Goal: Task Accomplishment & Management: Complete application form

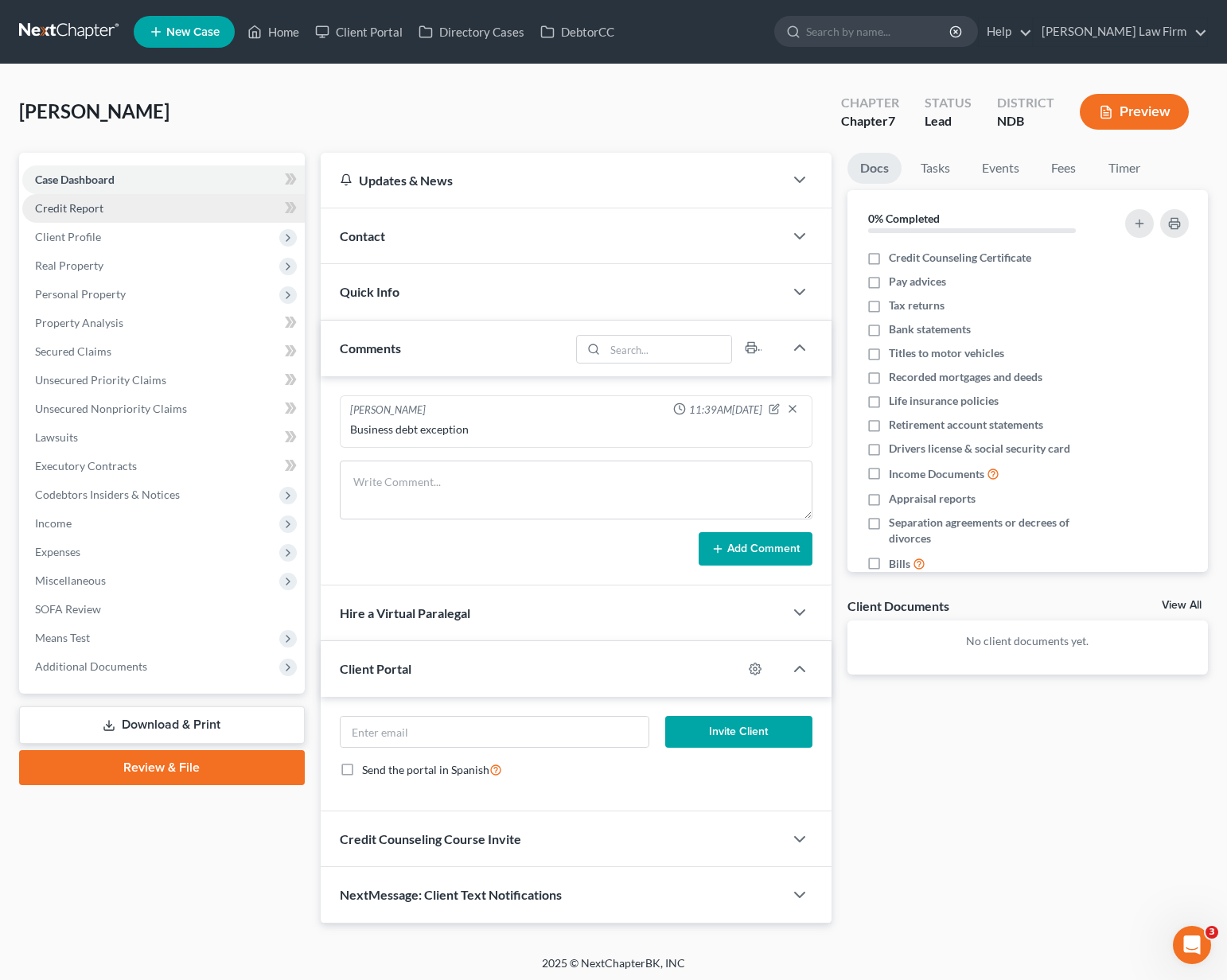
drag, startPoint x: 80, startPoint y: 176, endPoint x: 82, endPoint y: 201, distance: 25.1
click at [80, 176] on span "Case Dashboard" at bounding box center [74, 179] width 79 height 13
click at [82, 201] on span "Credit Report" at bounding box center [69, 207] width 68 height 13
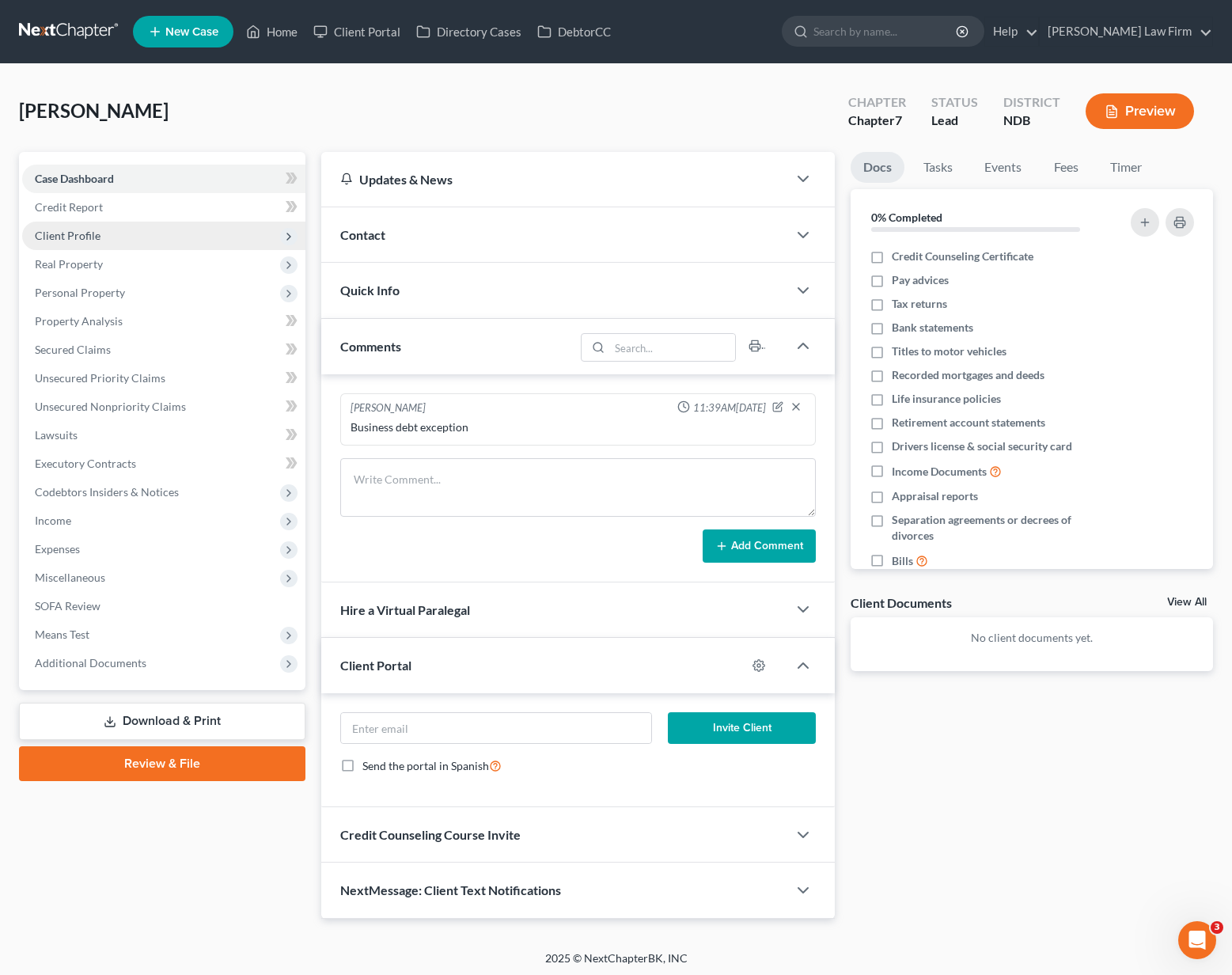
click at [81, 238] on span "Client Profile" at bounding box center [68, 235] width 66 height 13
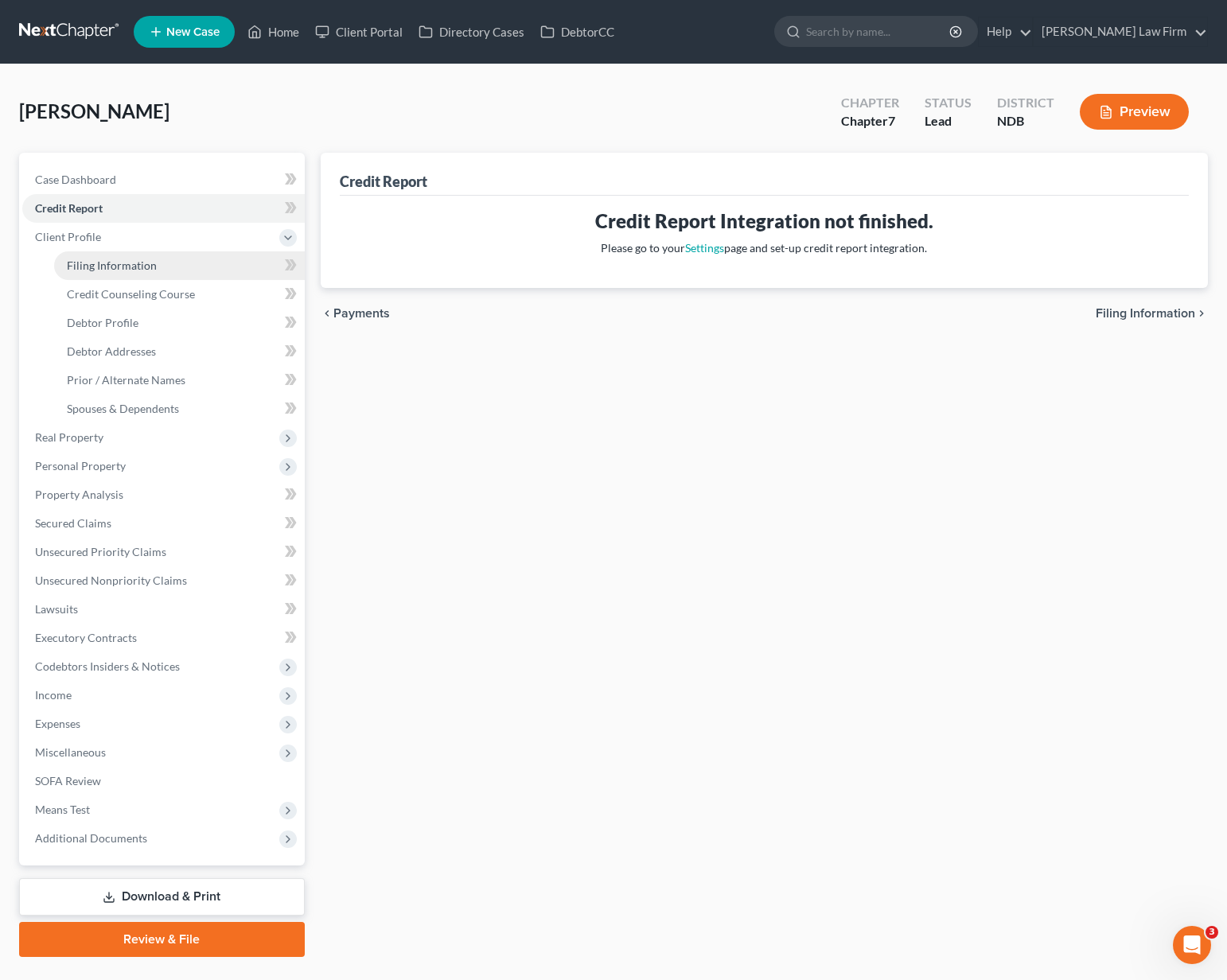
click at [85, 273] on link "Filing Information" at bounding box center [179, 266] width 251 height 29
select select "0"
select select "2"
select select "0"
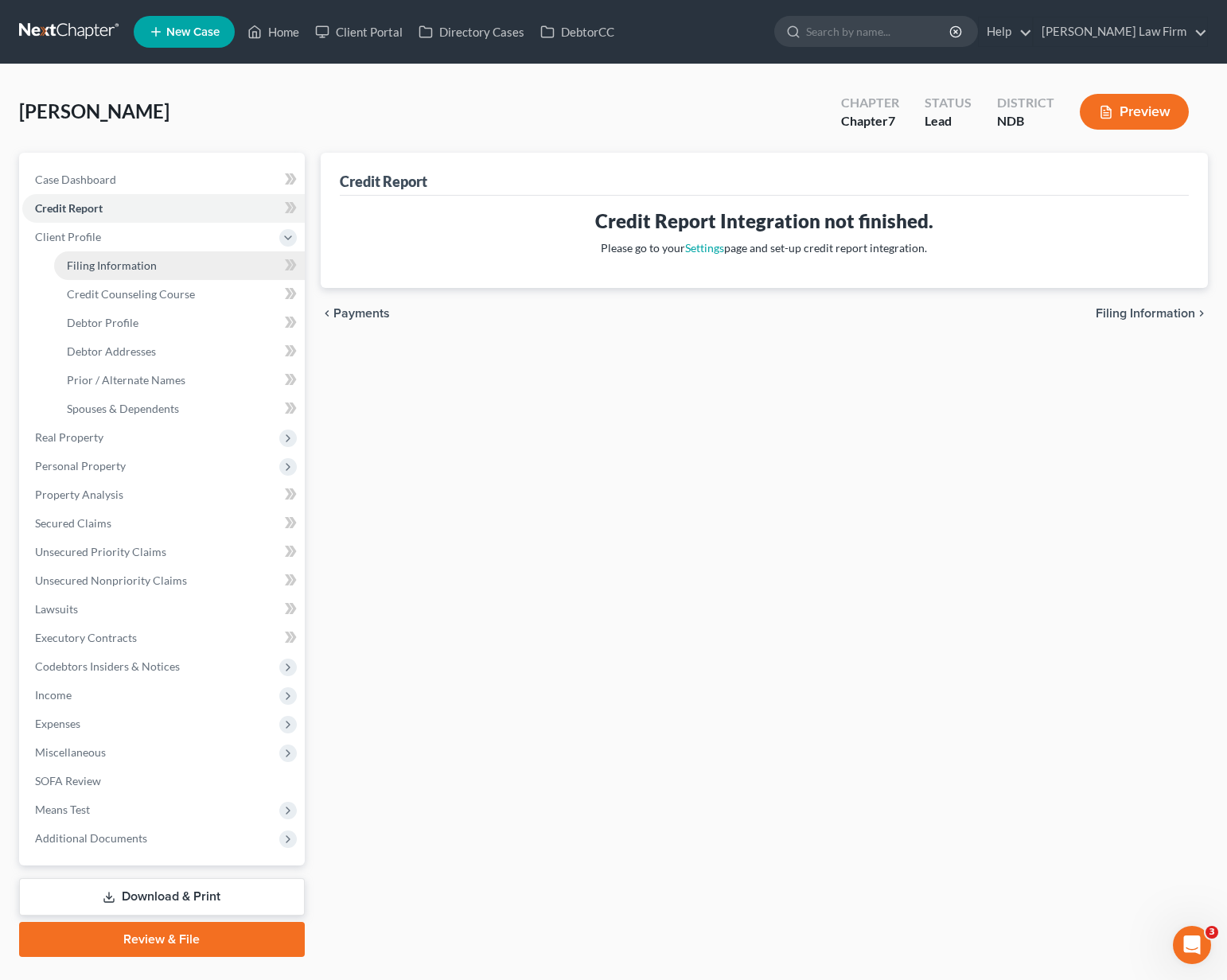
select select "60"
select select "1"
select select "29"
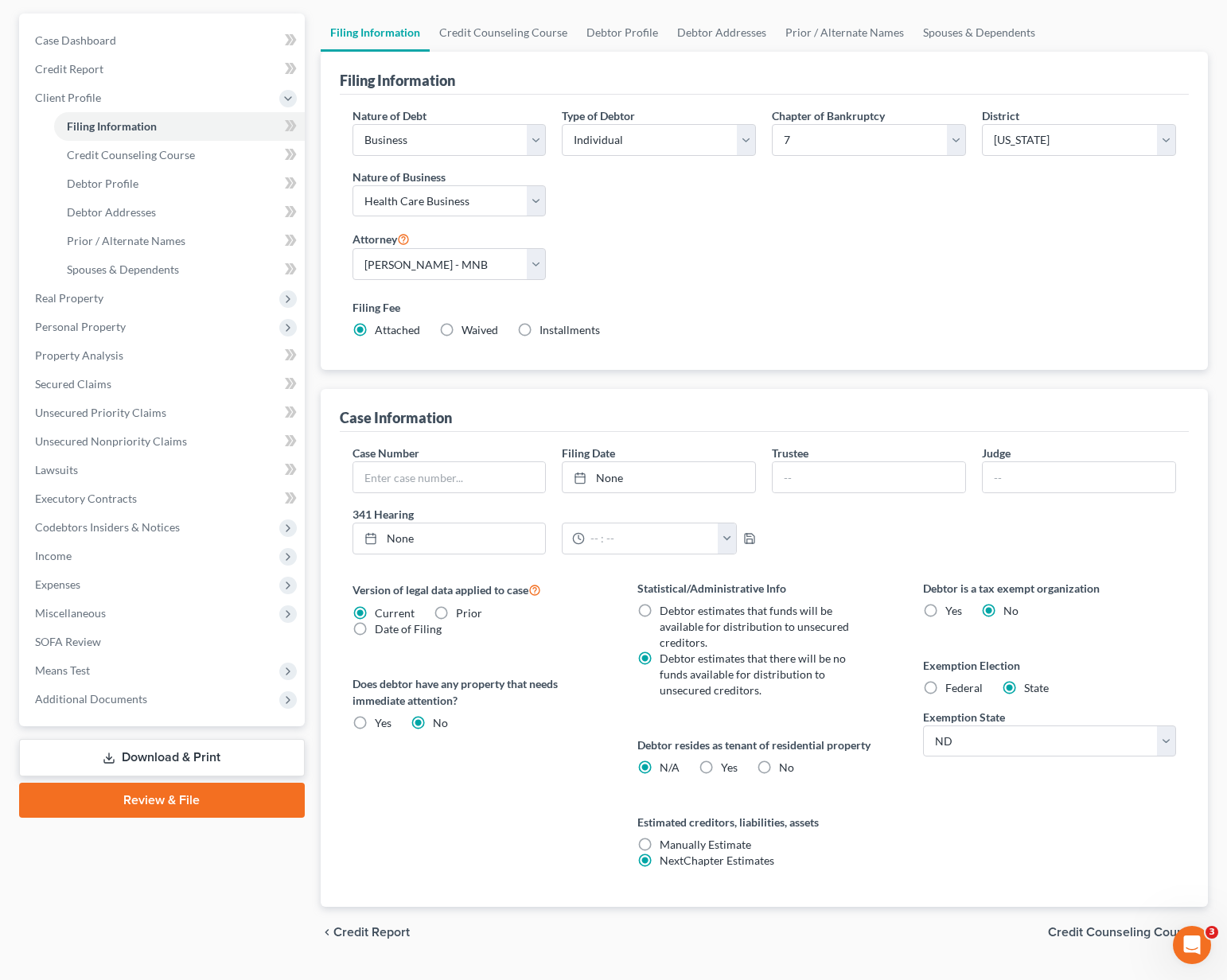
scroll to position [159, 0]
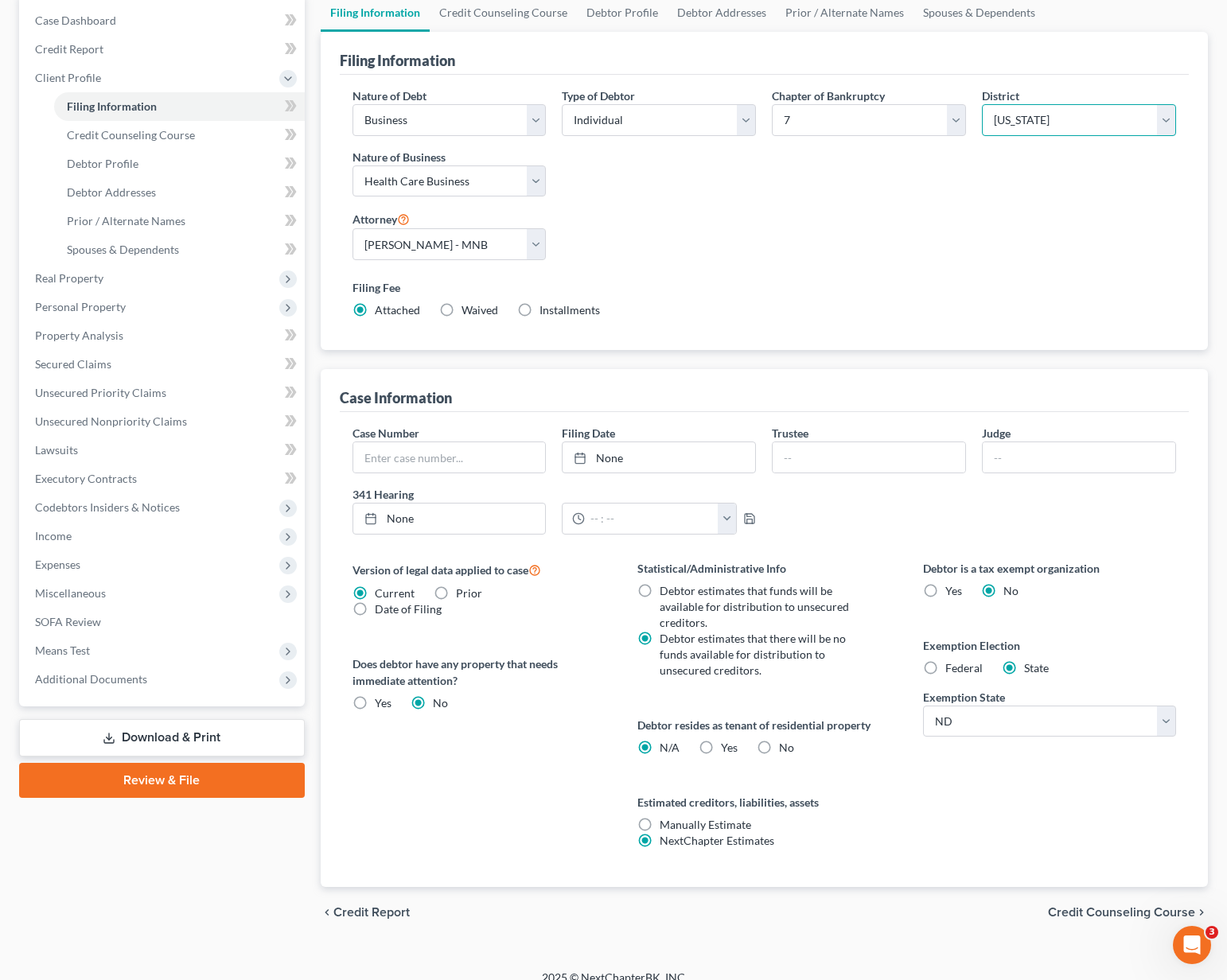
click at [1138, 124] on select "Select [US_STATE] - [GEOGRAPHIC_DATA] [US_STATE] - [GEOGRAPHIC_DATA][US_STATE] …" at bounding box center [1079, 120] width 194 height 31
select select "15"
click at [982, 104] on select "Select [US_STATE] - [GEOGRAPHIC_DATA] [US_STATE] - [GEOGRAPHIC_DATA][US_STATE] …" at bounding box center [1079, 120] width 194 height 31
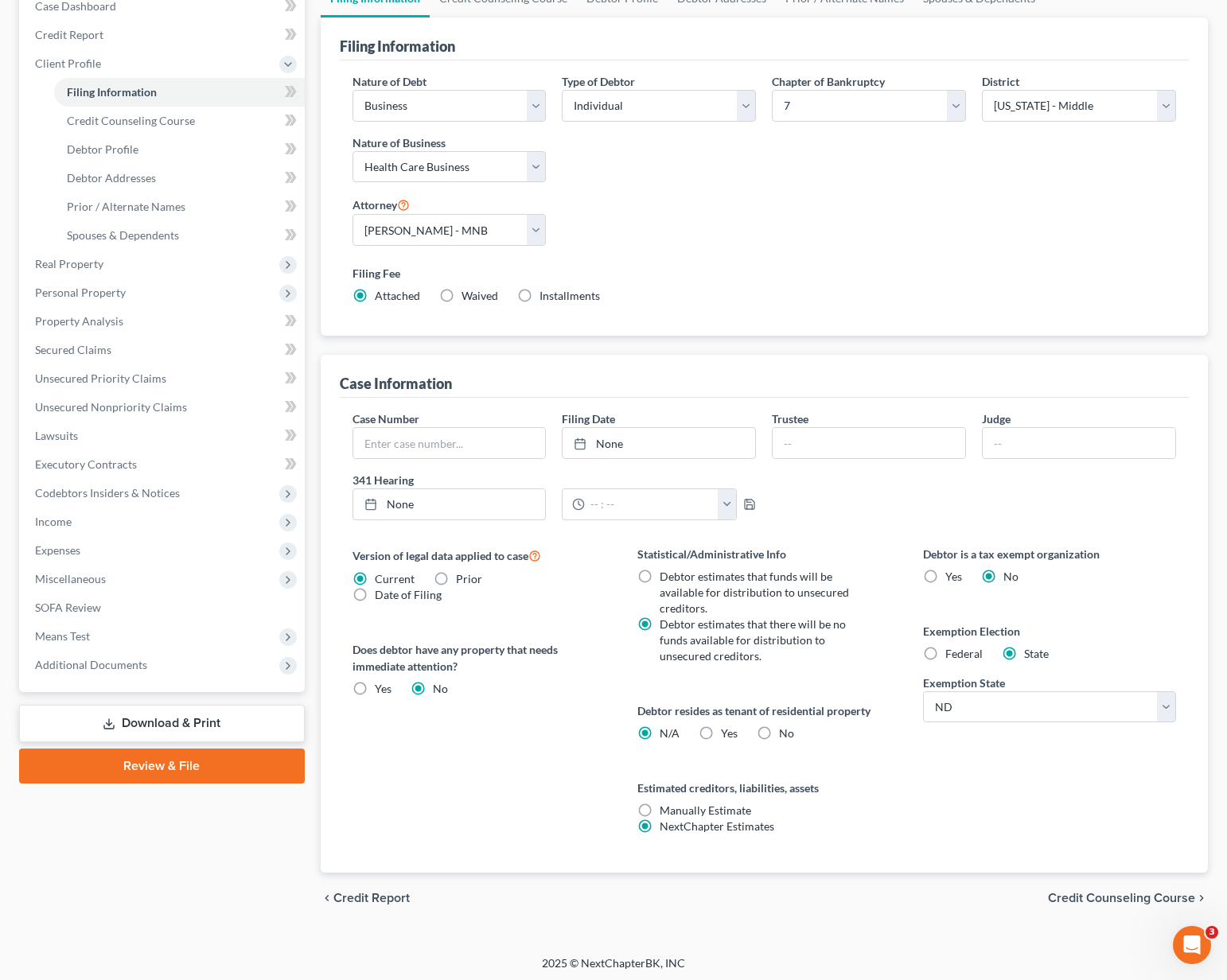
scroll to position [177, 0]
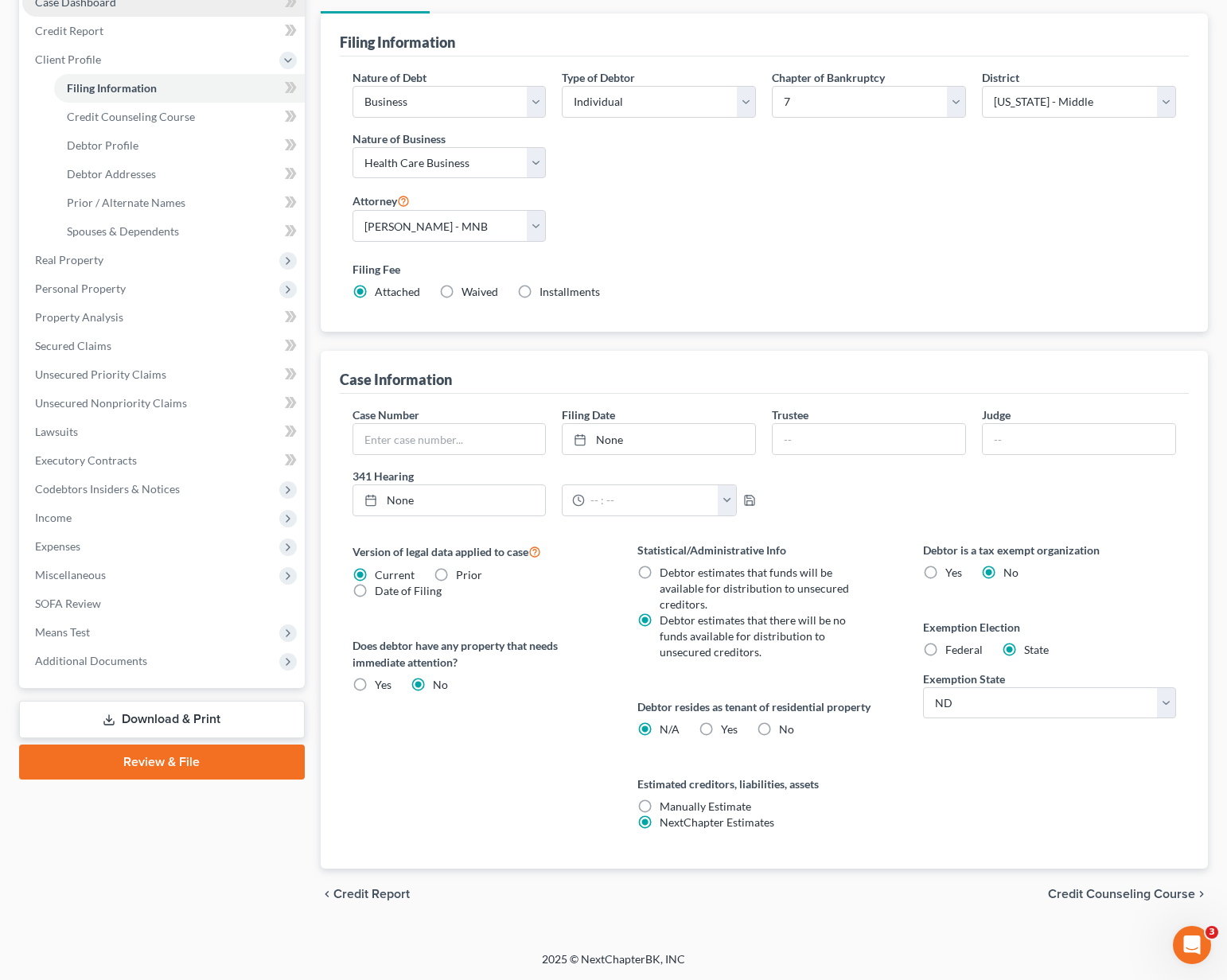
click at [97, 8] on span "Case Dashboard" at bounding box center [75, 2] width 81 height 13
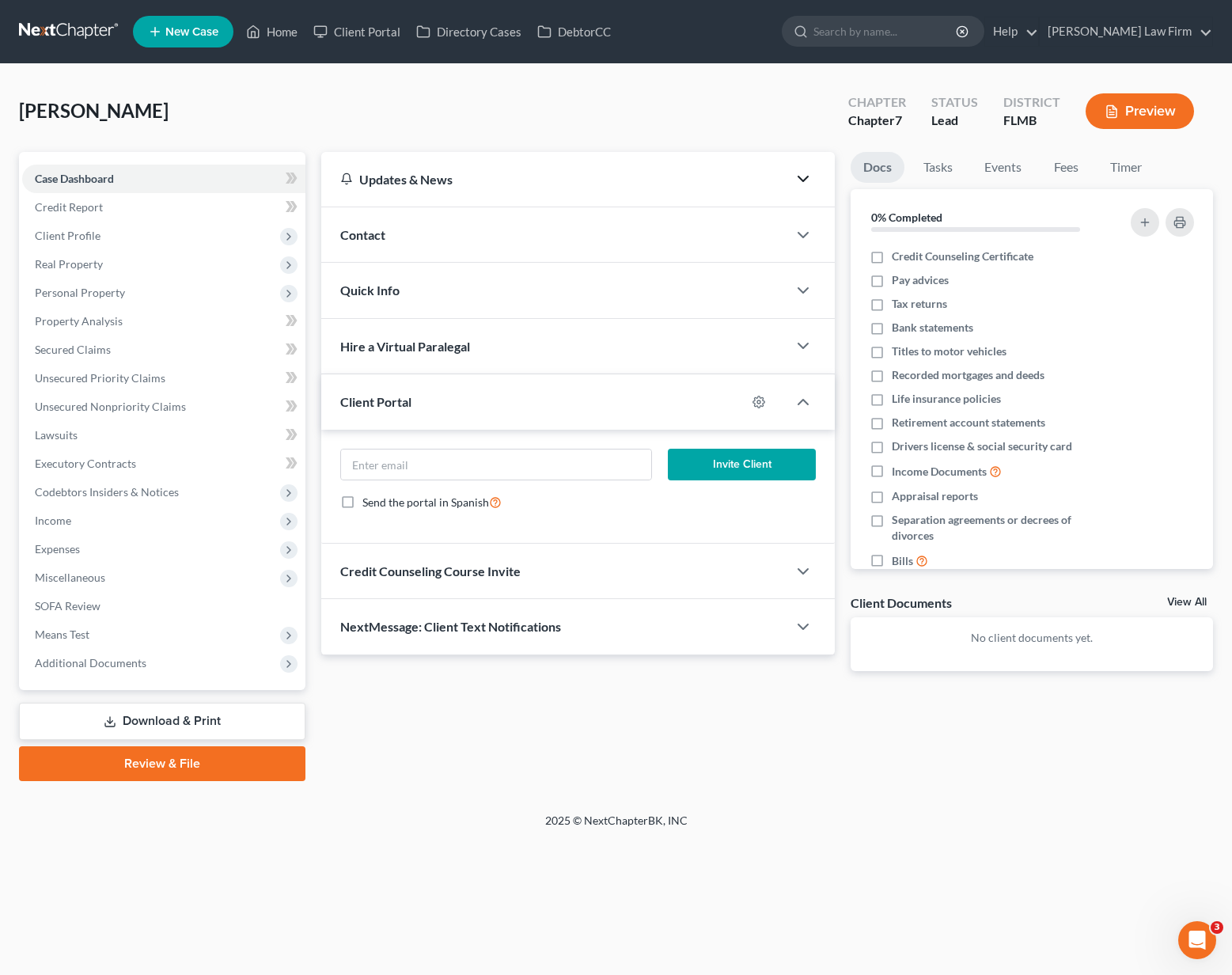
click at [810, 176] on icon "button" at bounding box center [804, 179] width 19 height 19
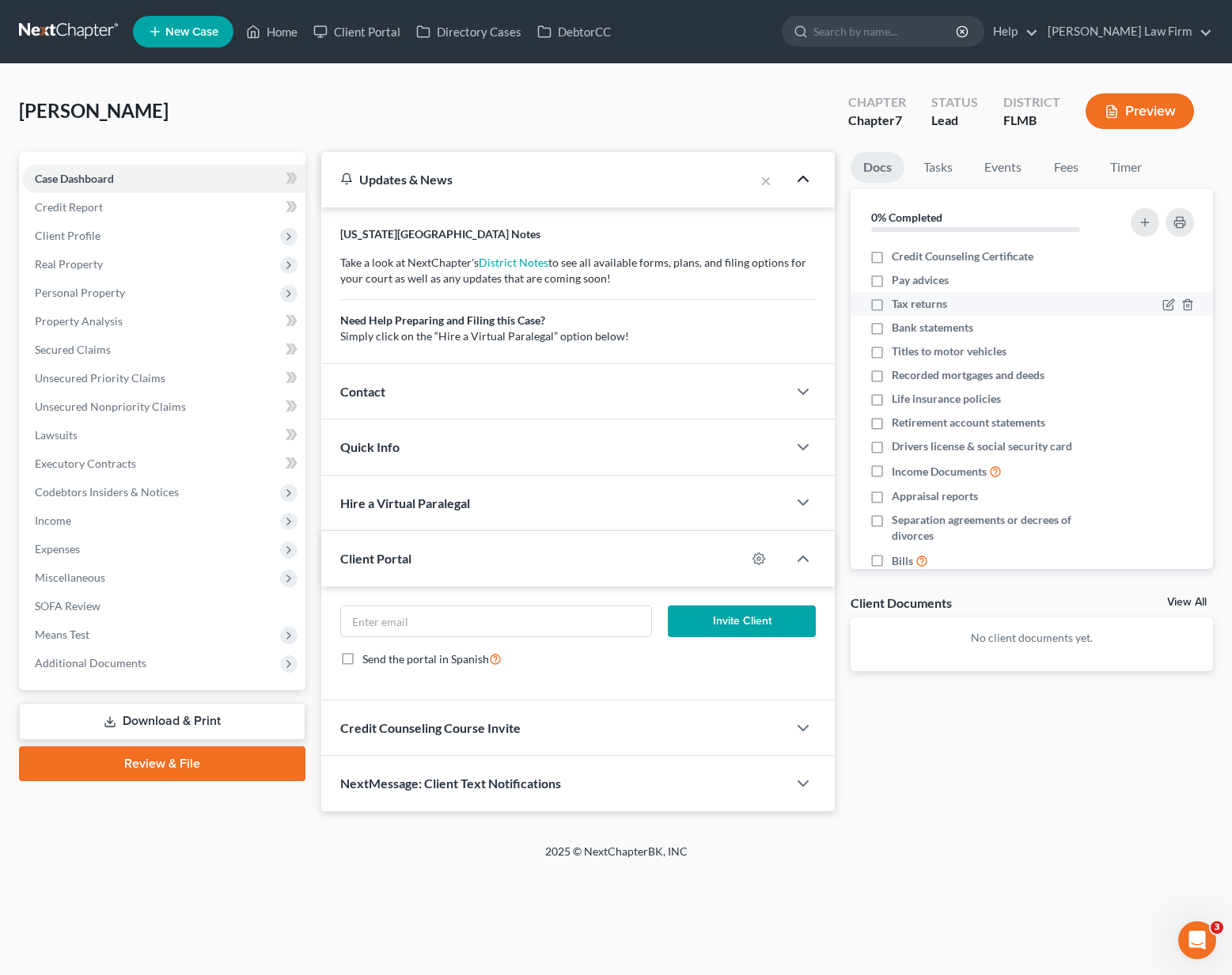
drag, startPoint x: 905, startPoint y: 302, endPoint x: 881, endPoint y: 302, distance: 24.0
click at [905, 302] on span "Tax returns" at bounding box center [920, 304] width 56 height 16
click at [905, 302] on input "Tax returns" at bounding box center [904, 302] width 10 height 10
checkbox input "true"
click at [892, 328] on label "Bank statements" at bounding box center [933, 328] width 82 height 16
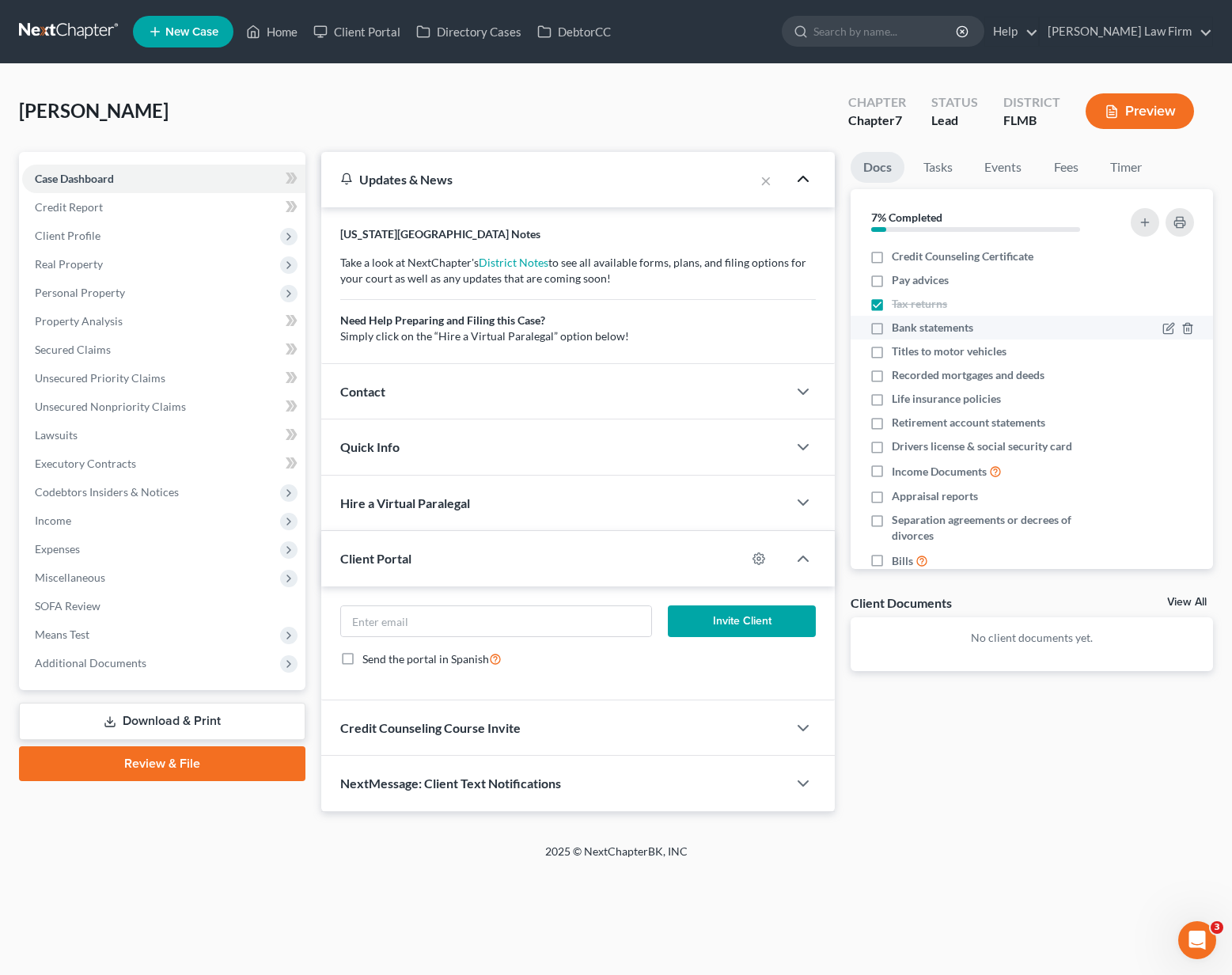
click at [898, 328] on input "Bank statements" at bounding box center [904, 325] width 10 height 10
checkbox input "true"
click at [892, 447] on label "Drivers license & social security card" at bounding box center [983, 447] width 181 height 16
click at [898, 447] on input "Drivers license & social security card" at bounding box center [904, 444] width 10 height 10
checkbox input "true"
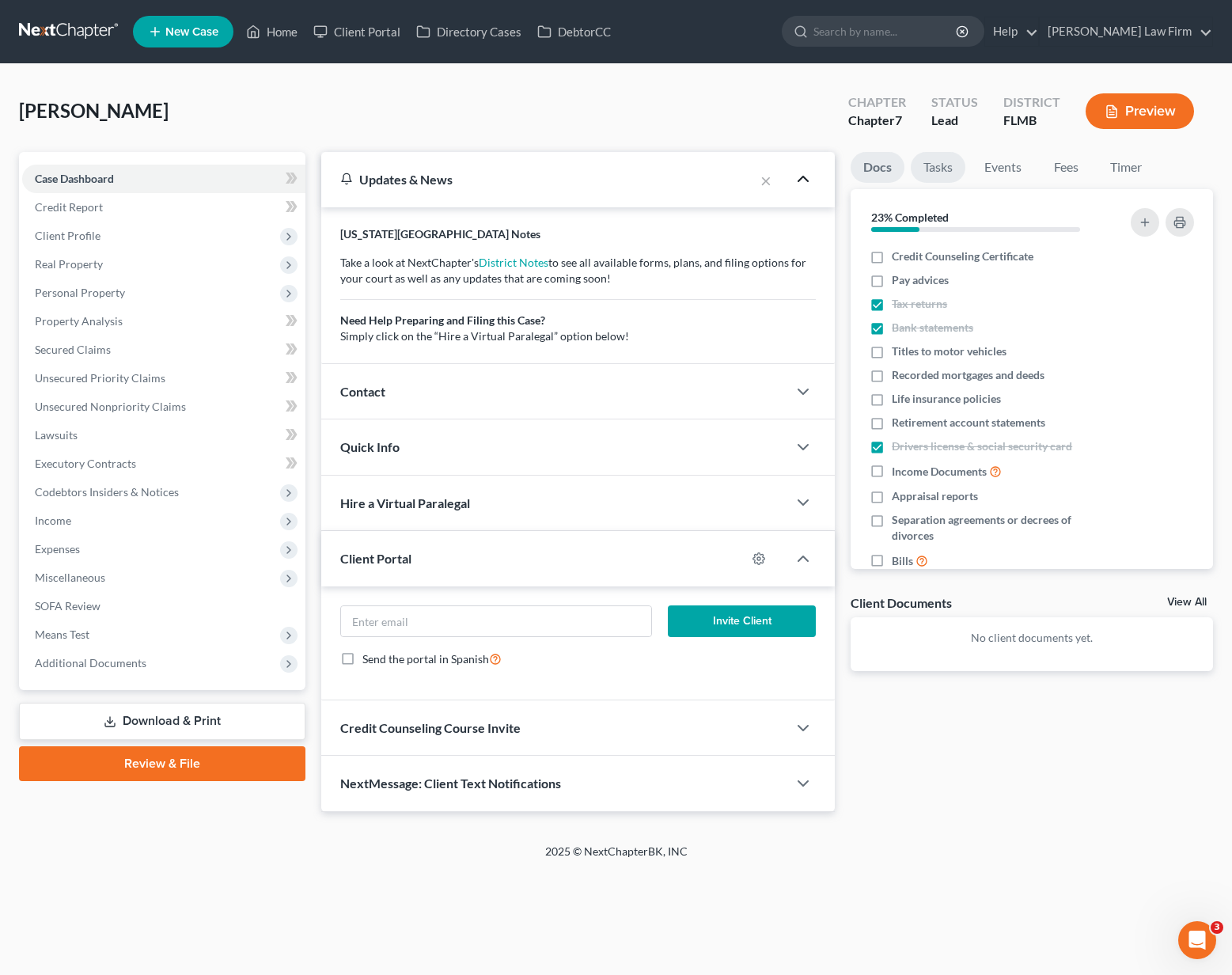
click at [937, 168] on link "Tasks" at bounding box center [937, 168] width 55 height 31
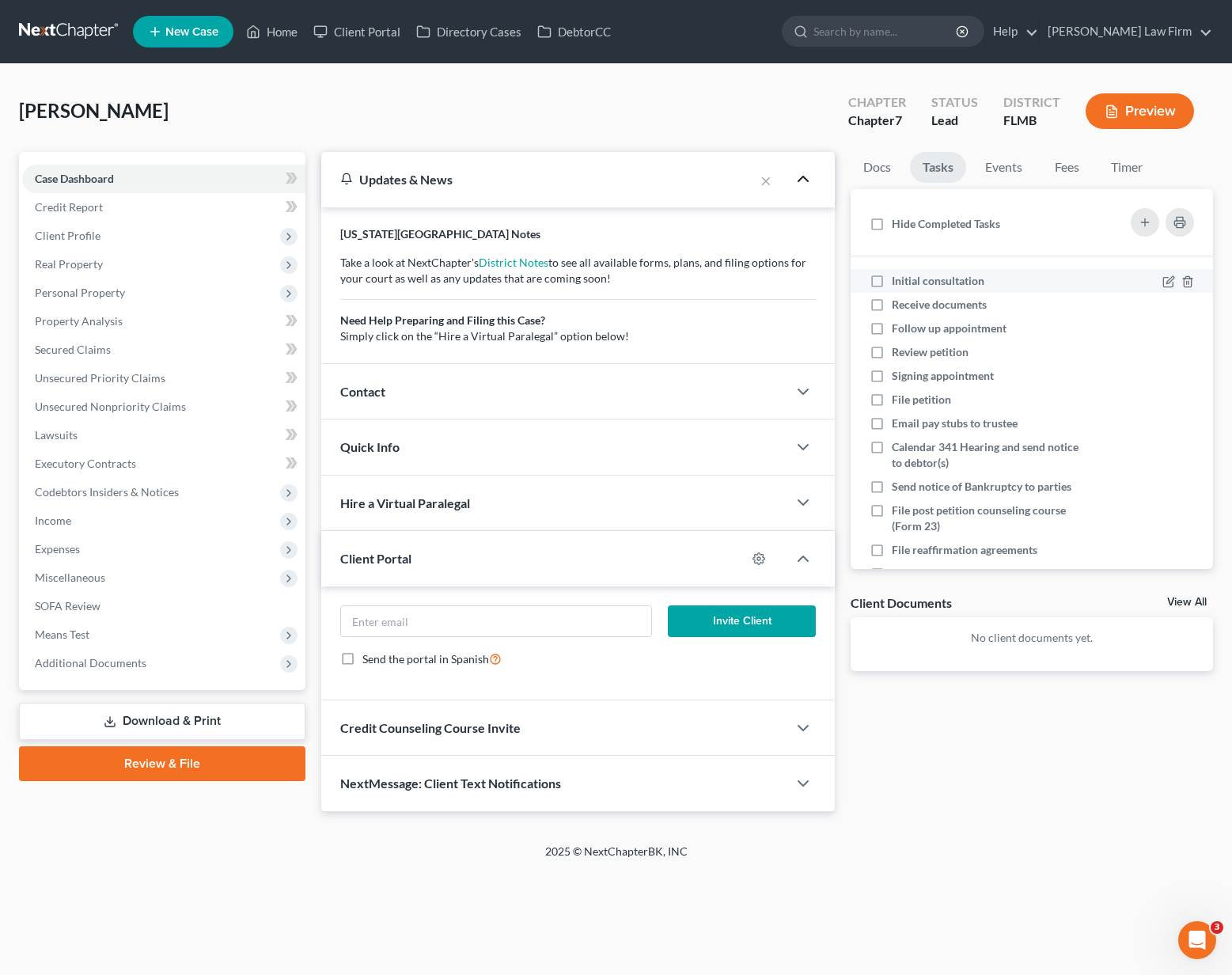
click at [892, 285] on label "Initial consultation" at bounding box center [944, 281] width 105 height 16
click at [898, 283] on input "Initial consultation" at bounding box center [904, 278] width 10 height 10
checkbox input "true"
click at [370, 726] on span "Credit Counseling Course Invite" at bounding box center [431, 727] width 181 height 15
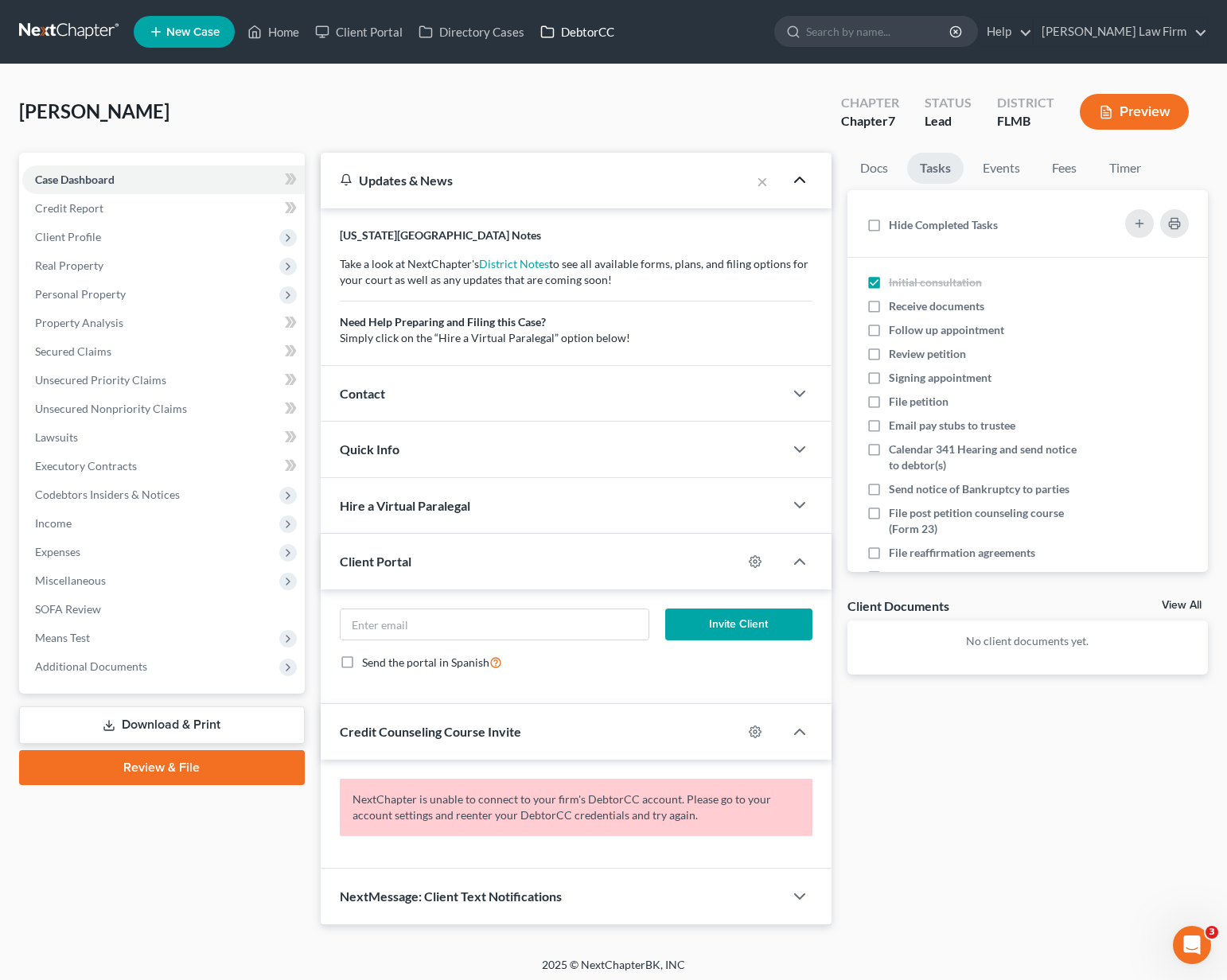
click at [559, 32] on link "DebtorCC" at bounding box center [576, 31] width 90 height 29
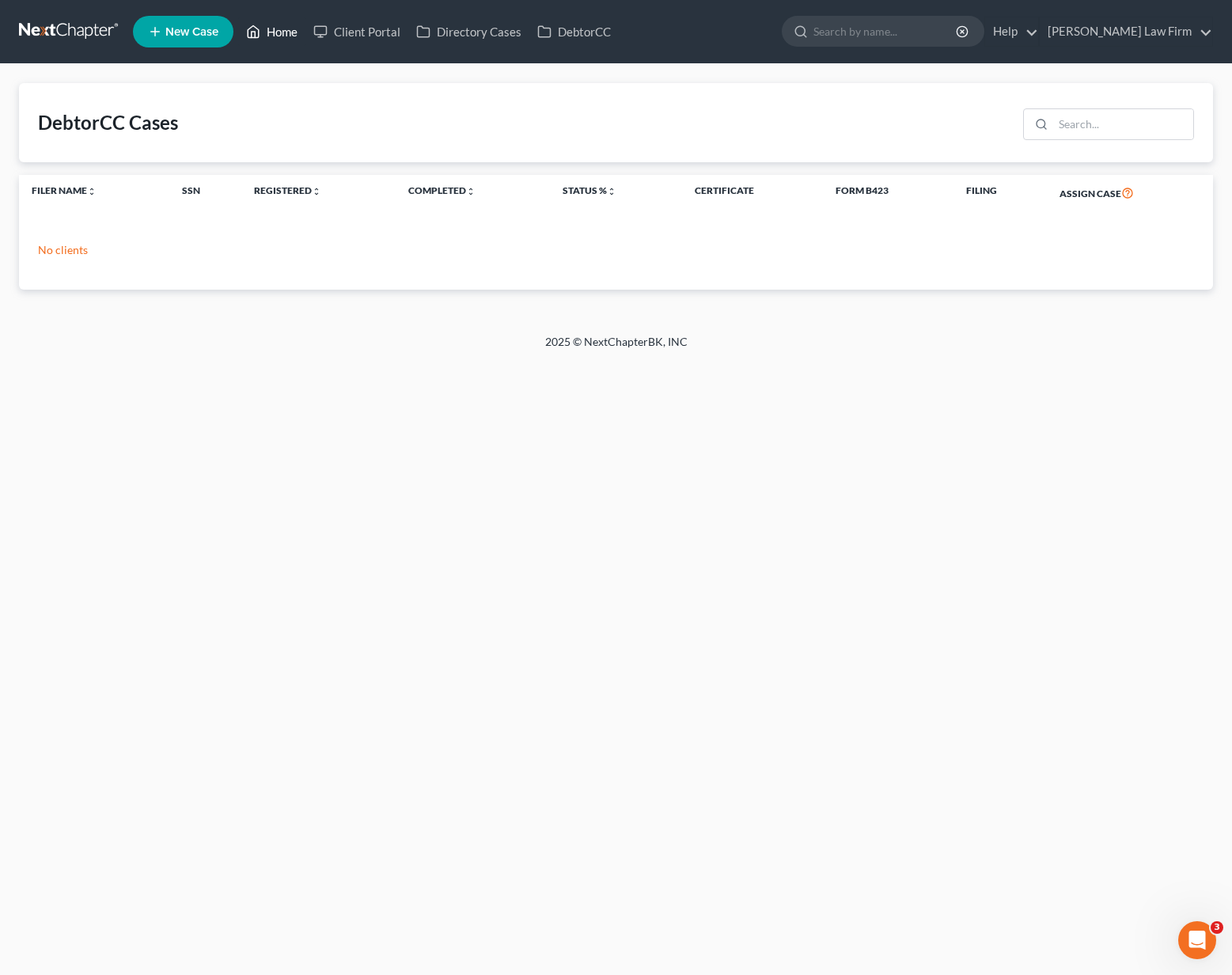
click at [283, 32] on link "Home" at bounding box center [271, 31] width 67 height 29
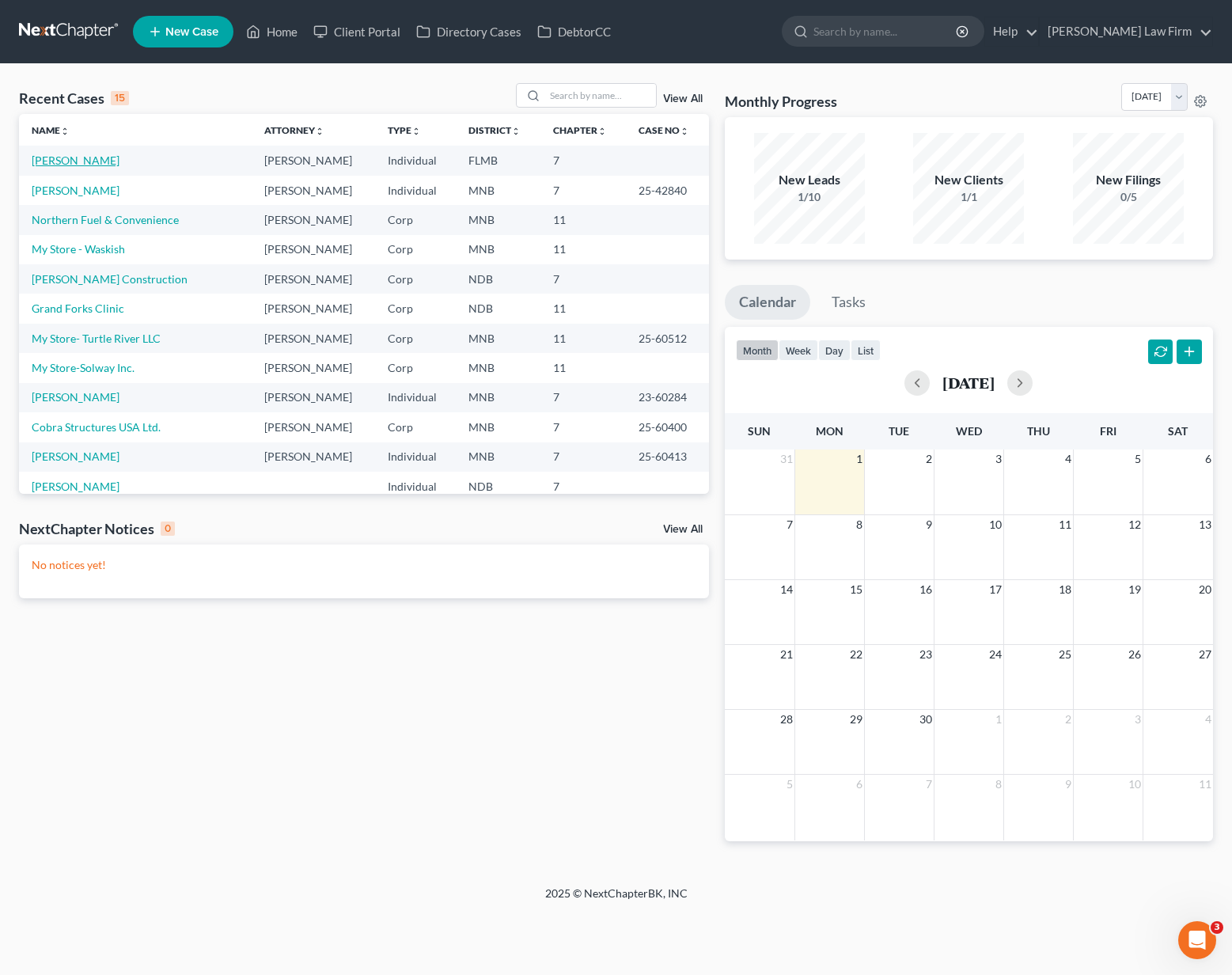
click at [43, 162] on link "[PERSON_NAME]" at bounding box center [75, 160] width 88 height 13
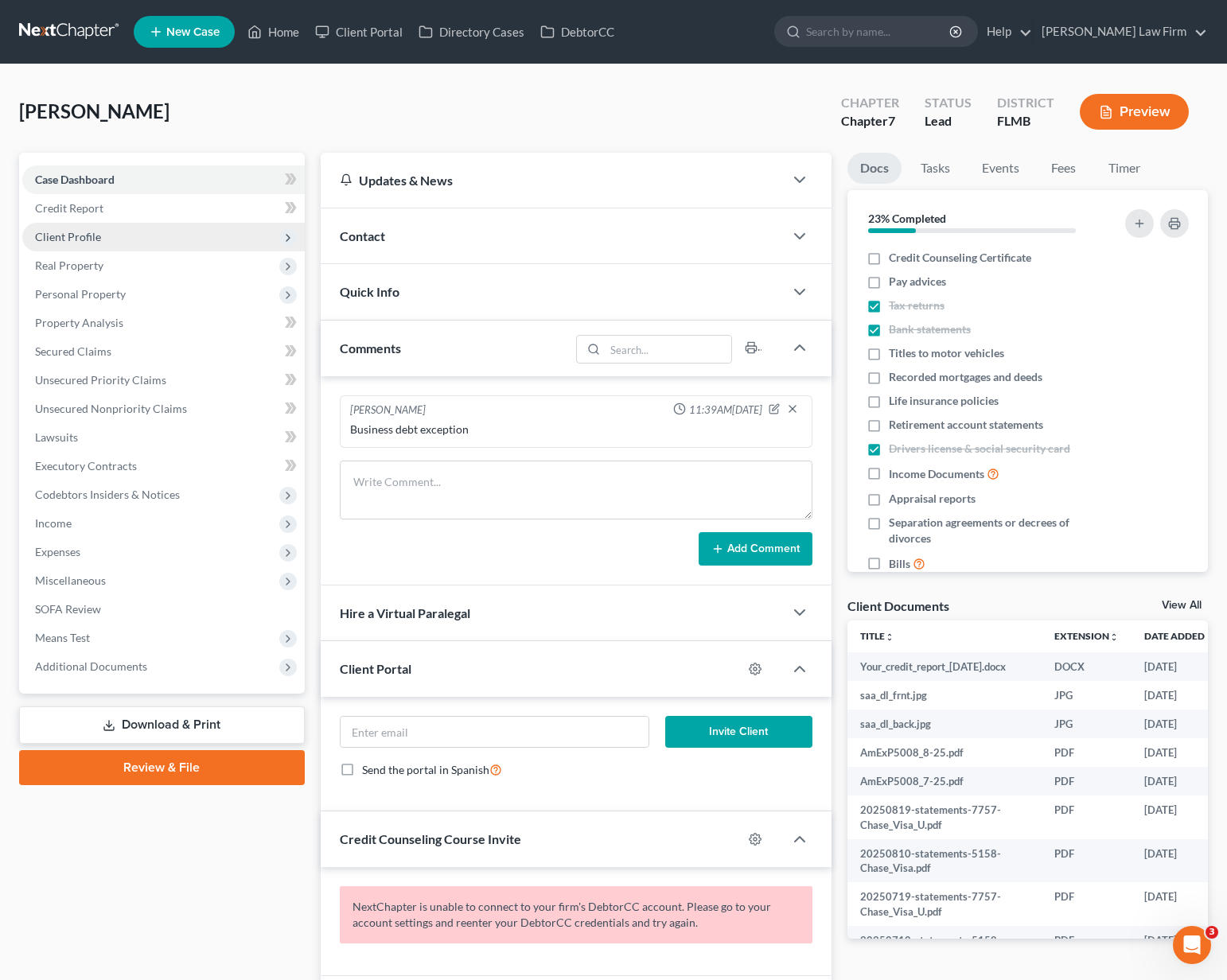
click at [39, 248] on span "Client Profile" at bounding box center [163, 237] width 282 height 29
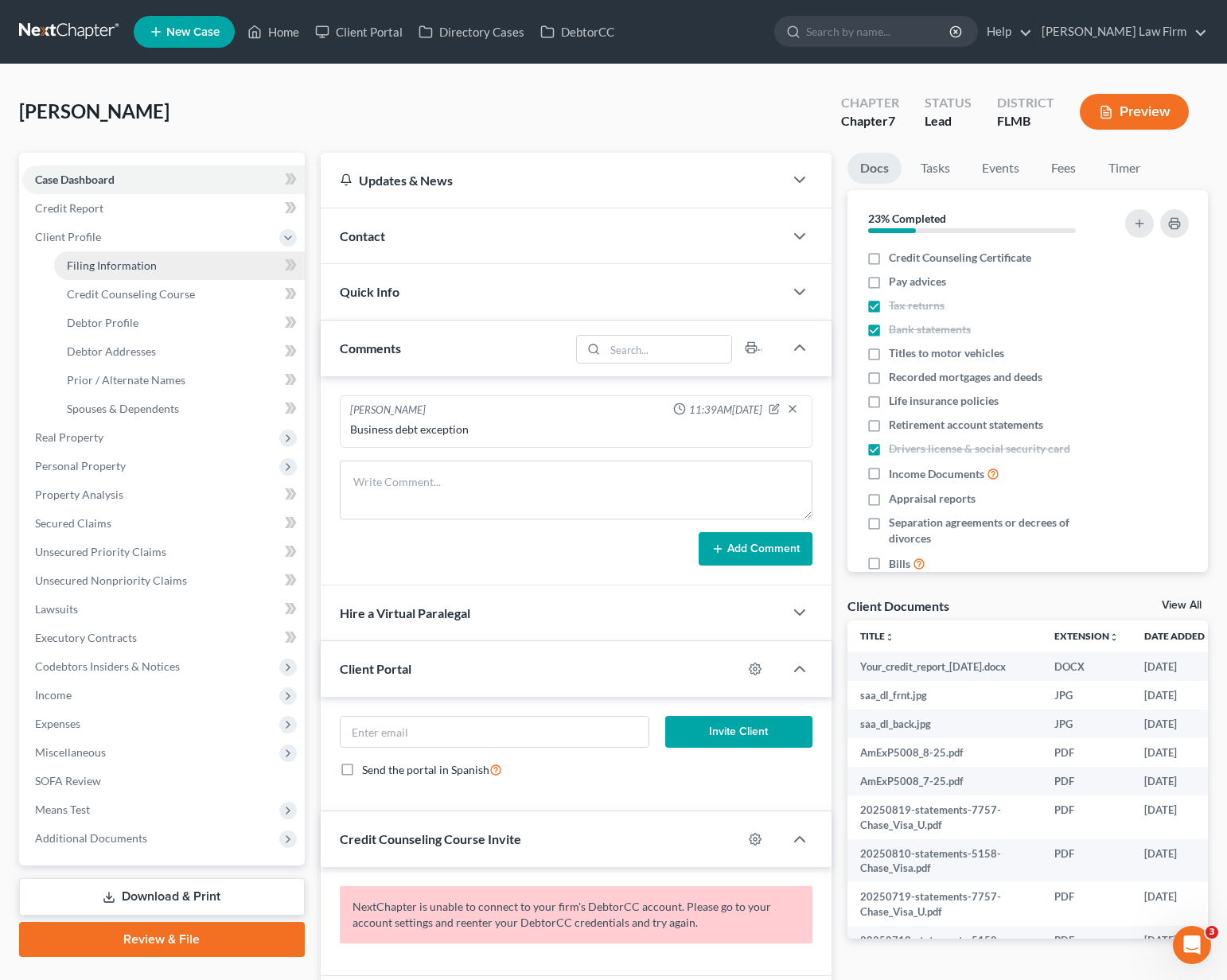
click at [110, 263] on span "Filing Information" at bounding box center [112, 265] width 90 height 13
select select "0"
select select "2"
select select "0"
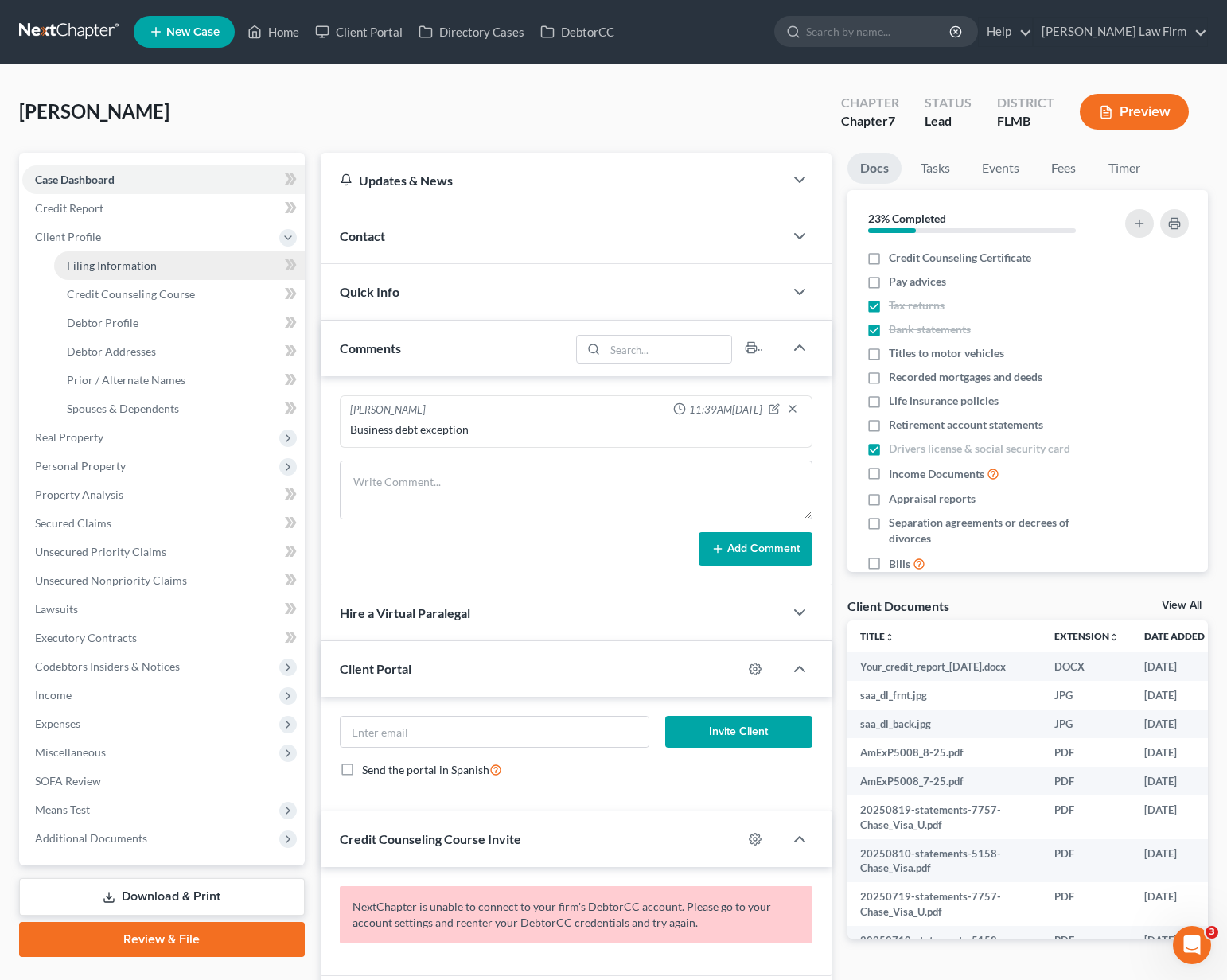
select select "15"
select select "1"
select select "29"
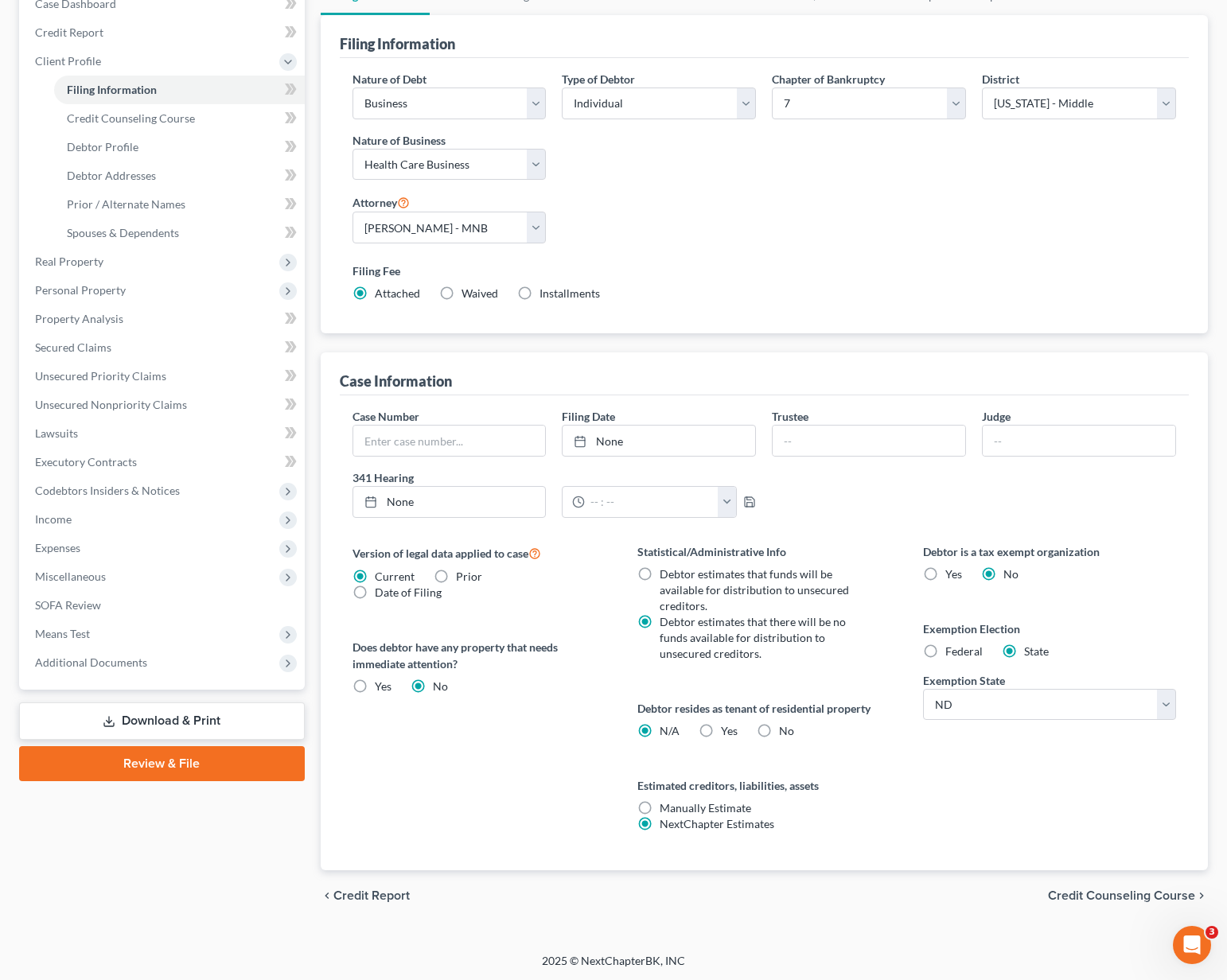
scroll to position [177, 0]
click at [945, 650] on label "Federal" at bounding box center [963, 650] width 38 height 16
click at [951, 650] on input "Federal" at bounding box center [956, 647] width 10 height 10
radio input "true"
radio input "false"
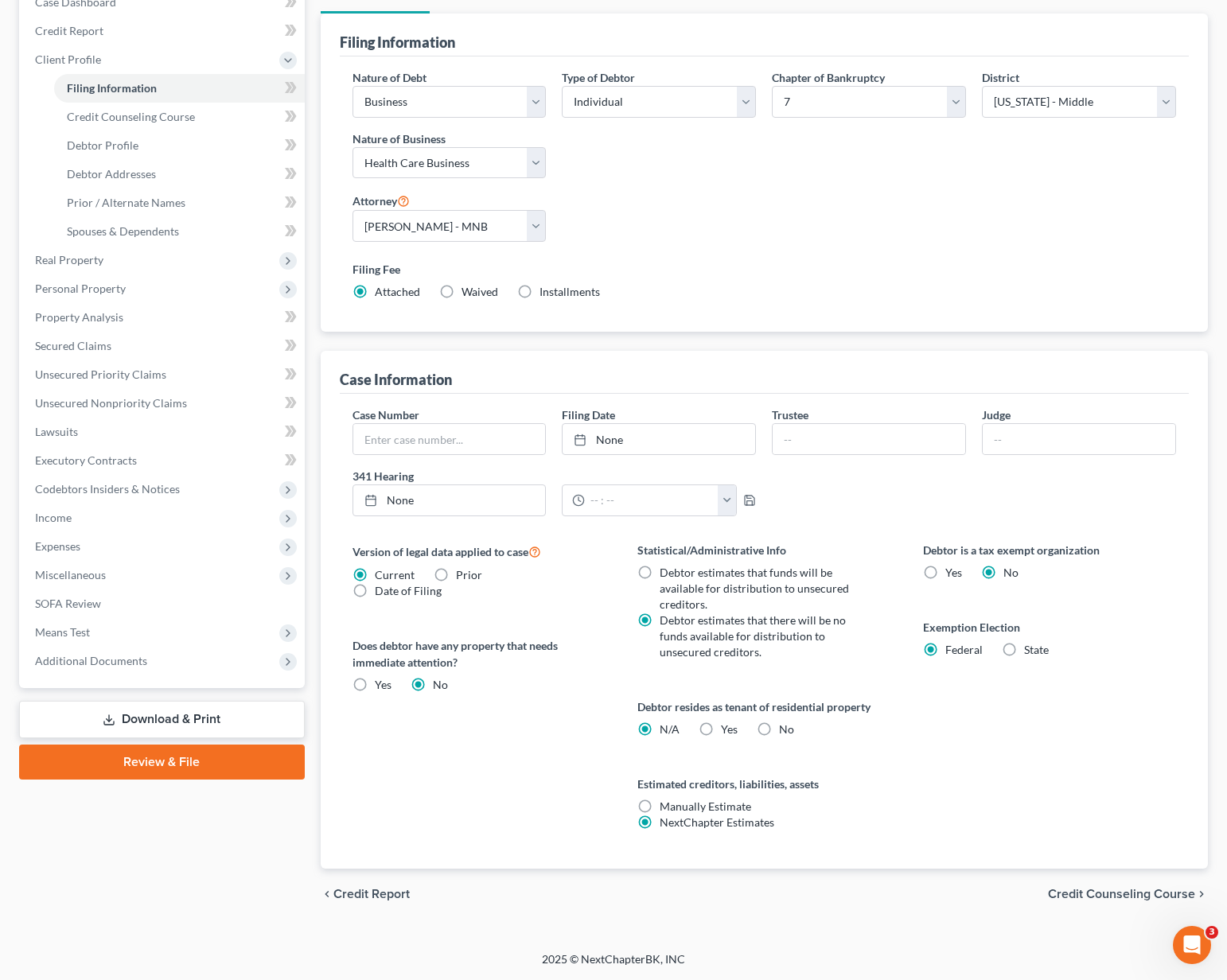
click at [1093, 895] on span "Credit Counseling Course" at bounding box center [1121, 894] width 148 height 13
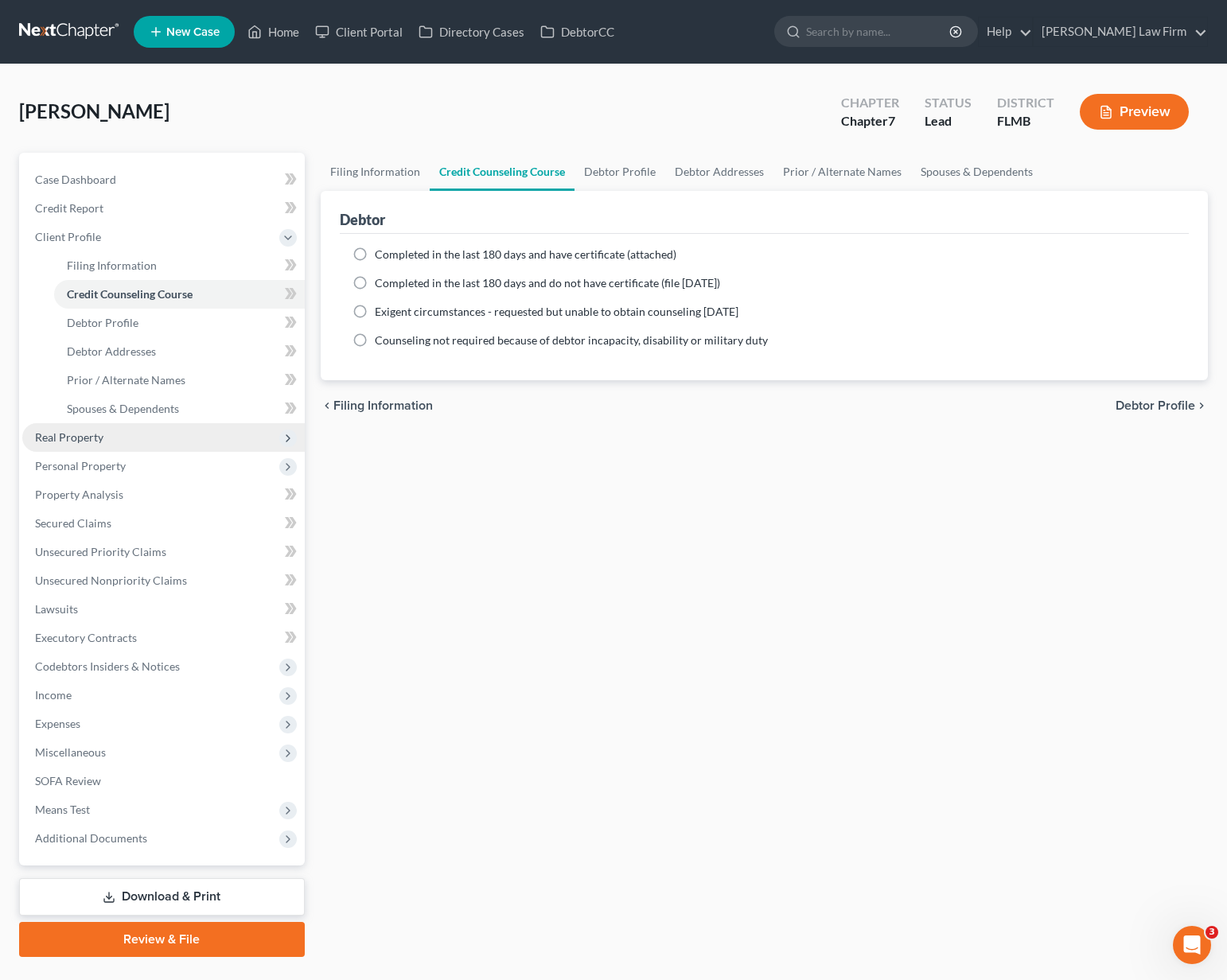
click at [93, 438] on span "Real Property" at bounding box center [69, 437] width 68 height 13
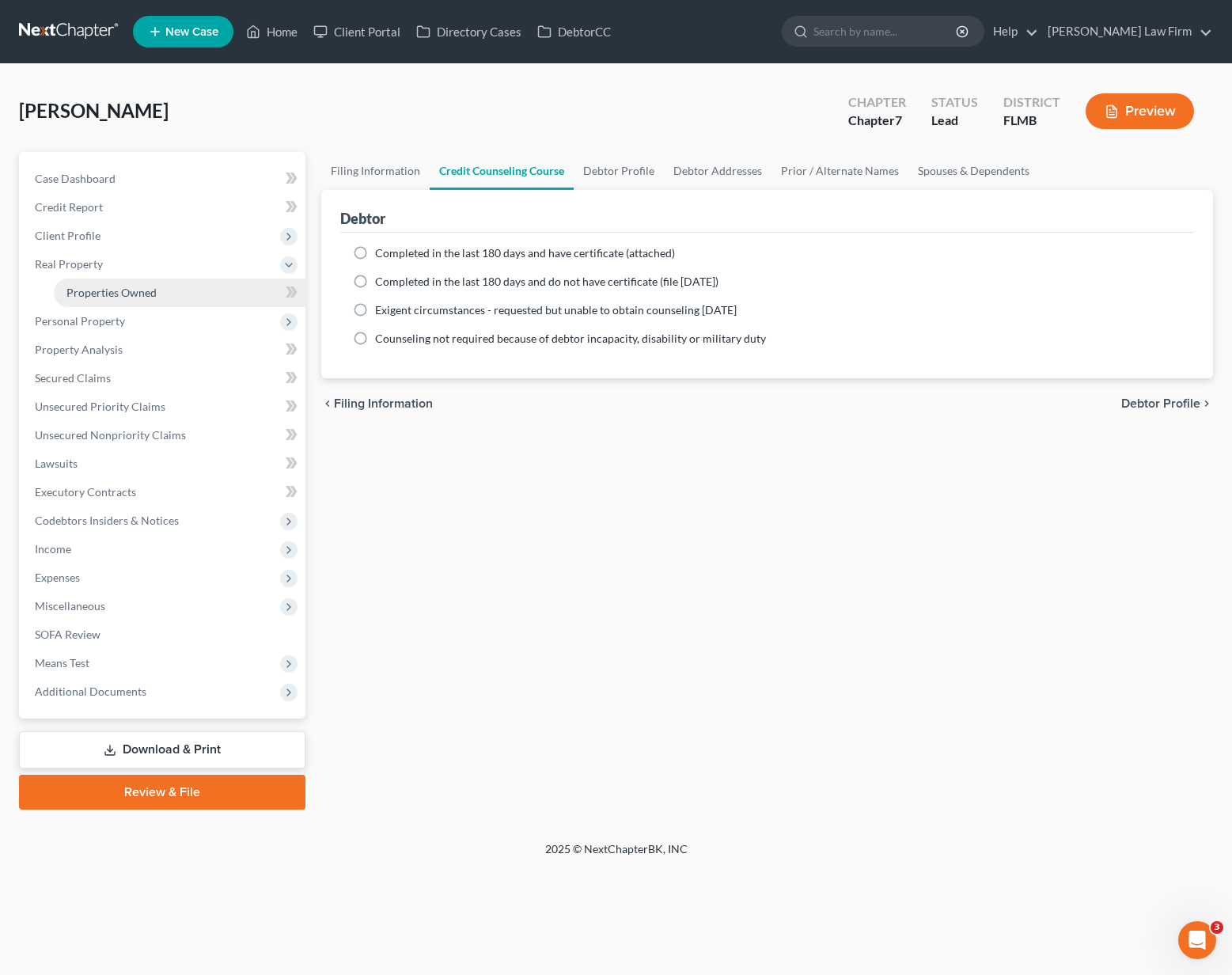
click at [84, 299] on link "Properties Owned" at bounding box center [180, 293] width 252 height 29
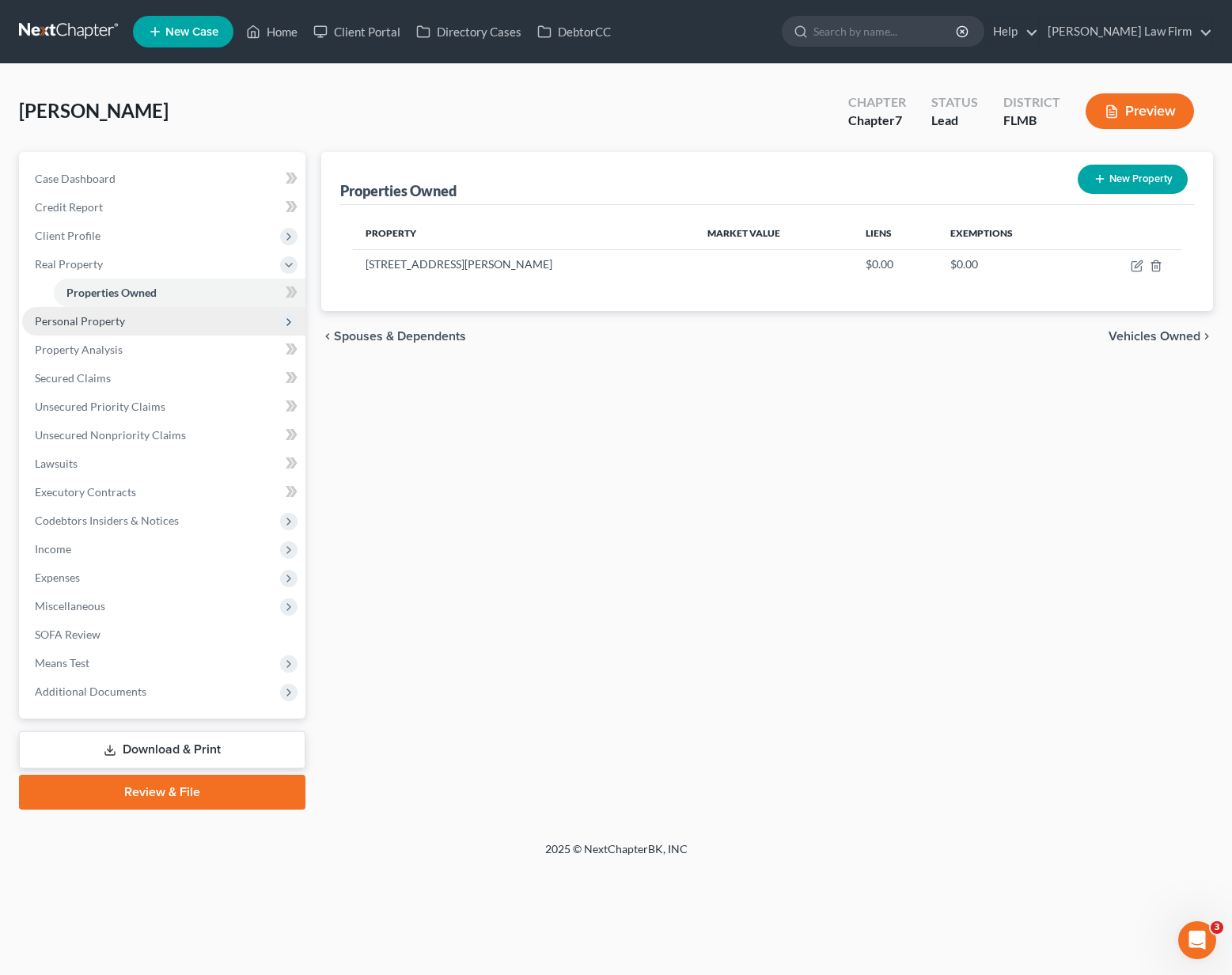
click at [79, 327] on span "Personal Property" at bounding box center [80, 321] width 90 height 13
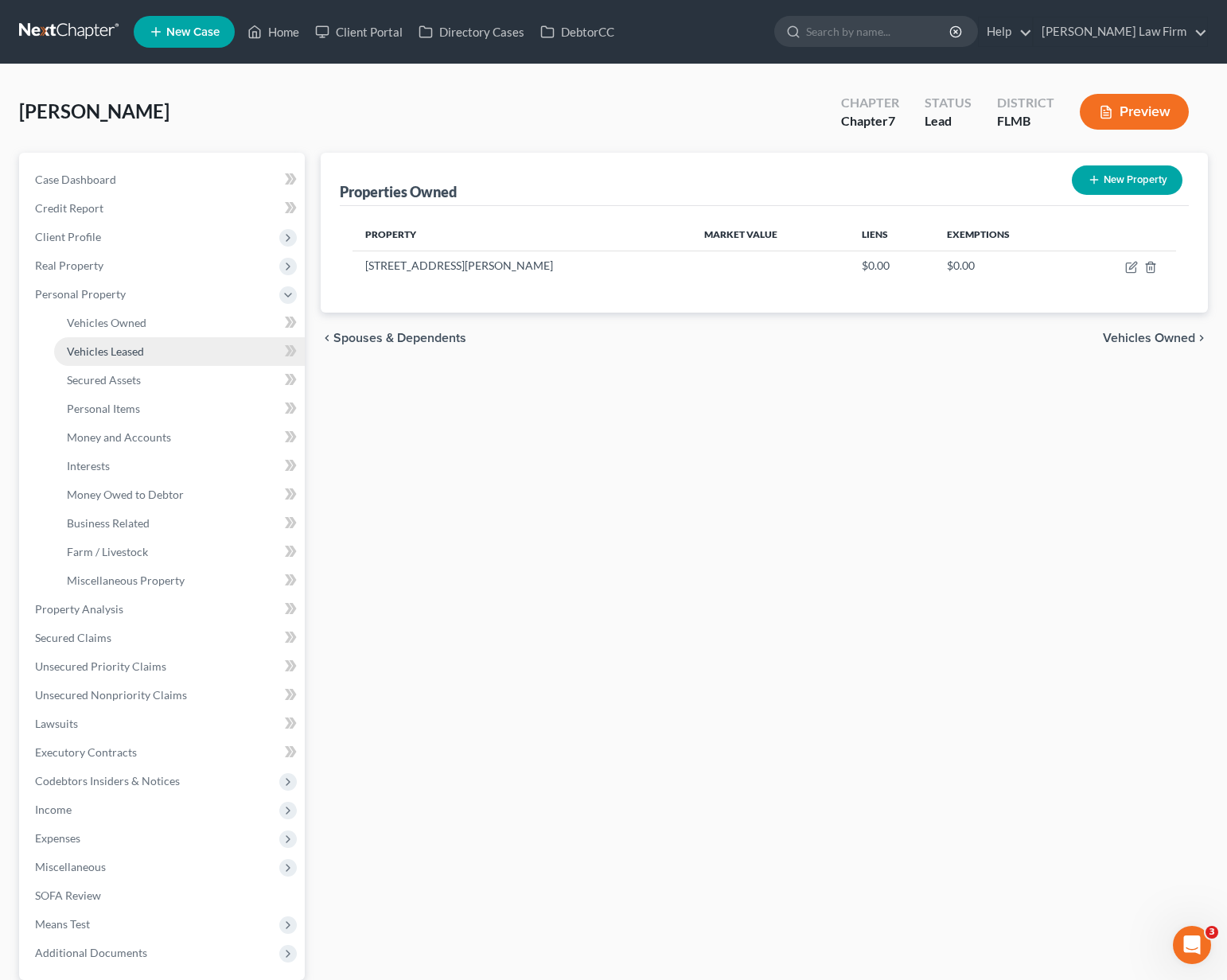
click at [79, 344] on span "Vehicles Leased" at bounding box center [106, 350] width 77 height 13
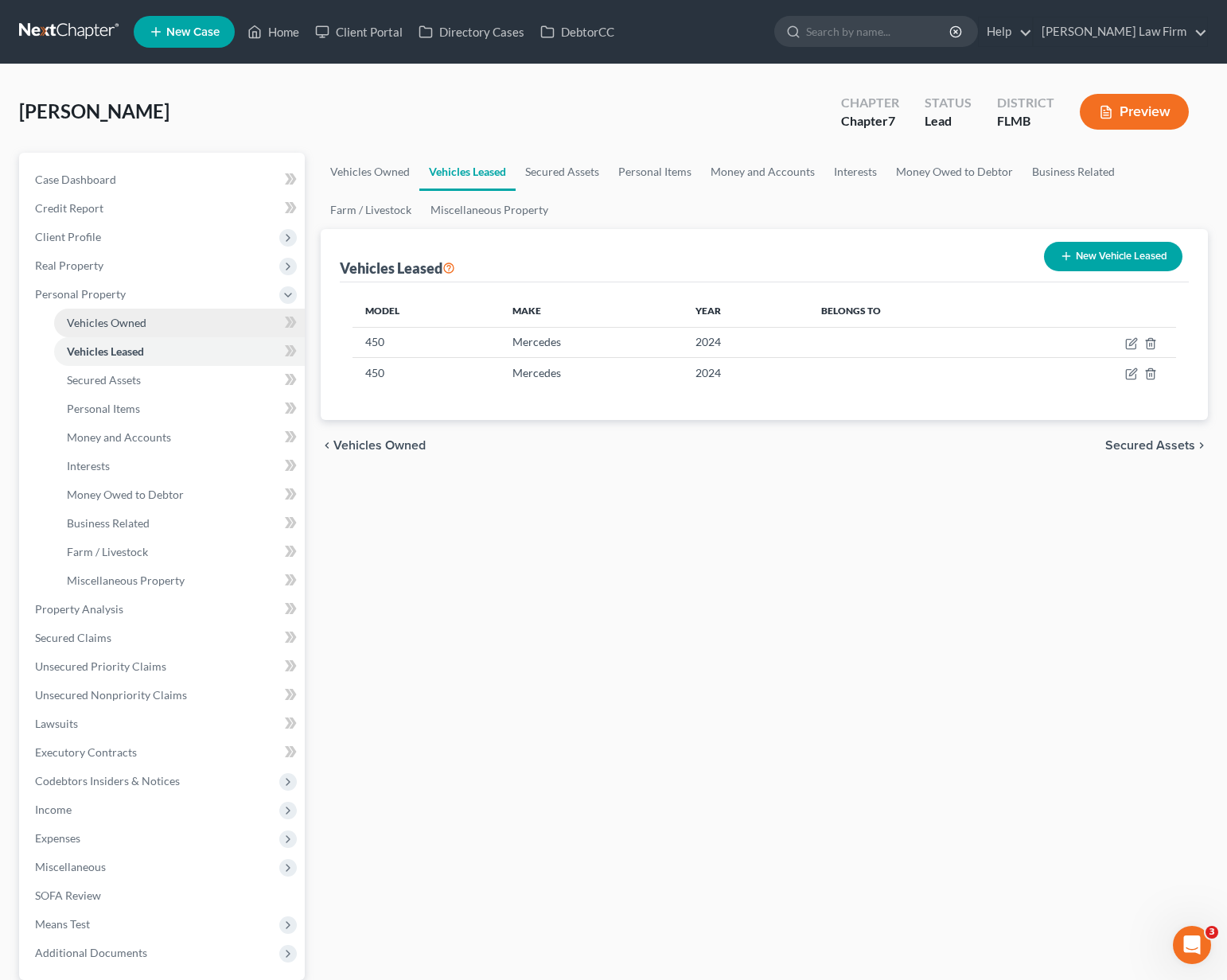
click at [81, 330] on link "Vehicles Owned" at bounding box center [179, 322] width 251 height 29
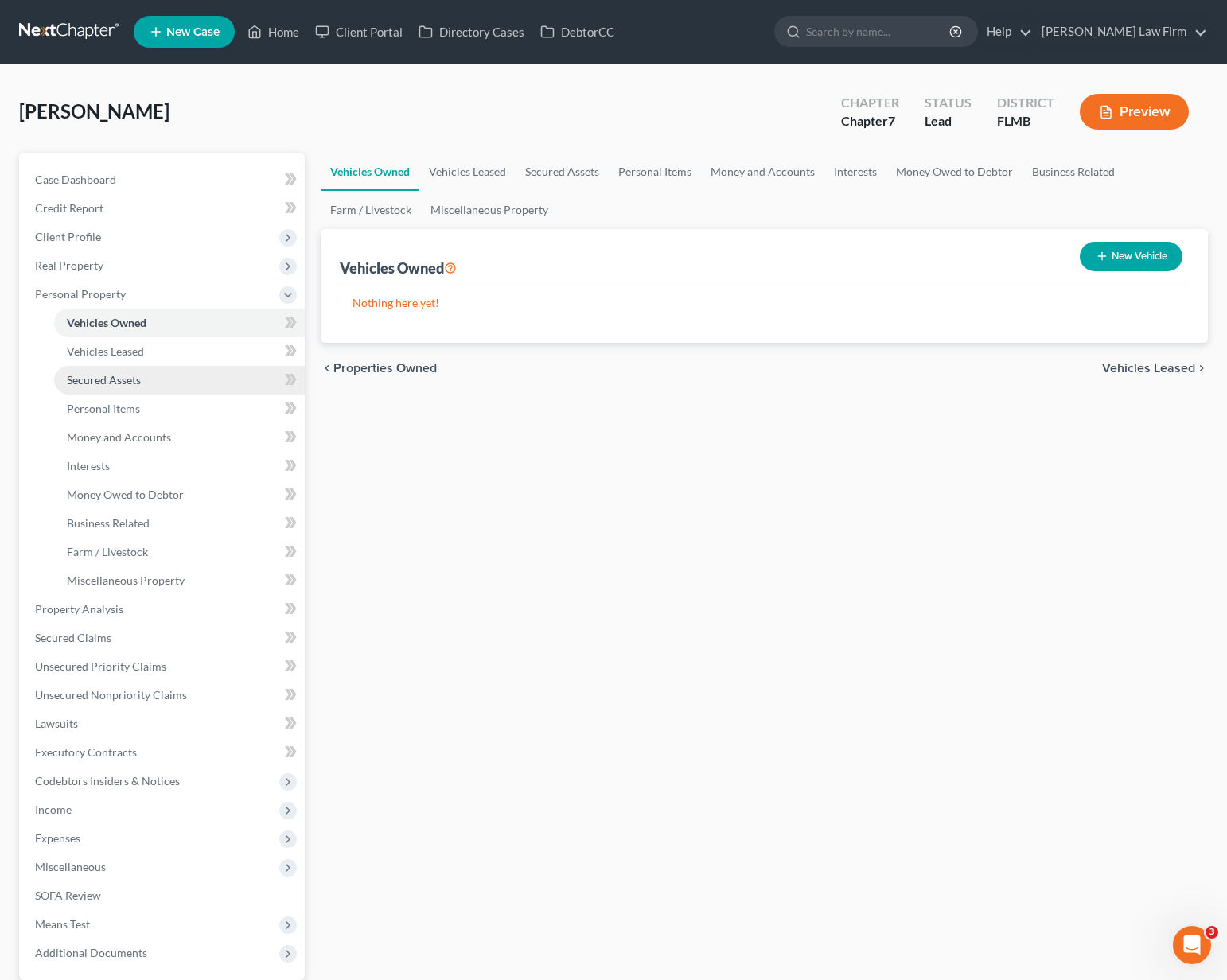
click at [81, 390] on link "Secured Assets" at bounding box center [179, 380] width 251 height 29
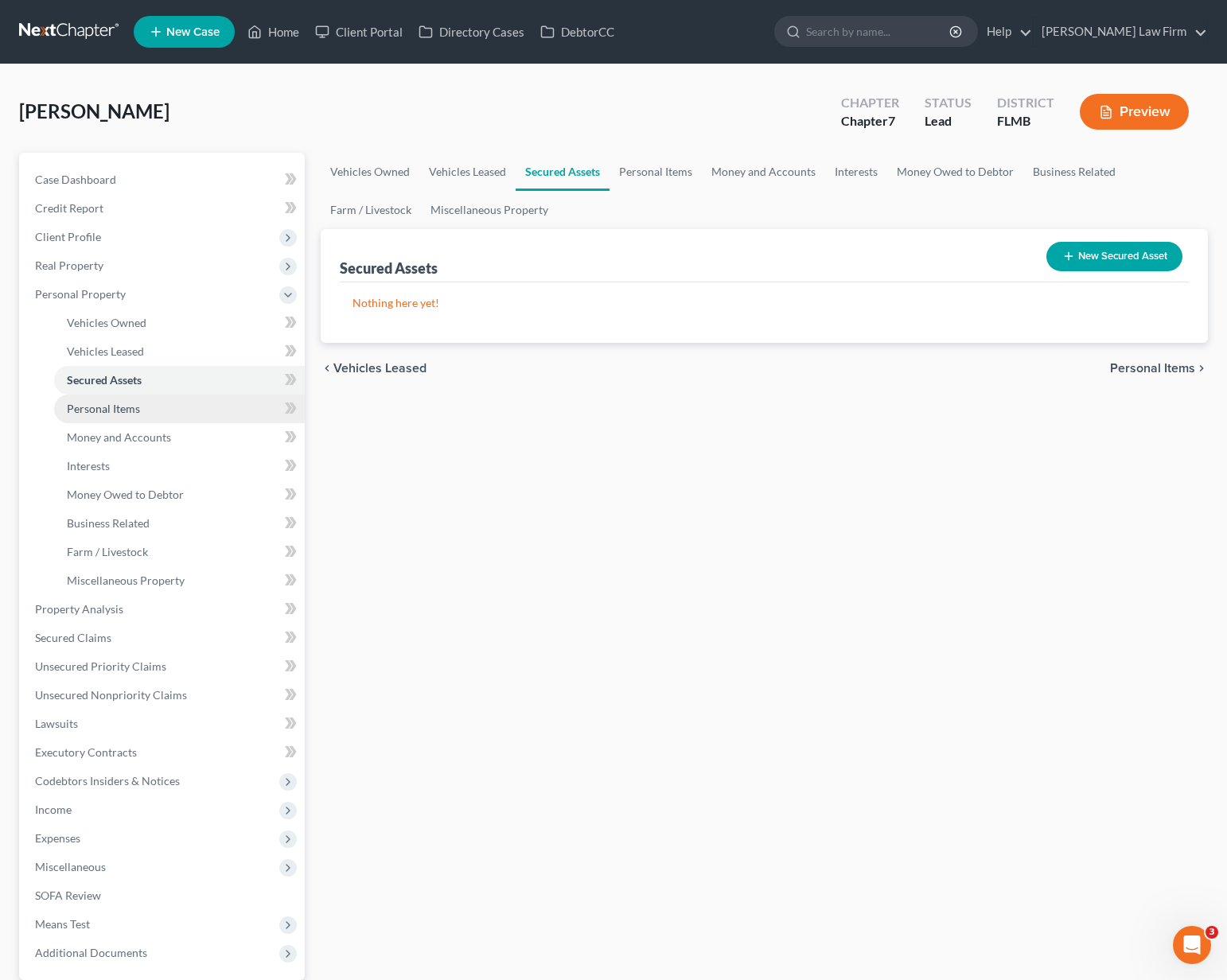
click at [82, 416] on link "Personal Items" at bounding box center [179, 409] width 251 height 29
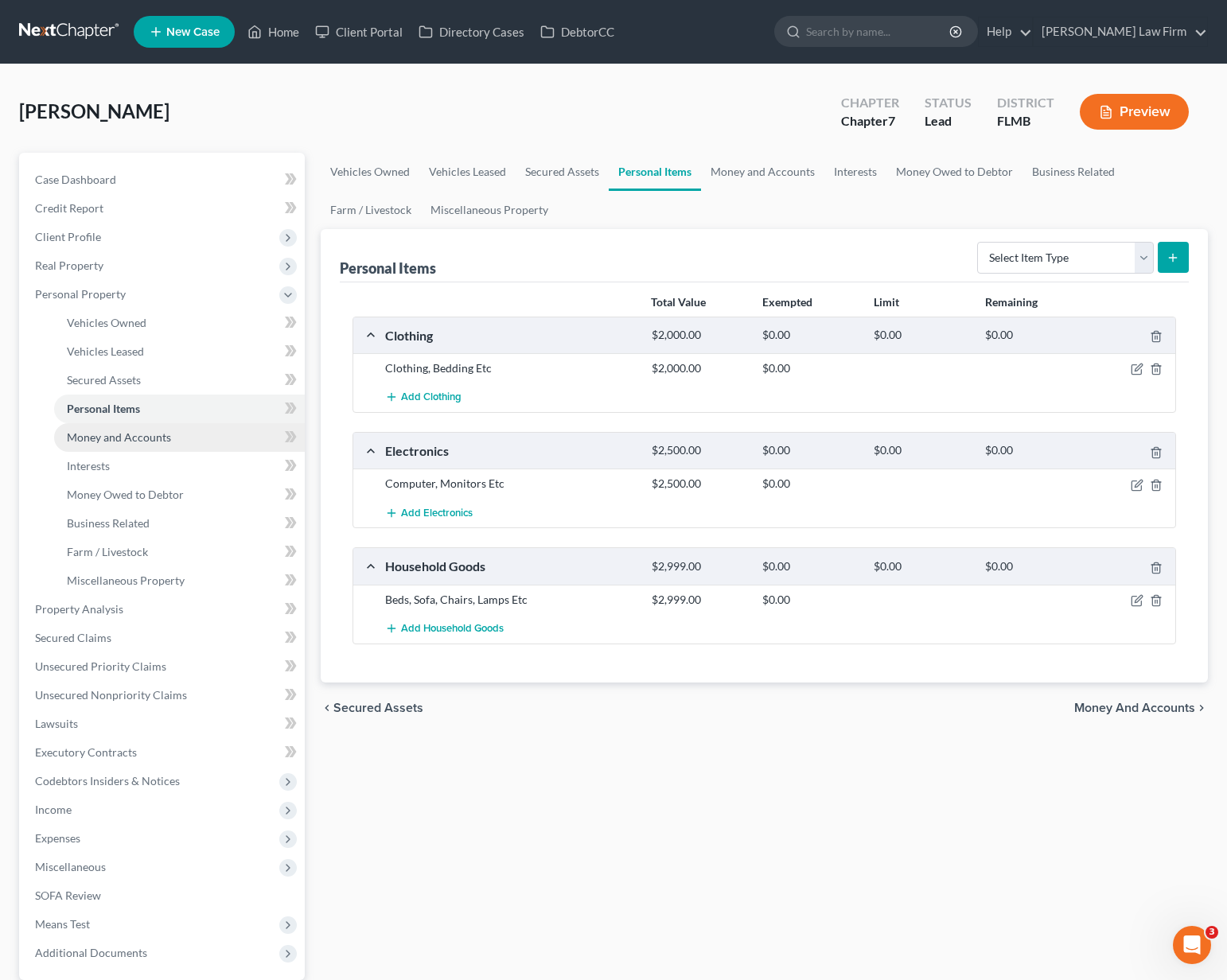
click at [80, 445] on link "Money and Accounts" at bounding box center [179, 438] width 251 height 29
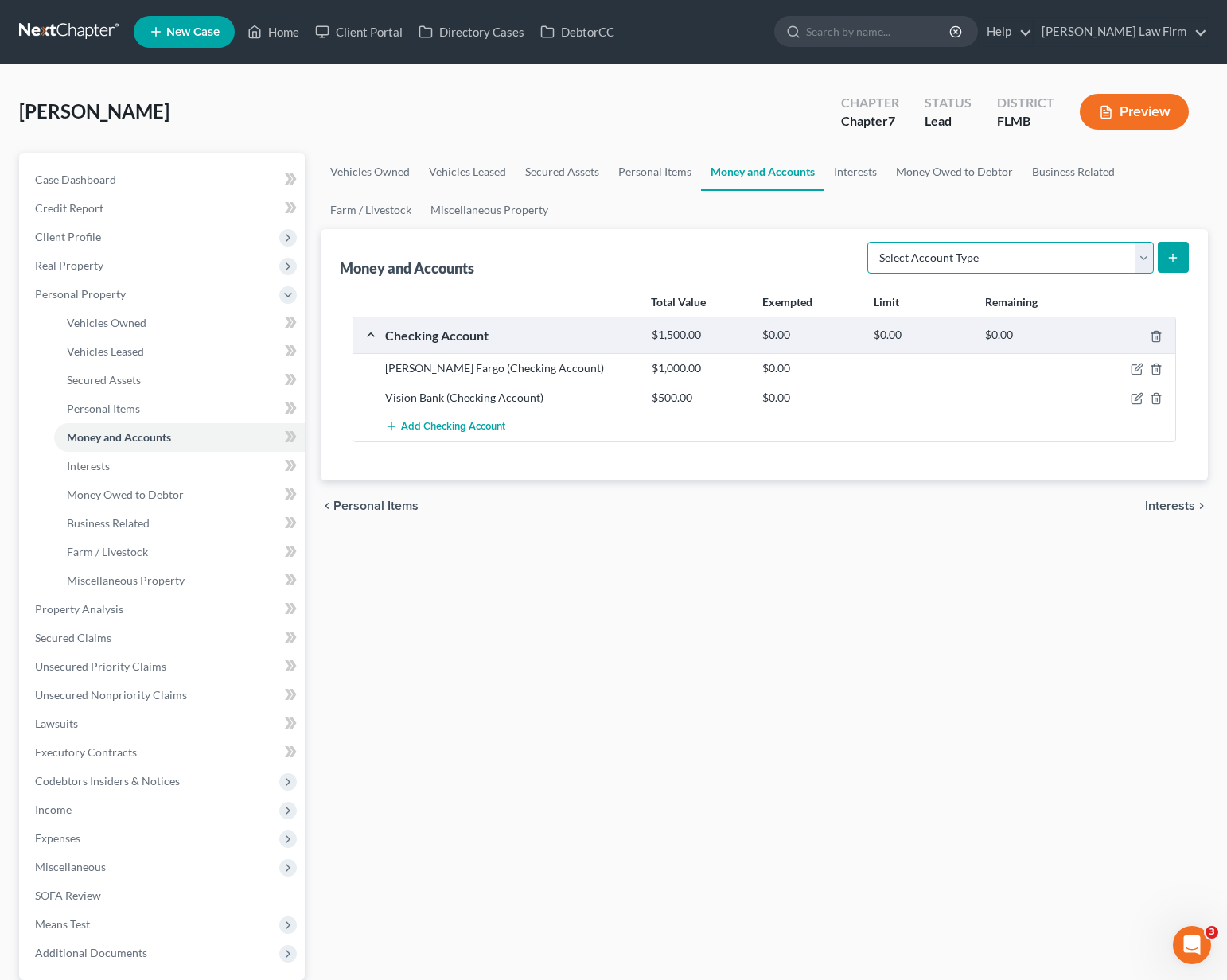
click at [959, 264] on select "Select Account Type Brokerage Cash on Hand Certificates of Deposit Checking Acc…" at bounding box center [1010, 258] width 286 height 31
select select "brokerage"
click at [871, 242] on select "Select Account Type Brokerage Cash on Hand Certificates of Deposit Checking Acc…" at bounding box center [1010, 258] width 286 height 31
click at [131, 901] on link "SOFA Review" at bounding box center [163, 895] width 282 height 29
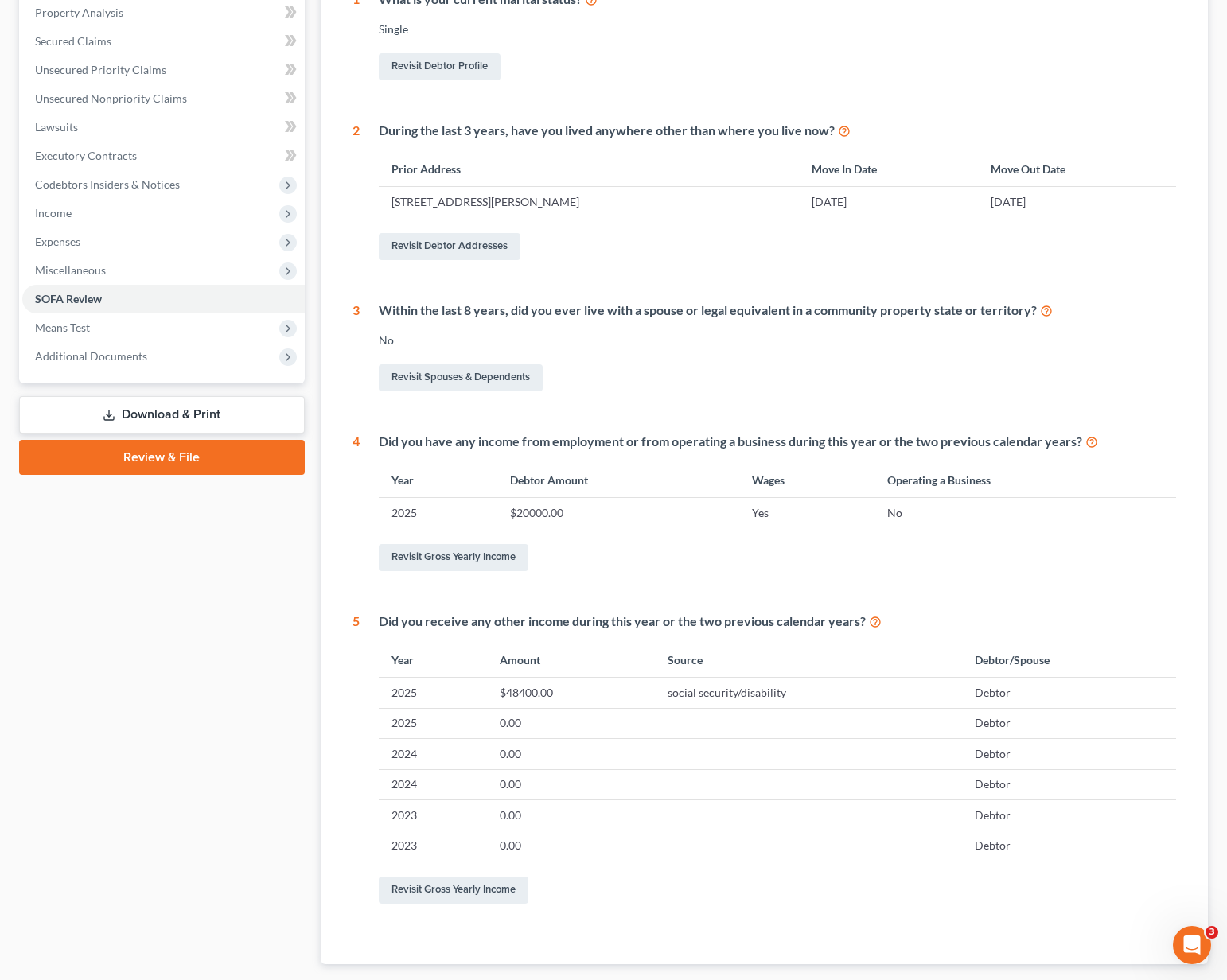
scroll to position [406, 0]
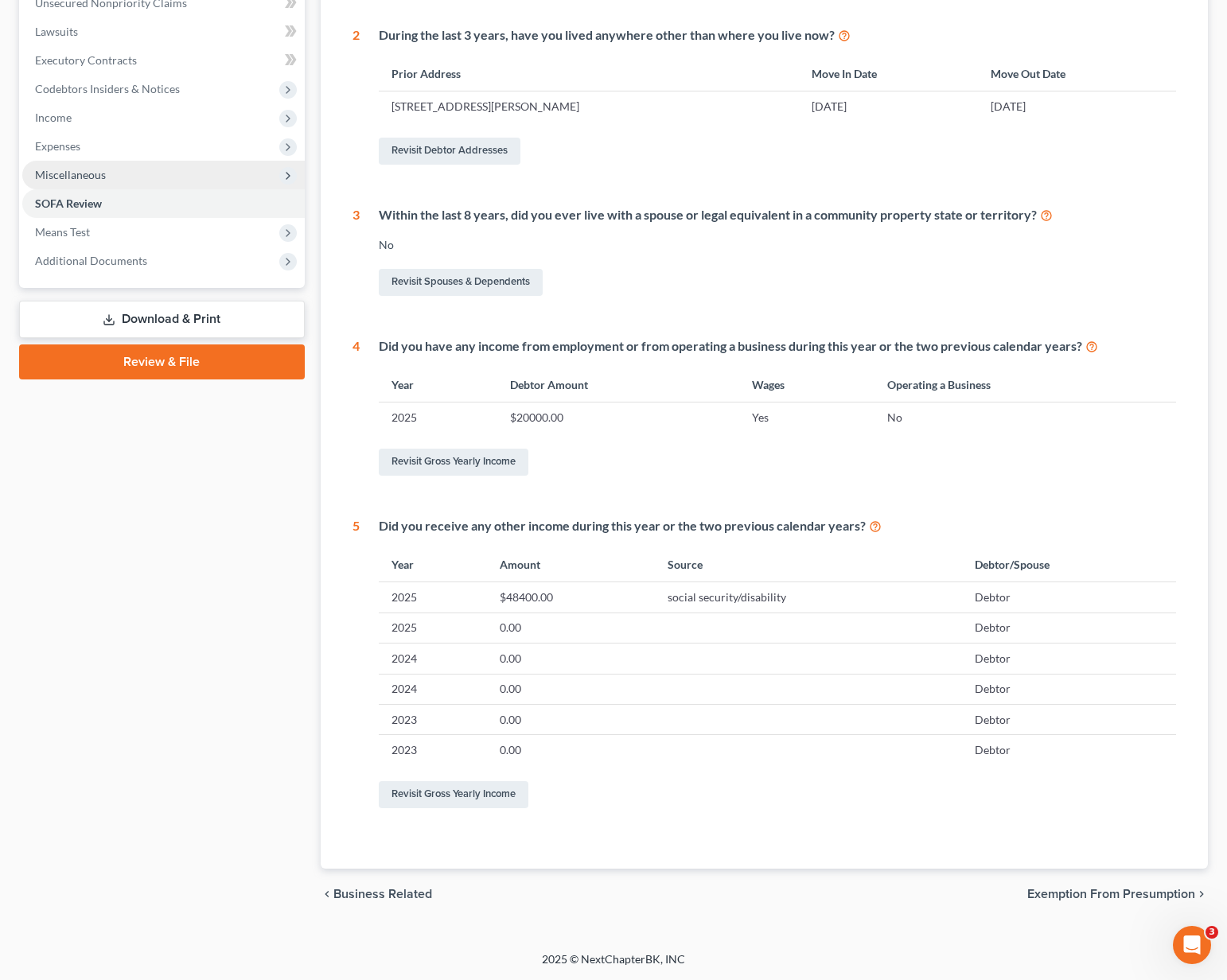
click at [129, 183] on span "Miscellaneous" at bounding box center [163, 175] width 282 height 29
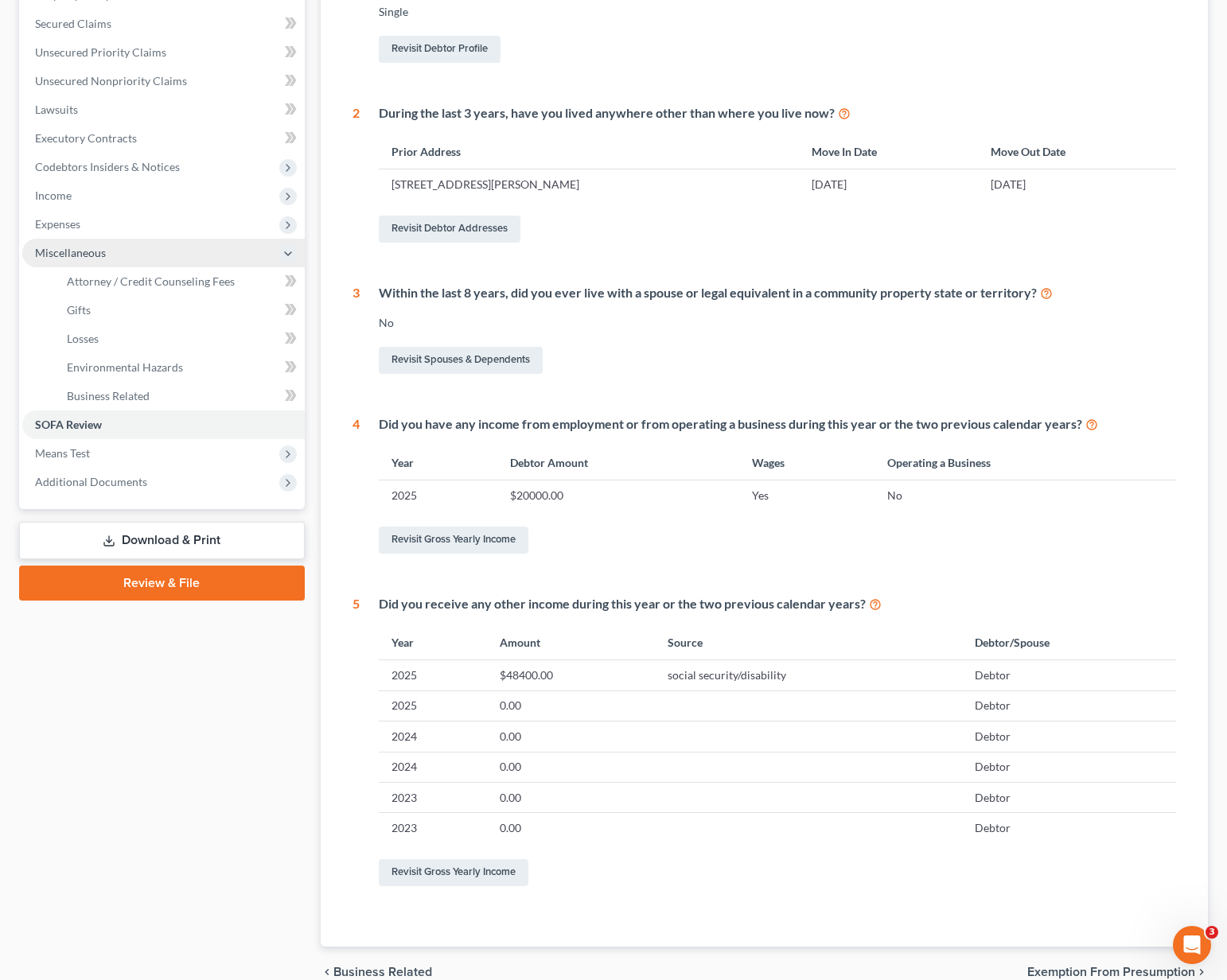
scroll to position [246, 0]
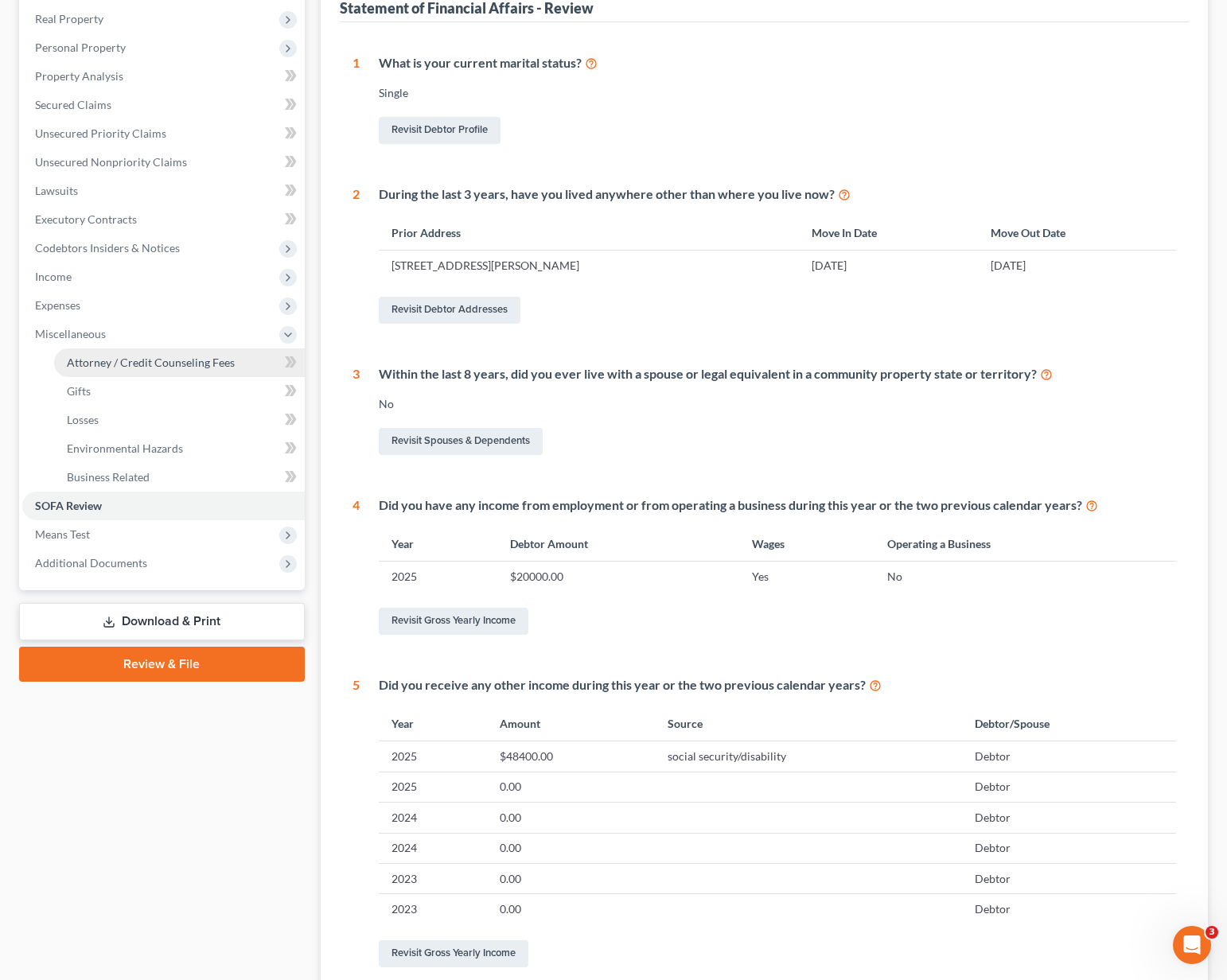
click at [166, 362] on span "Attorney / Credit Counseling Fees" at bounding box center [151, 362] width 168 height 13
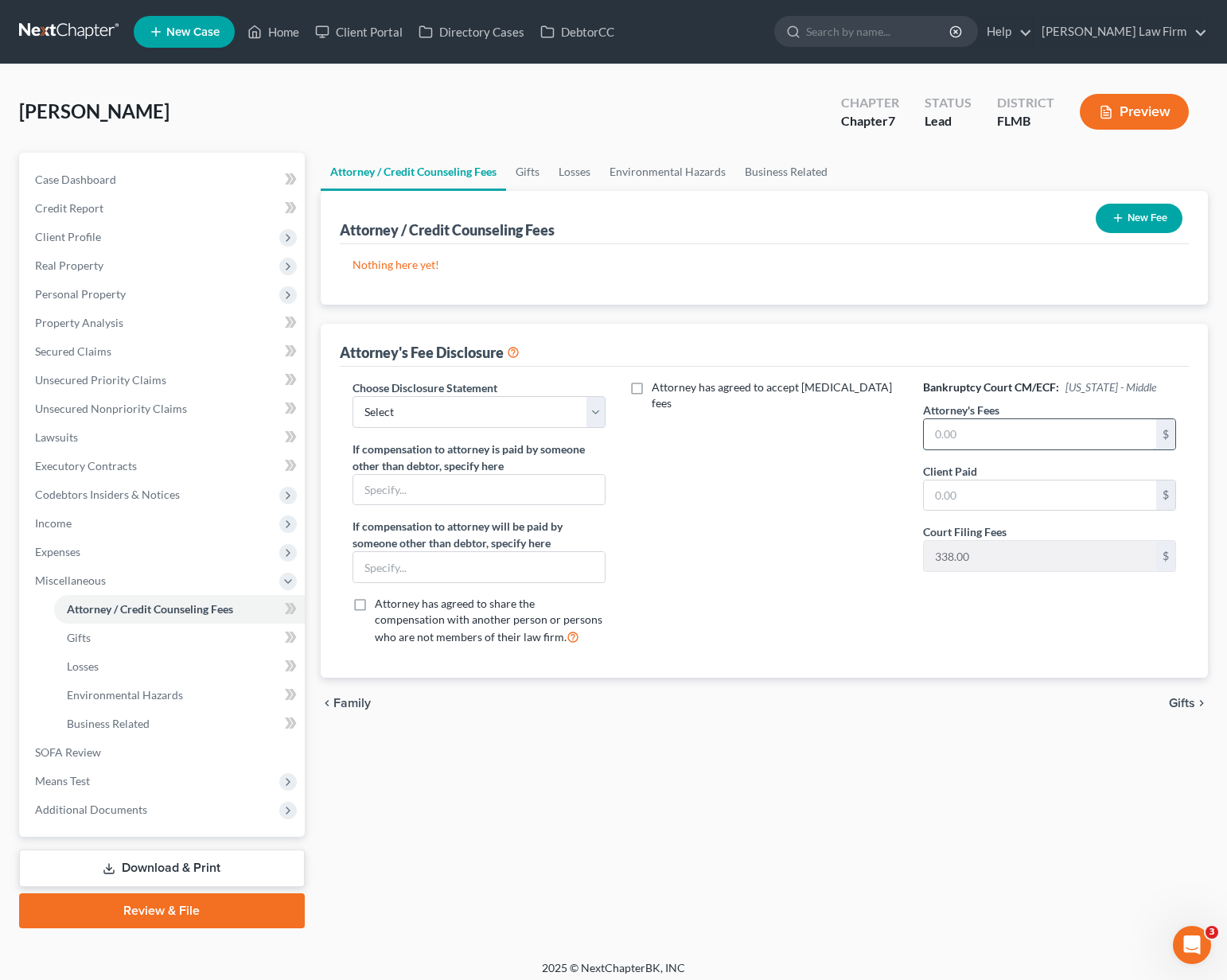
click at [951, 431] on input "text" at bounding box center [1040, 434] width 233 height 31
type input "3,000"
click at [934, 499] on input "text" at bounding box center [1040, 495] width 233 height 31
type input "3,000"
click at [476, 409] on select "Select Hourly with [MEDICAL_DATA]" at bounding box center [479, 412] width 254 height 31
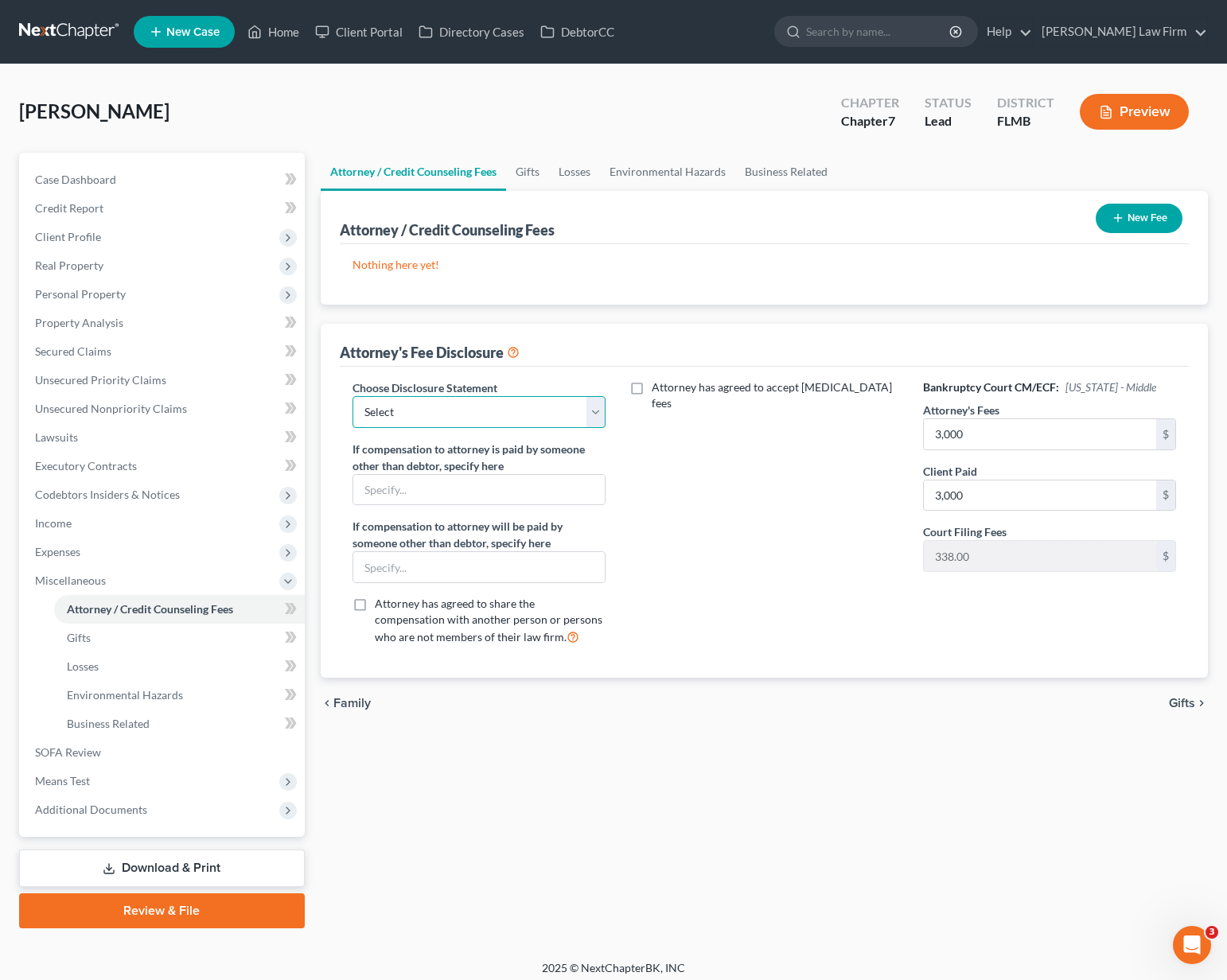
click at [476, 409] on select "Select Hourly with [MEDICAL_DATA]" at bounding box center [479, 412] width 254 height 31
click at [353, 397] on select "Select Hourly with [MEDICAL_DATA]" at bounding box center [479, 412] width 254 height 31
click at [1203, 700] on icon "chevron_right" at bounding box center [1201, 703] width 13 height 13
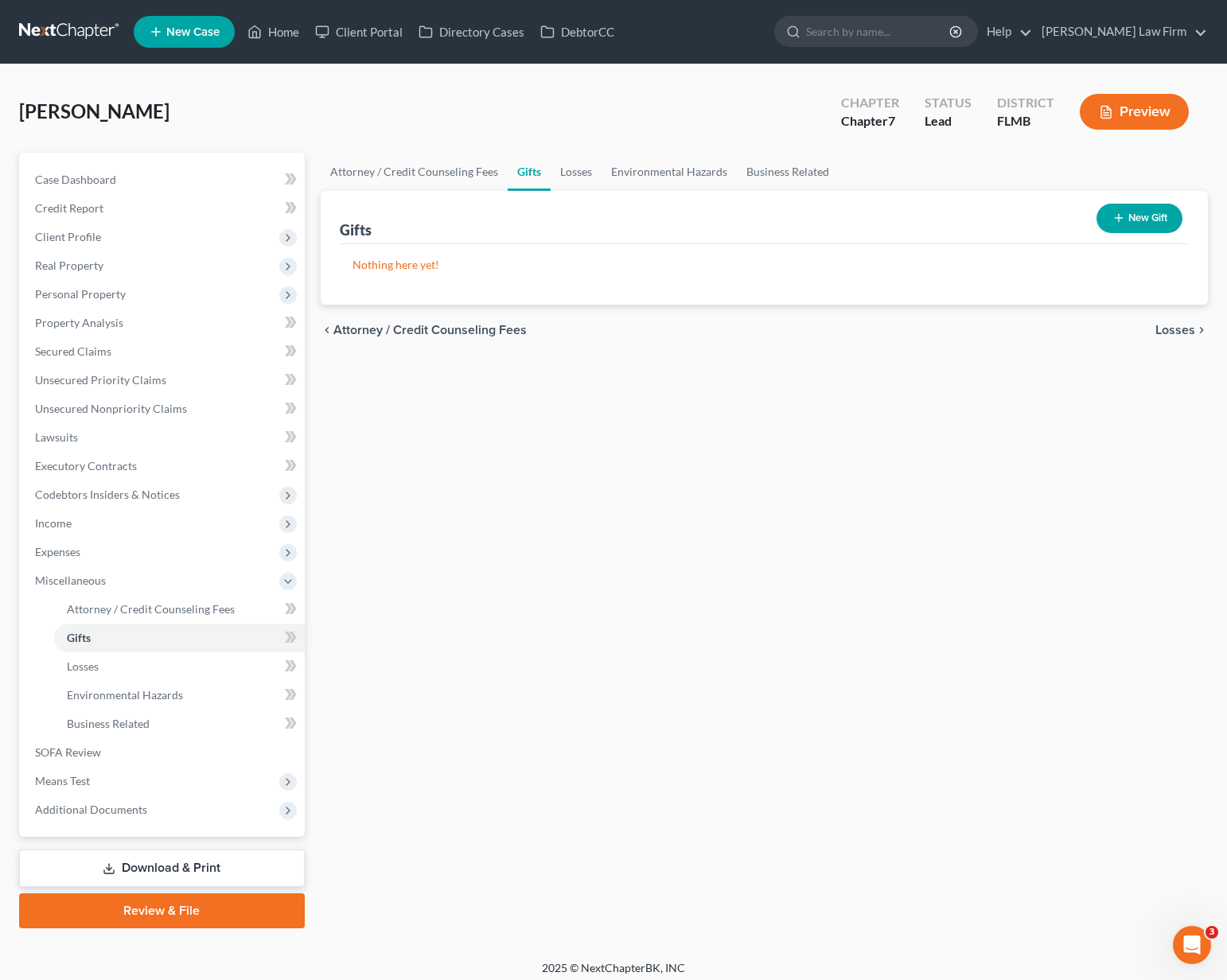
click at [1187, 331] on span "Losses" at bounding box center [1175, 330] width 40 height 13
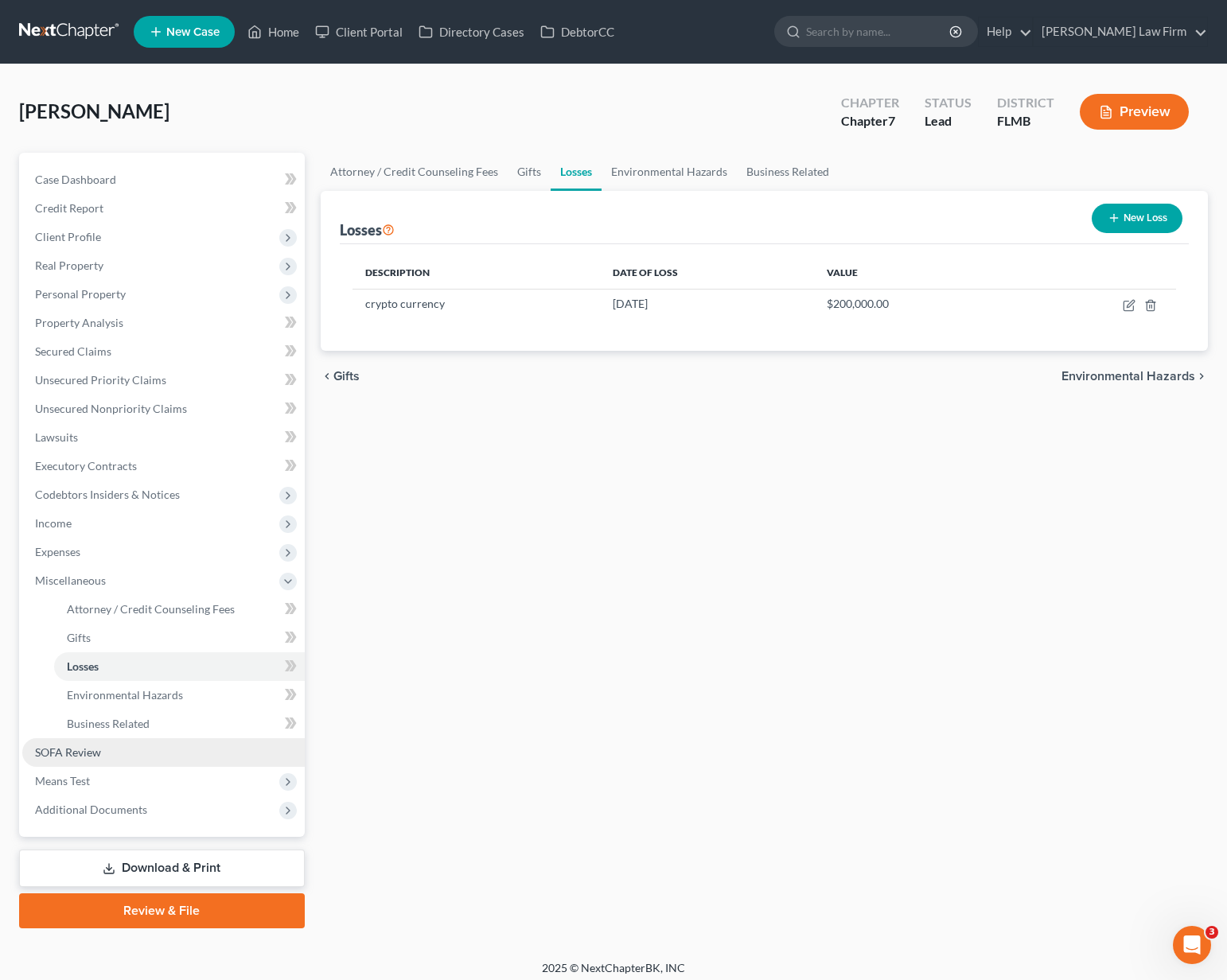
click at [115, 756] on link "SOFA Review" at bounding box center [163, 752] width 282 height 29
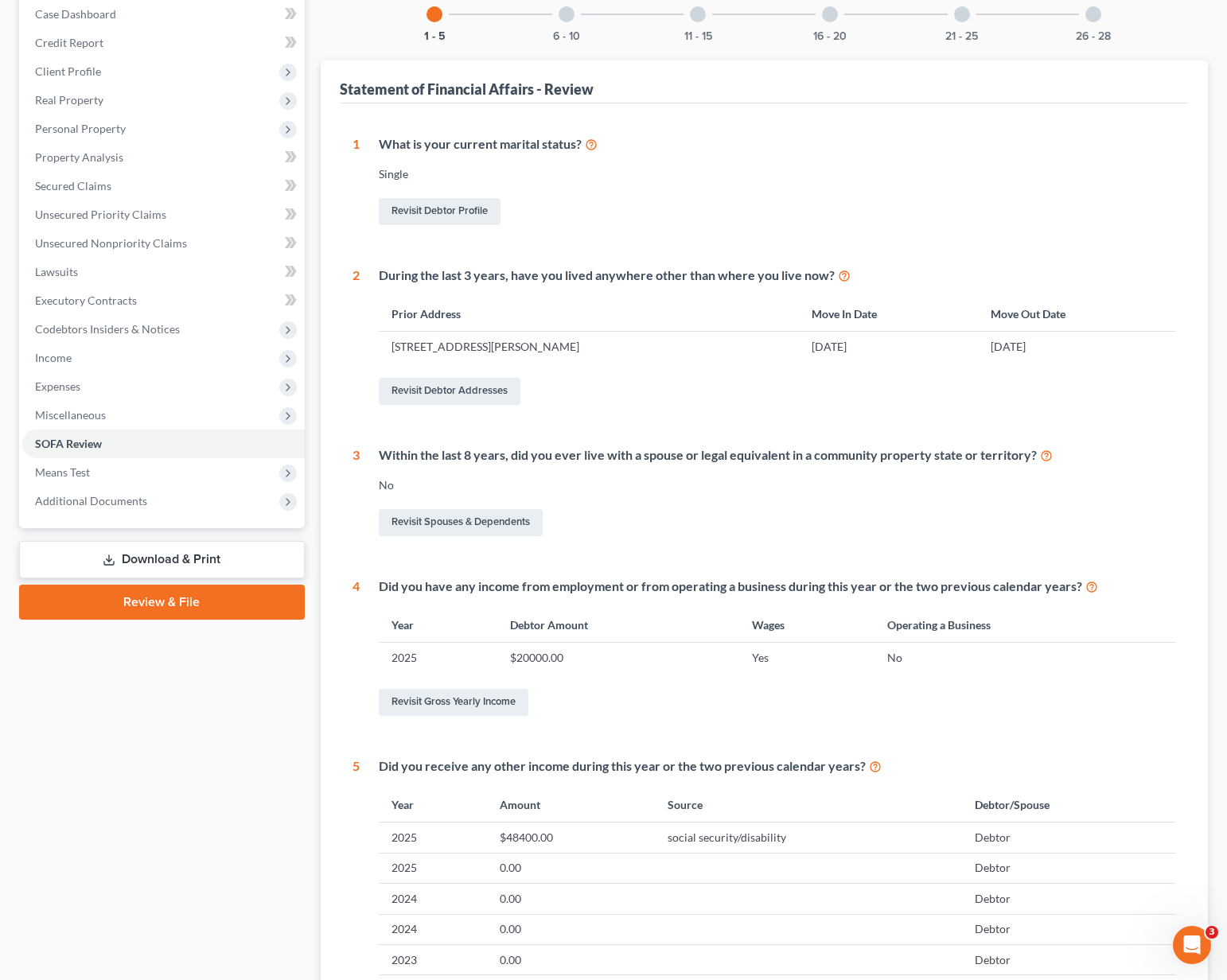
scroll to position [406, 0]
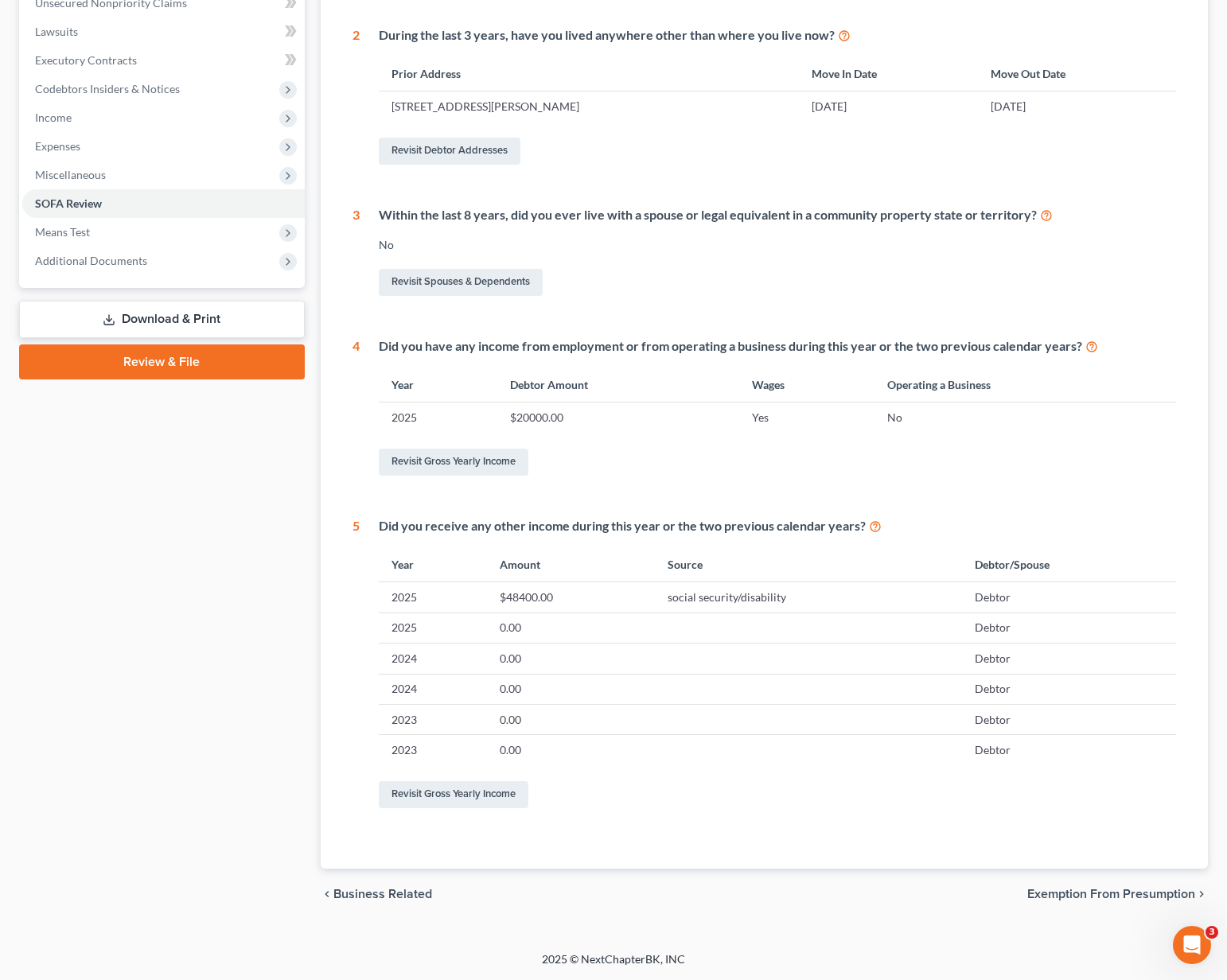
click at [1073, 894] on span "Exemption from Presumption" at bounding box center [1111, 894] width 168 height 13
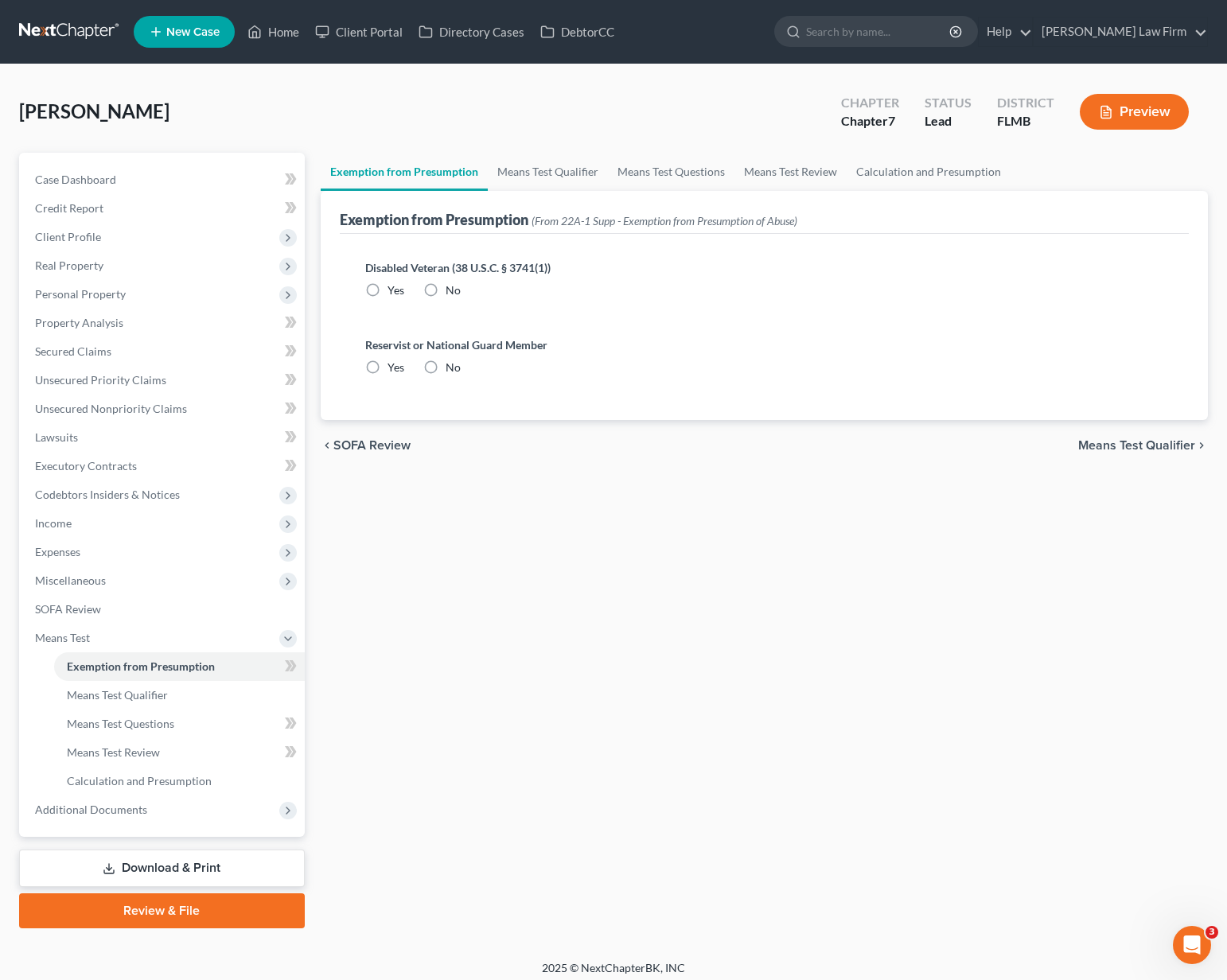
click at [445, 369] on label "No" at bounding box center [452, 368] width 15 height 16
click at [452, 369] on input "No" at bounding box center [457, 365] width 10 height 10
radio input "true"
drag, startPoint x: 428, startPoint y: 285, endPoint x: 429, endPoint y: 295, distance: 10.0
click at [445, 284] on label "No" at bounding box center [452, 290] width 15 height 16
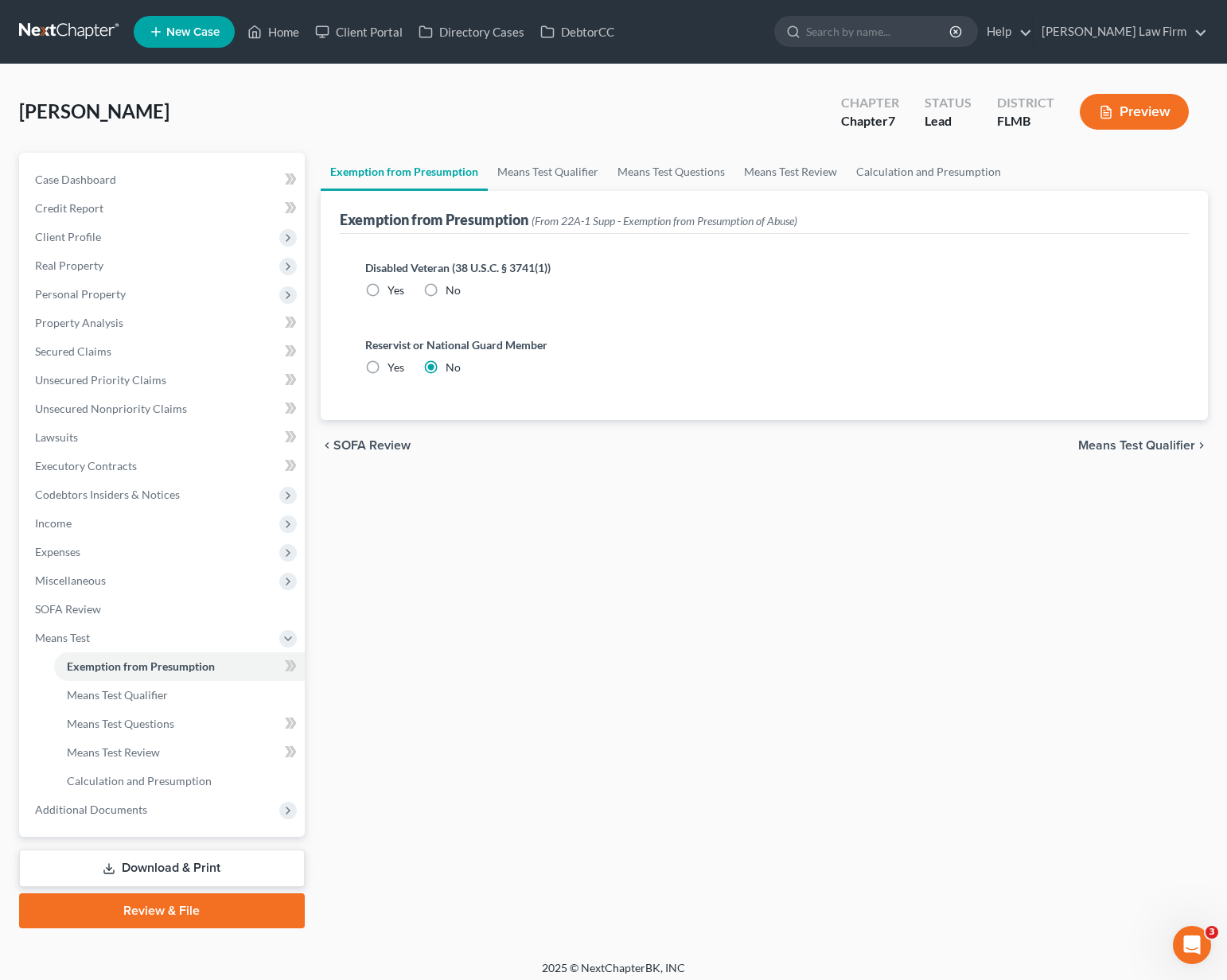
click at [452, 284] on input "No" at bounding box center [457, 287] width 10 height 10
radio input "true"
click at [375, 445] on span "SOFA Review" at bounding box center [372, 445] width 77 height 13
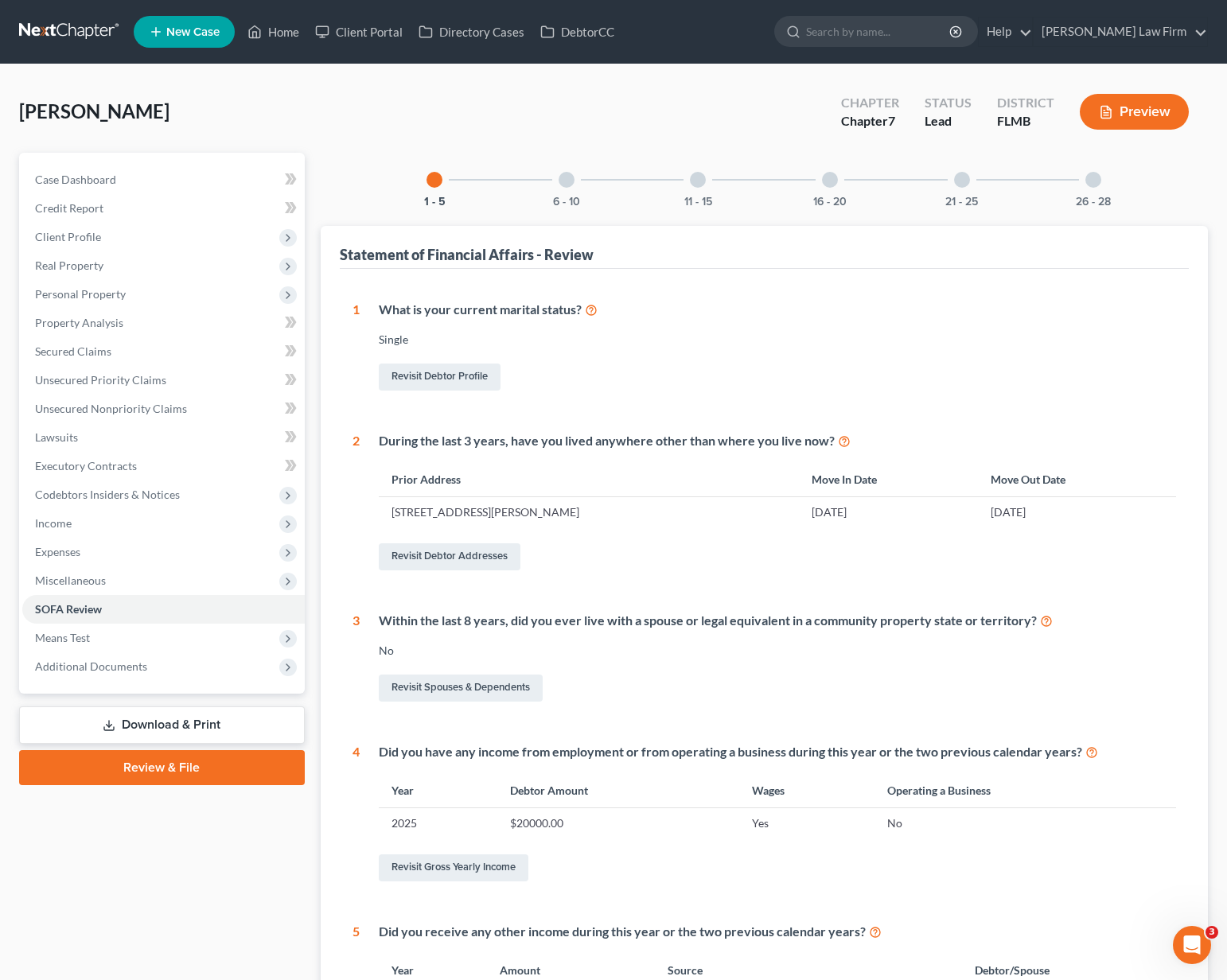
click at [565, 180] on div at bounding box center [566, 180] width 16 height 16
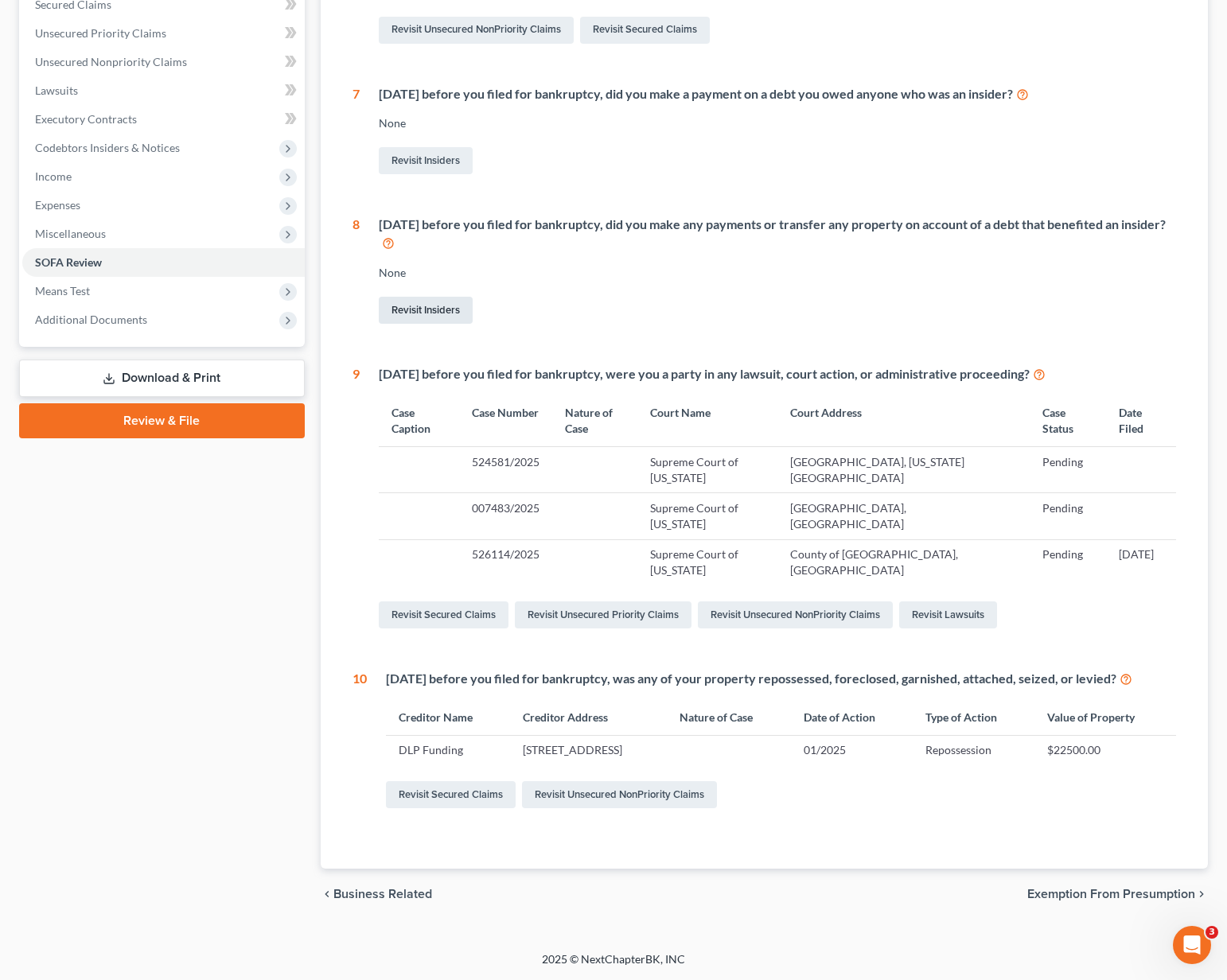
scroll to position [188, 0]
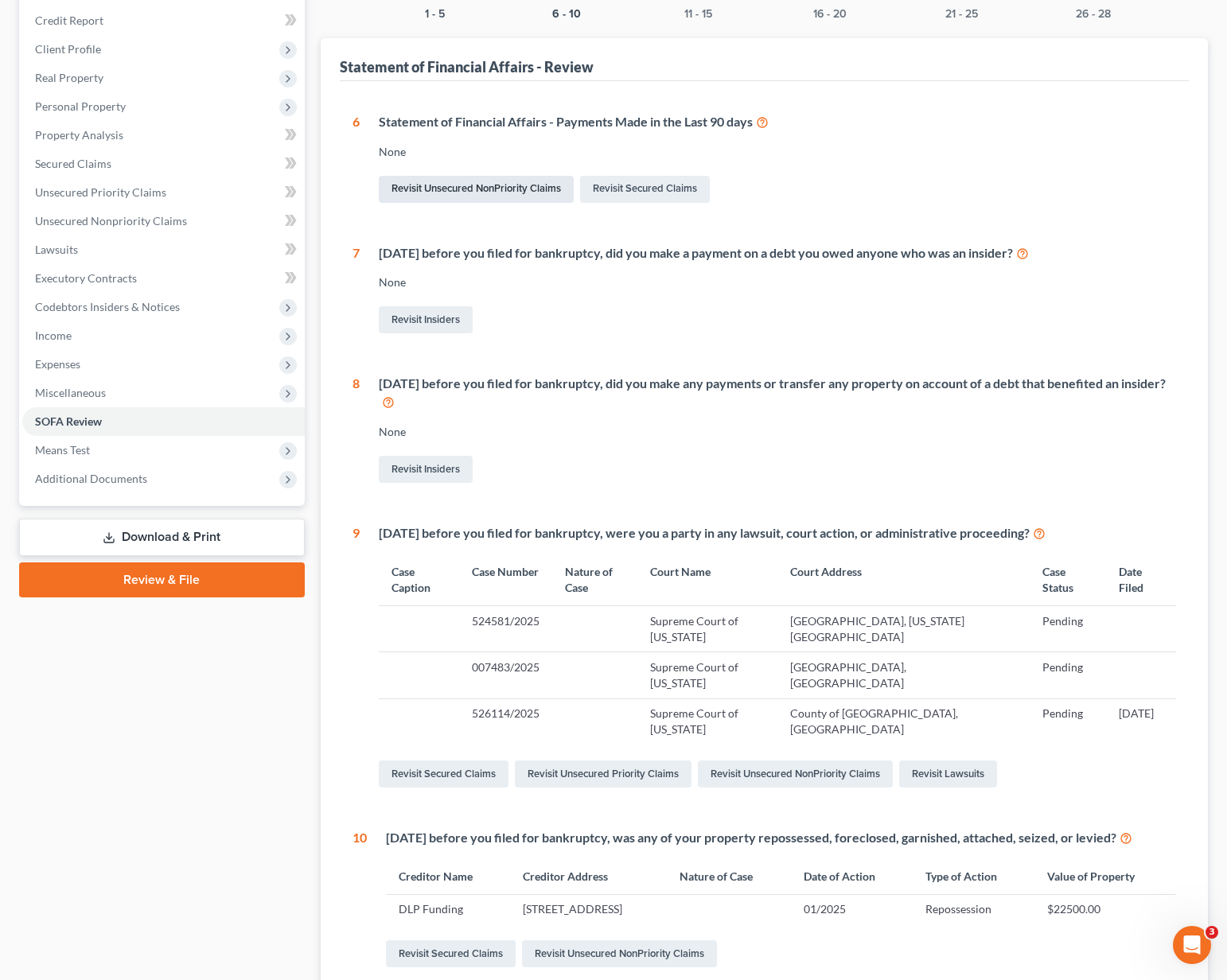
click at [424, 193] on link "Revisit Unsecured NonPriority Claims" at bounding box center [476, 189] width 195 height 27
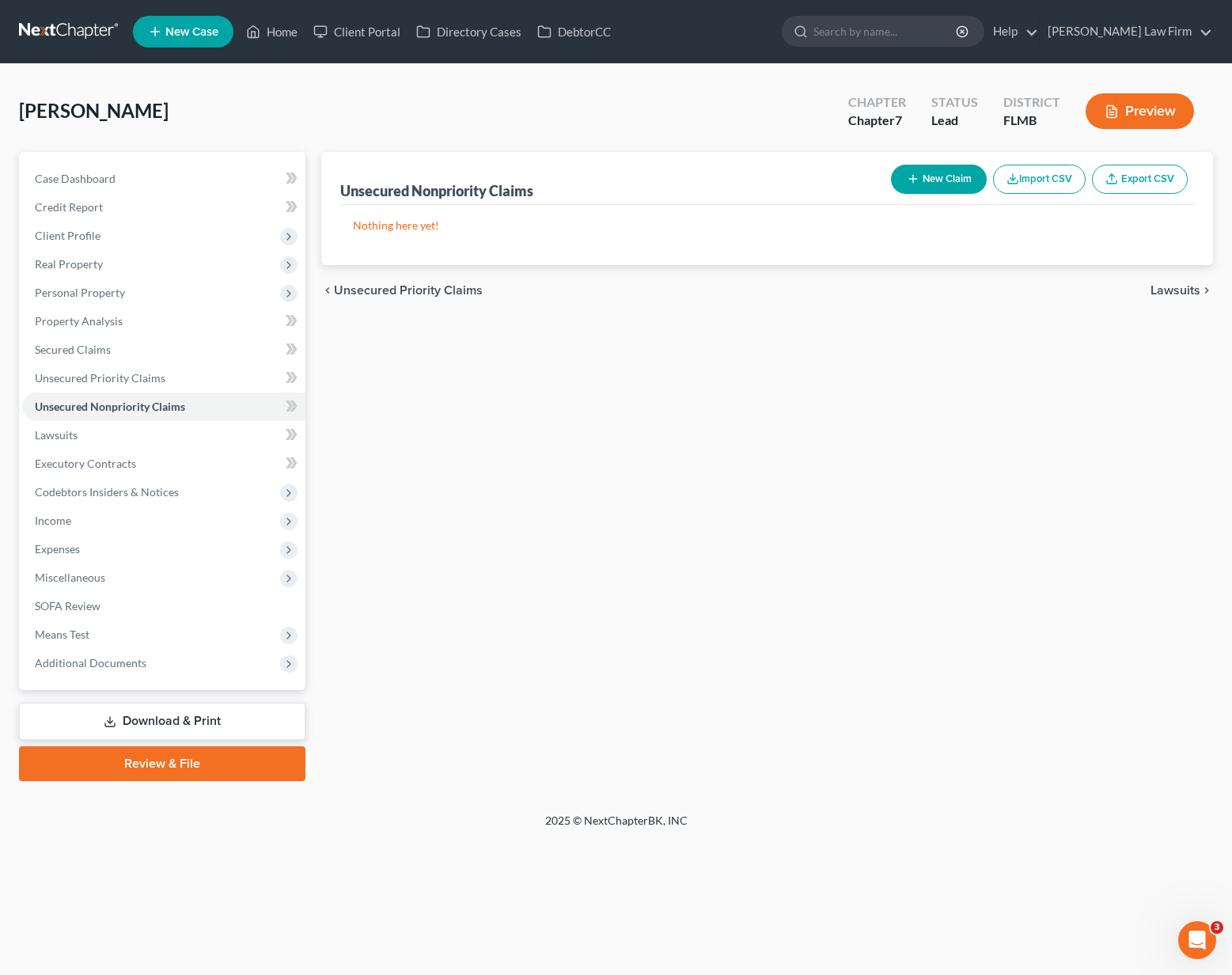
click at [950, 172] on button "New Claim" at bounding box center [939, 179] width 96 height 30
select select "0"
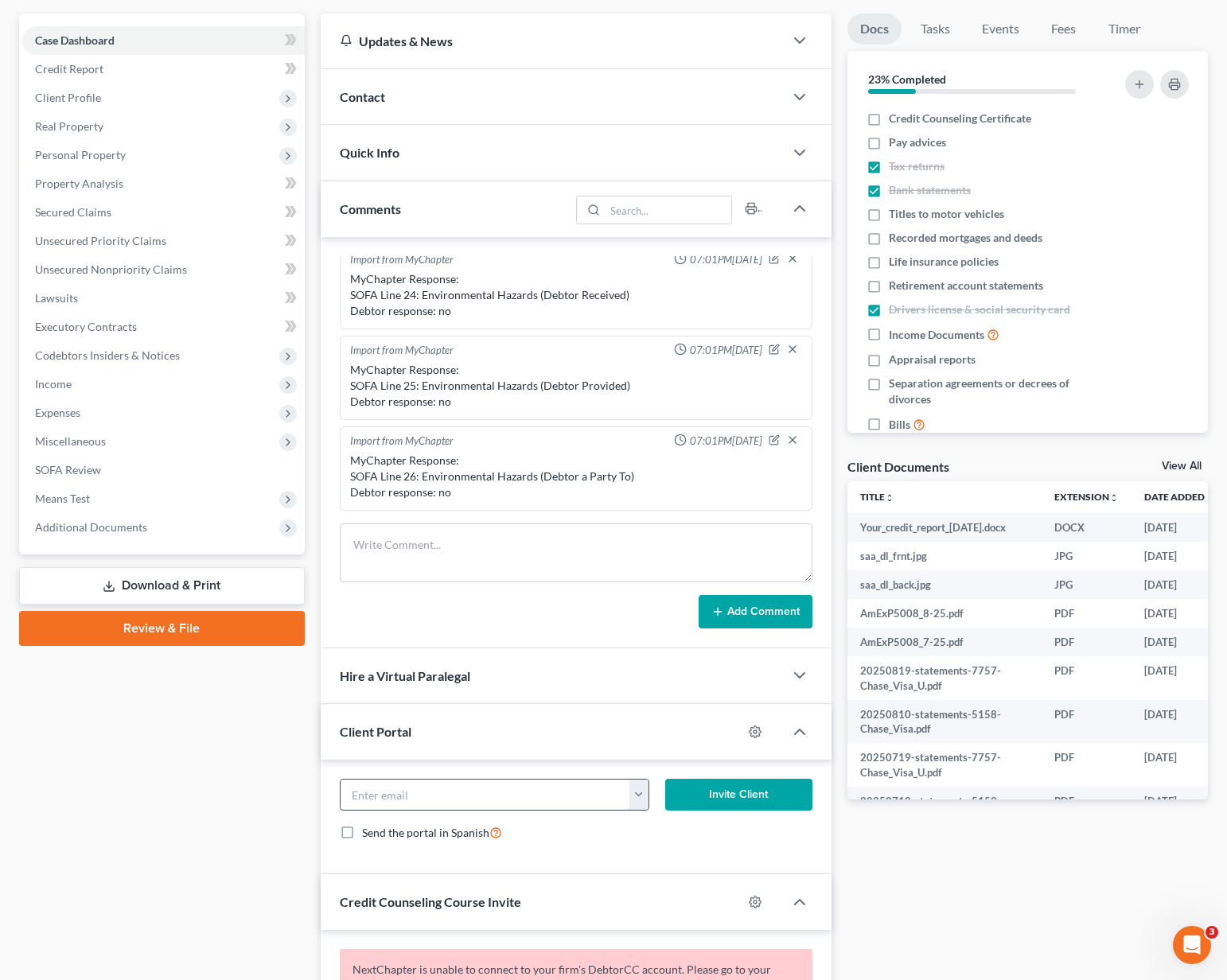
scroll to position [315, 0]
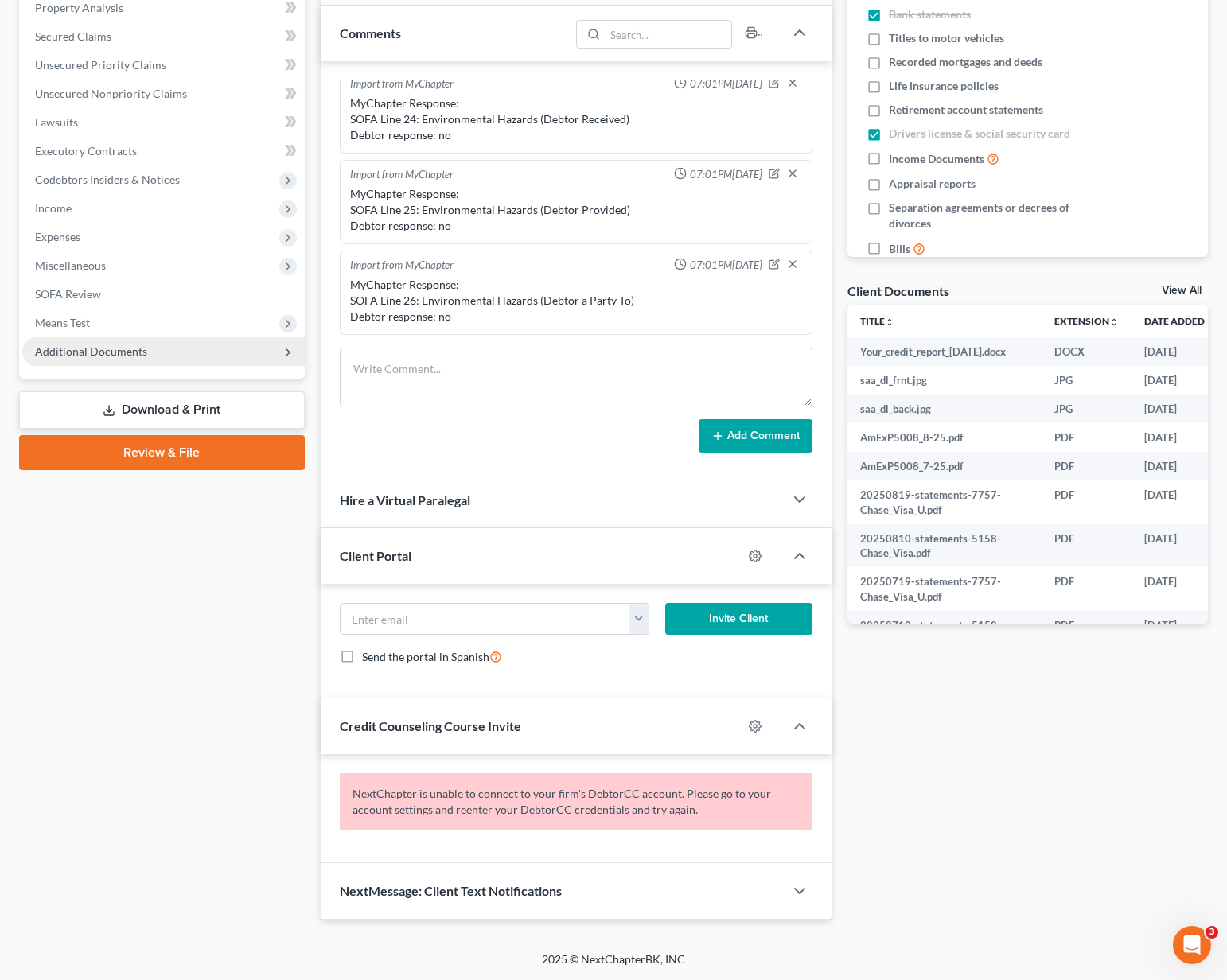
click at [79, 349] on span "Additional Documents" at bounding box center [91, 350] width 112 height 13
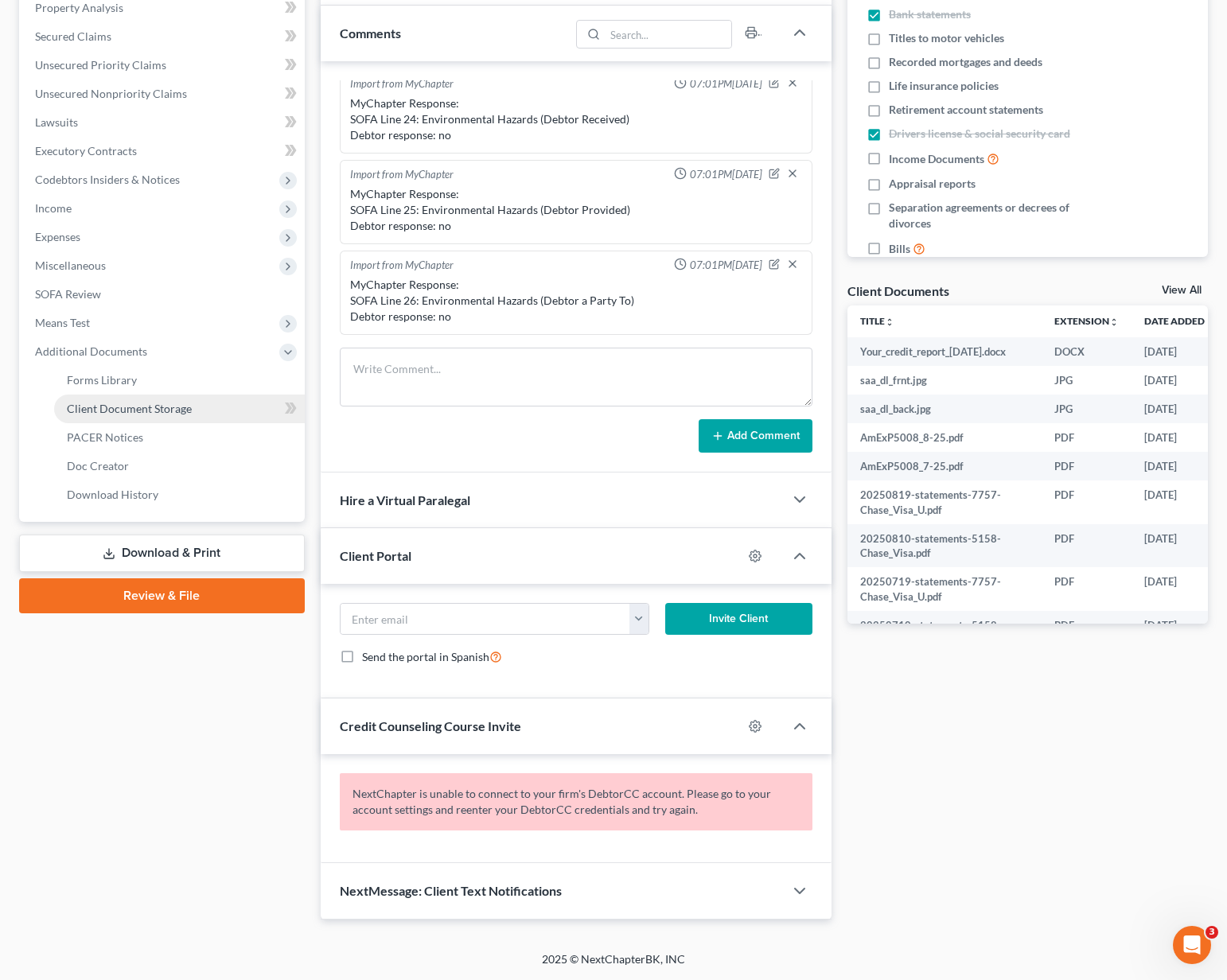
click at [95, 404] on span "Client Document Storage" at bounding box center [129, 408] width 125 height 13
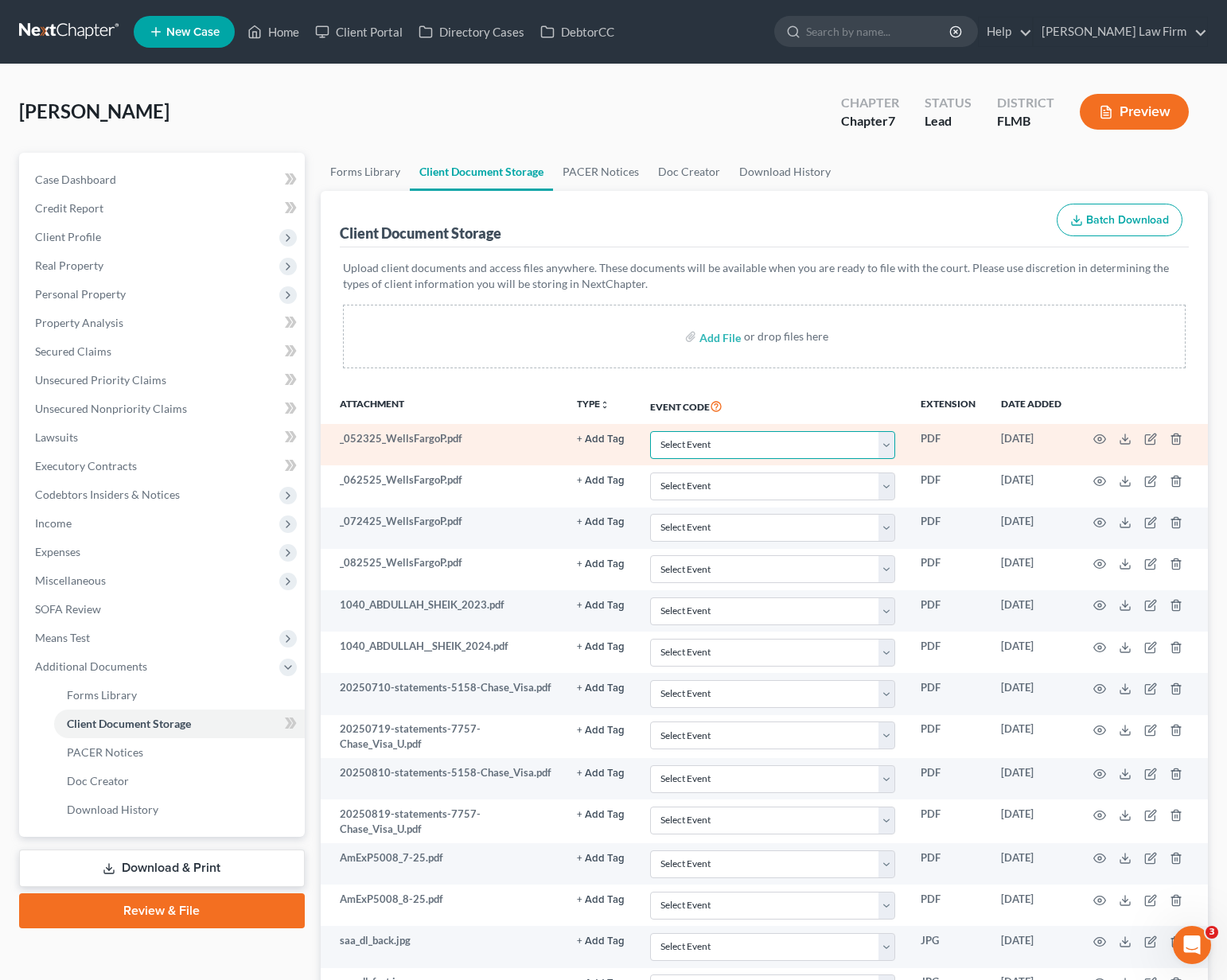
click at [889, 445] on select "Select Event 20 Largest Unsecured Creditors Amended Chapter 13 Plan Amended Cre…" at bounding box center [772, 445] width 245 height 28
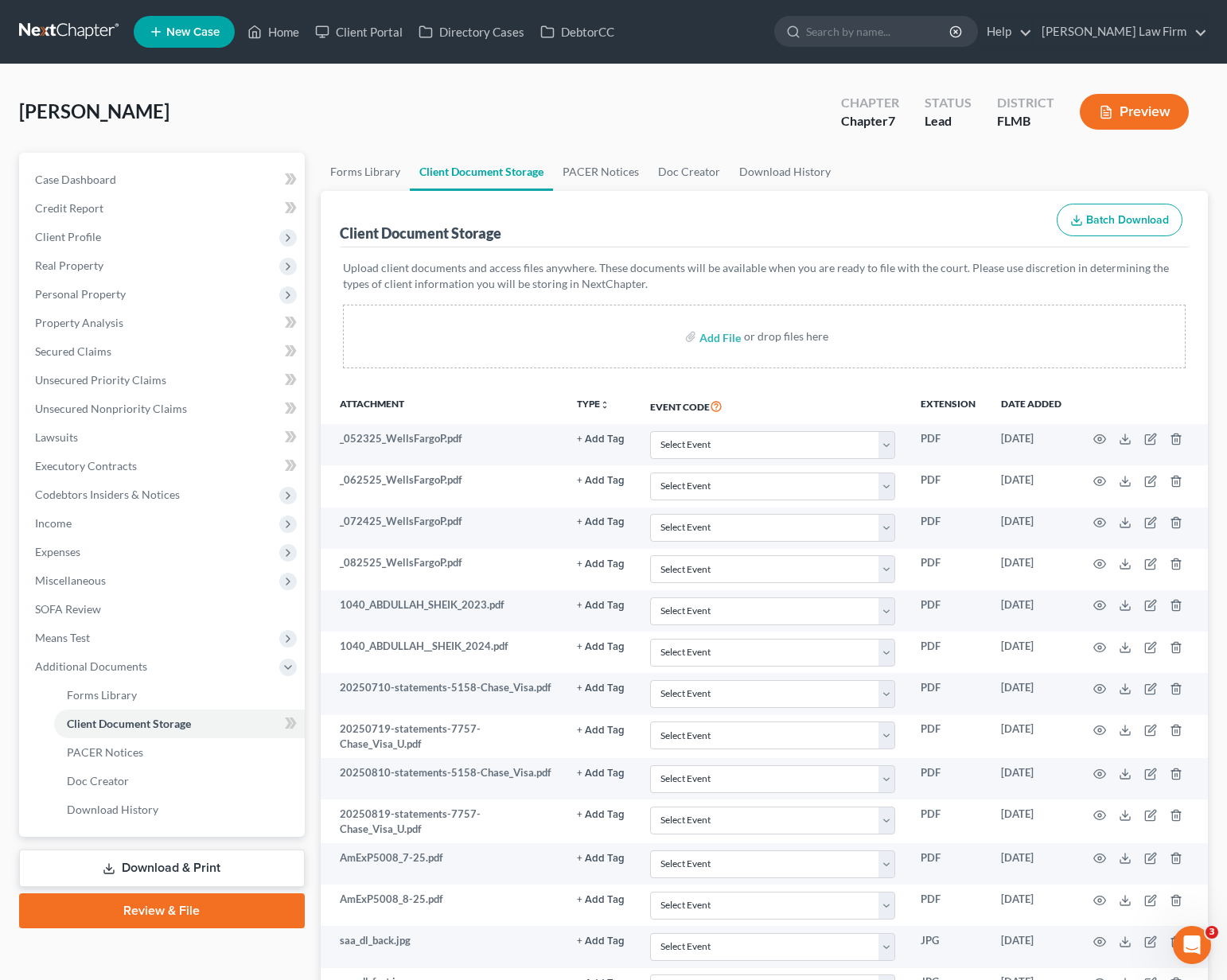
click at [508, 373] on div "Upload client documents and access files anywhere. These documents will be avai…" at bounding box center [764, 317] width 850 height 140
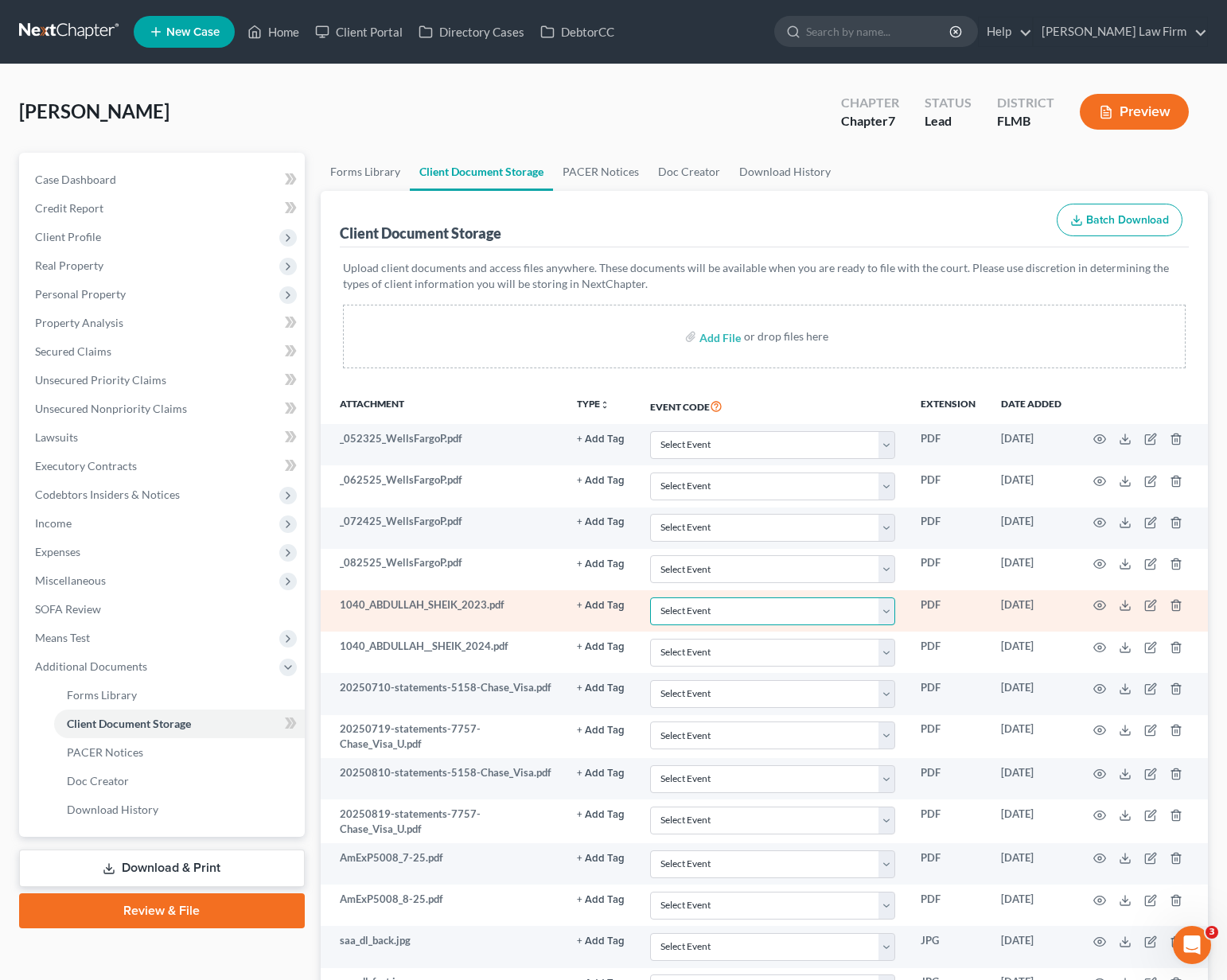
click at [808, 612] on select "Select Event 20 Largest Unsecured Creditors Amended Chapter 13 Plan Amended Cre…" at bounding box center [772, 611] width 245 height 28
select select "38"
click at [650, 597] on select "Select Event 20 Largest Unsecured Creditors Amended Chapter 13 Plan Amended Cre…" at bounding box center [772, 611] width 245 height 28
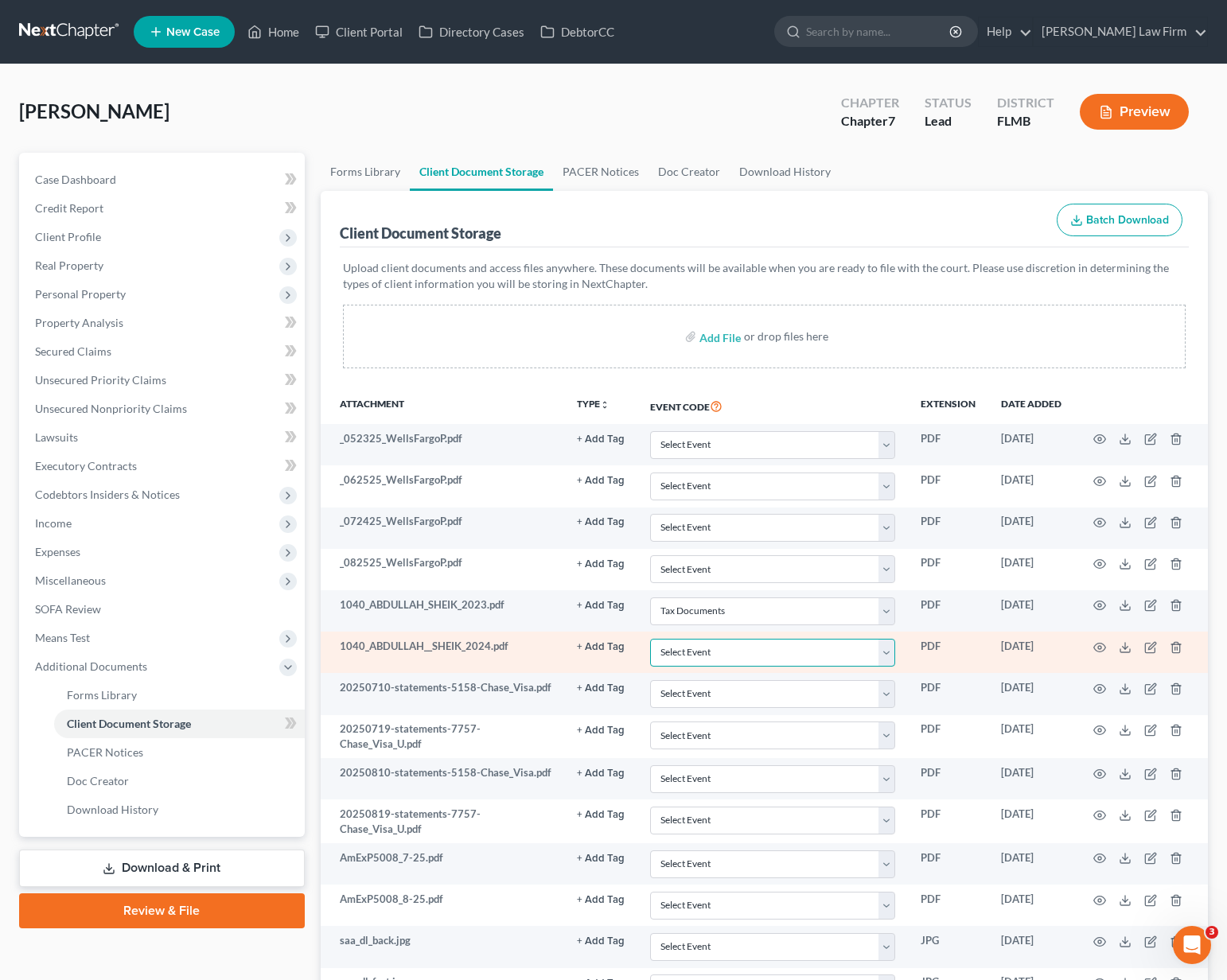
click at [756, 652] on select "Select Event 20 Largest Unsecured Creditors Amended Chapter 13 Plan Amended Cre…" at bounding box center [772, 652] width 245 height 28
select select "38"
click at [650, 638] on select "Select Event 20 Largest Unsecured Creditors Amended Chapter 13 Plan Amended Cre…" at bounding box center [772, 652] width 245 height 28
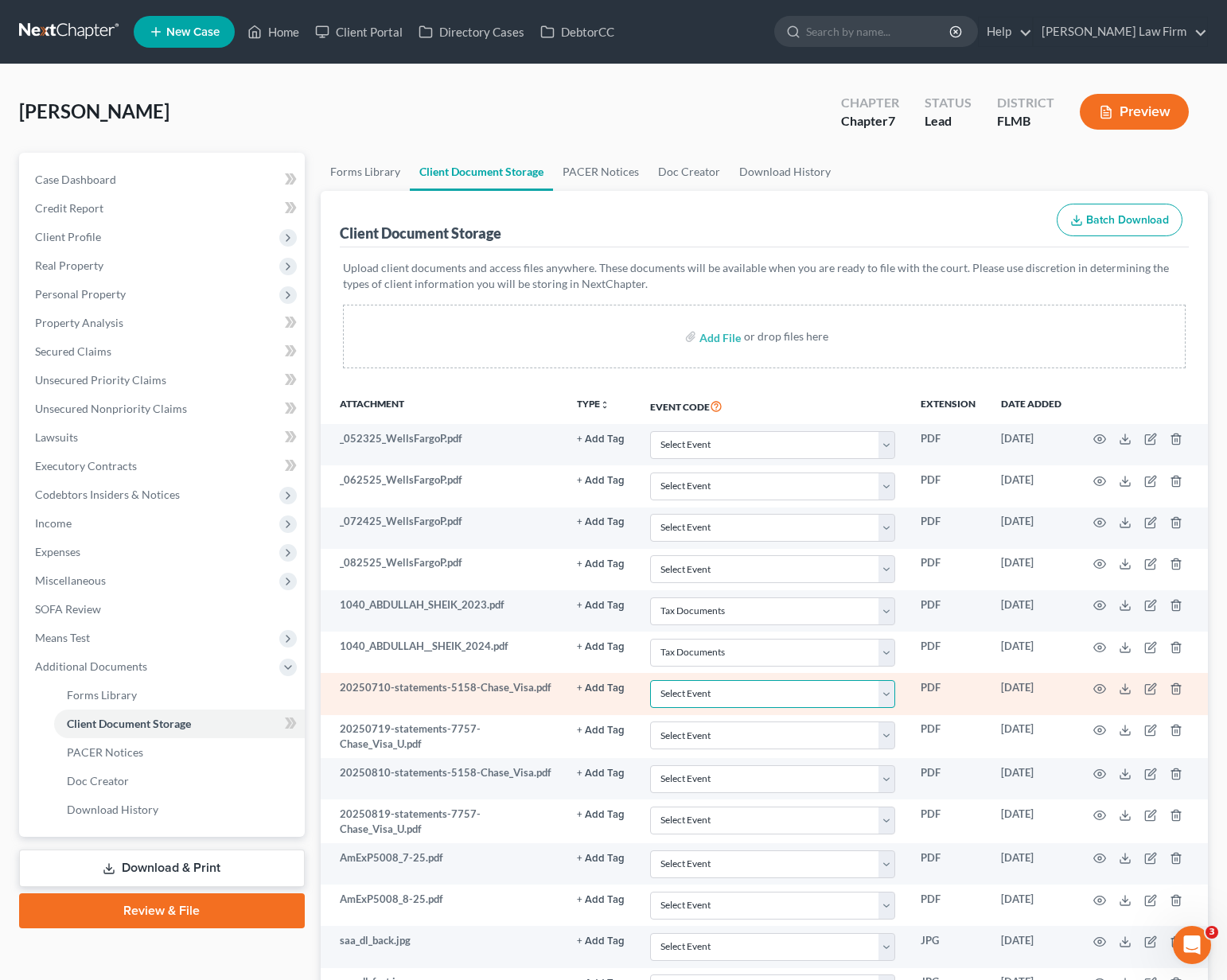
click at [752, 692] on select "Select Event 20 Largest Unsecured Creditors Amended Chapter 13 Plan Amended Cre…" at bounding box center [772, 694] width 245 height 28
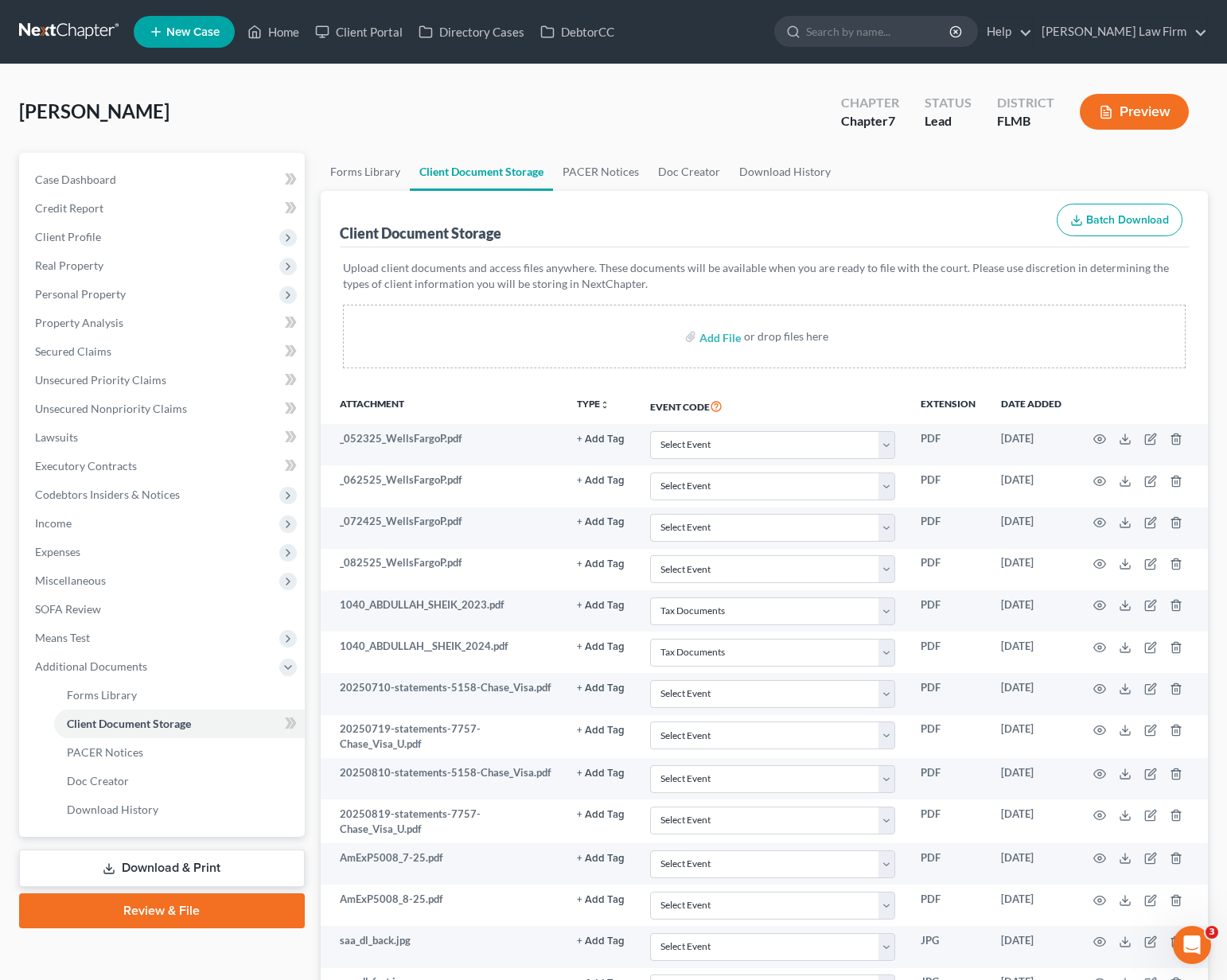
click at [489, 383] on div "Upload client documents and access files anywhere. These documents will be avai…" at bounding box center [764, 317] width 850 height 140
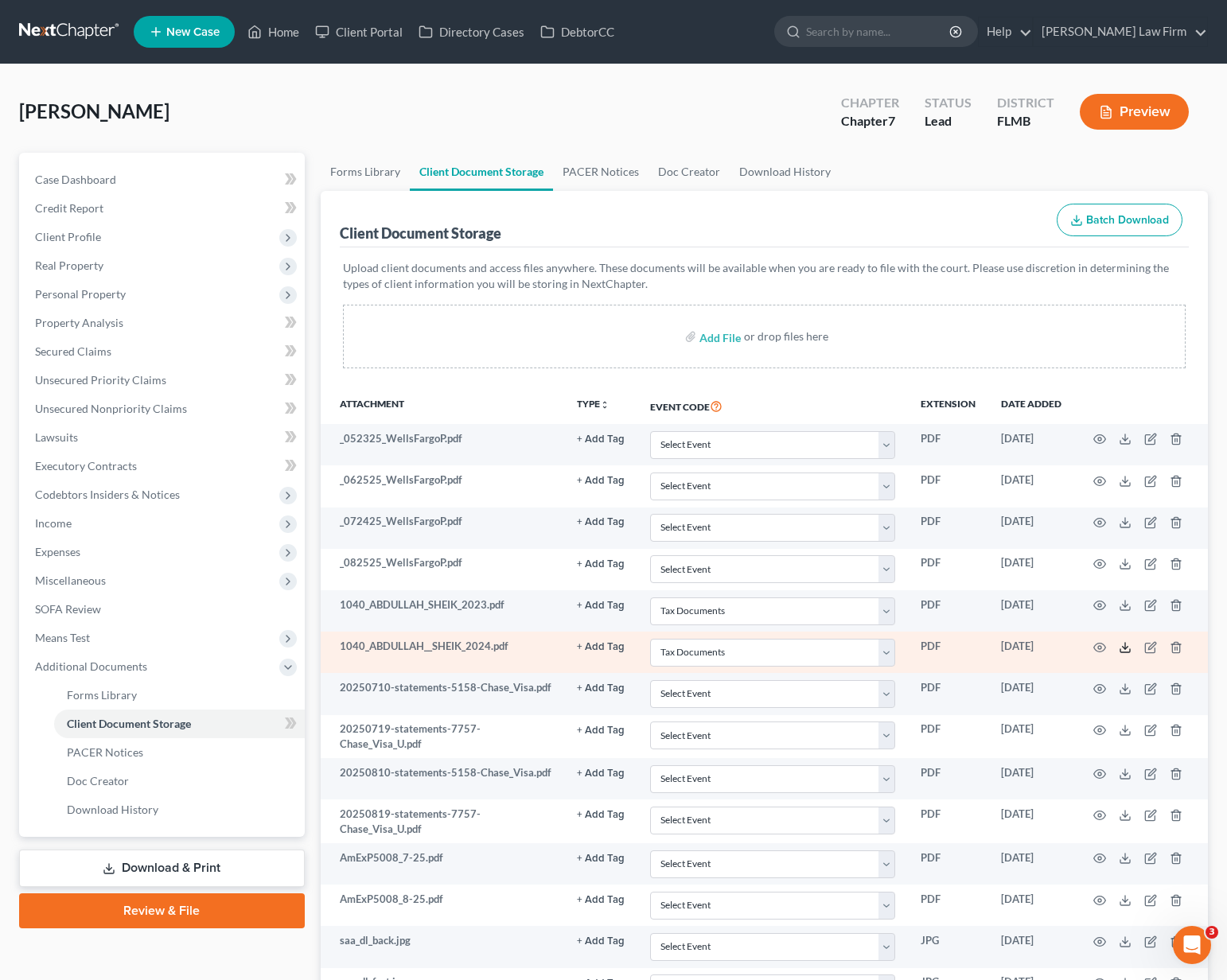
click at [1125, 648] on line at bounding box center [1125, 645] width 0 height 6
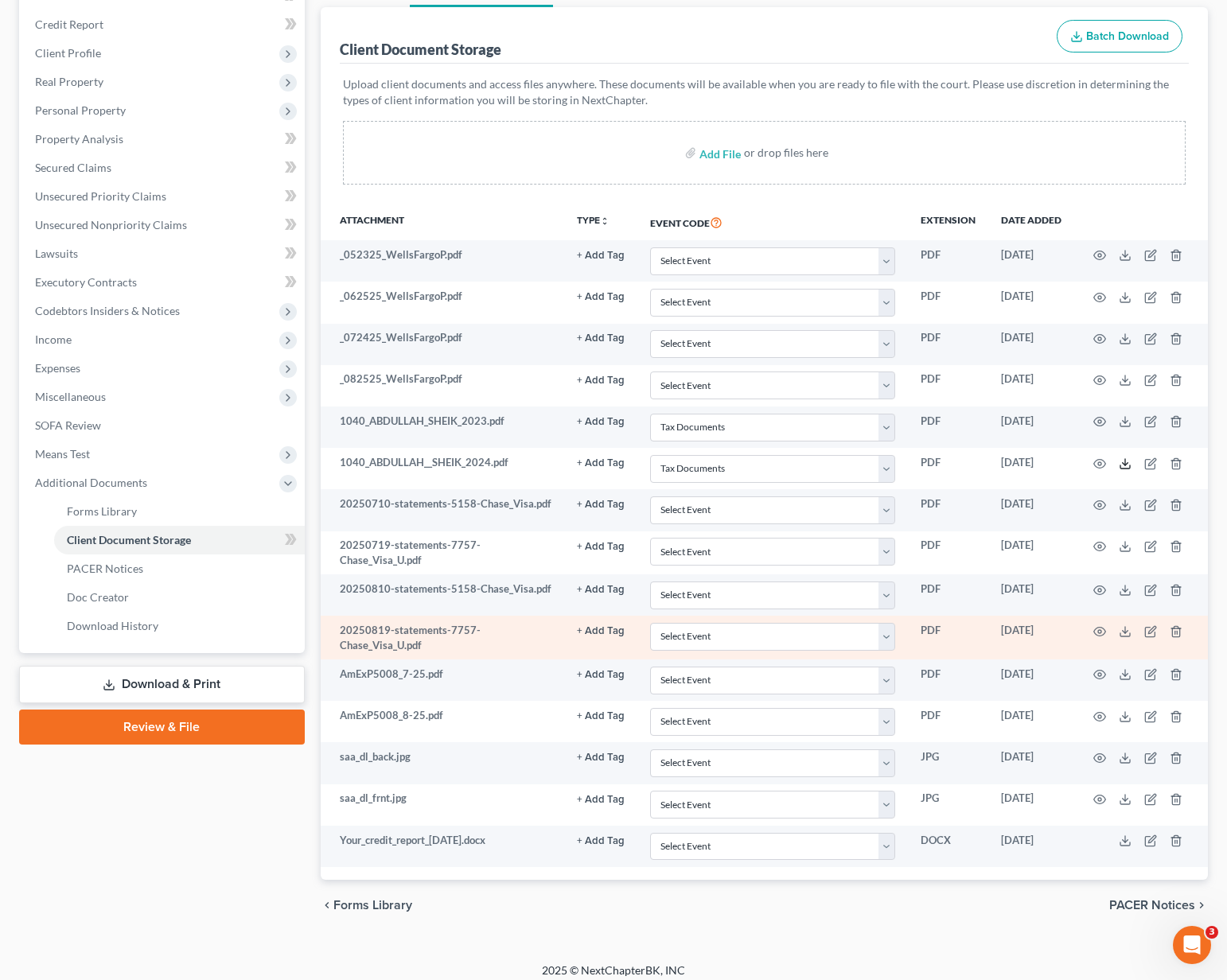
scroll to position [195, 0]
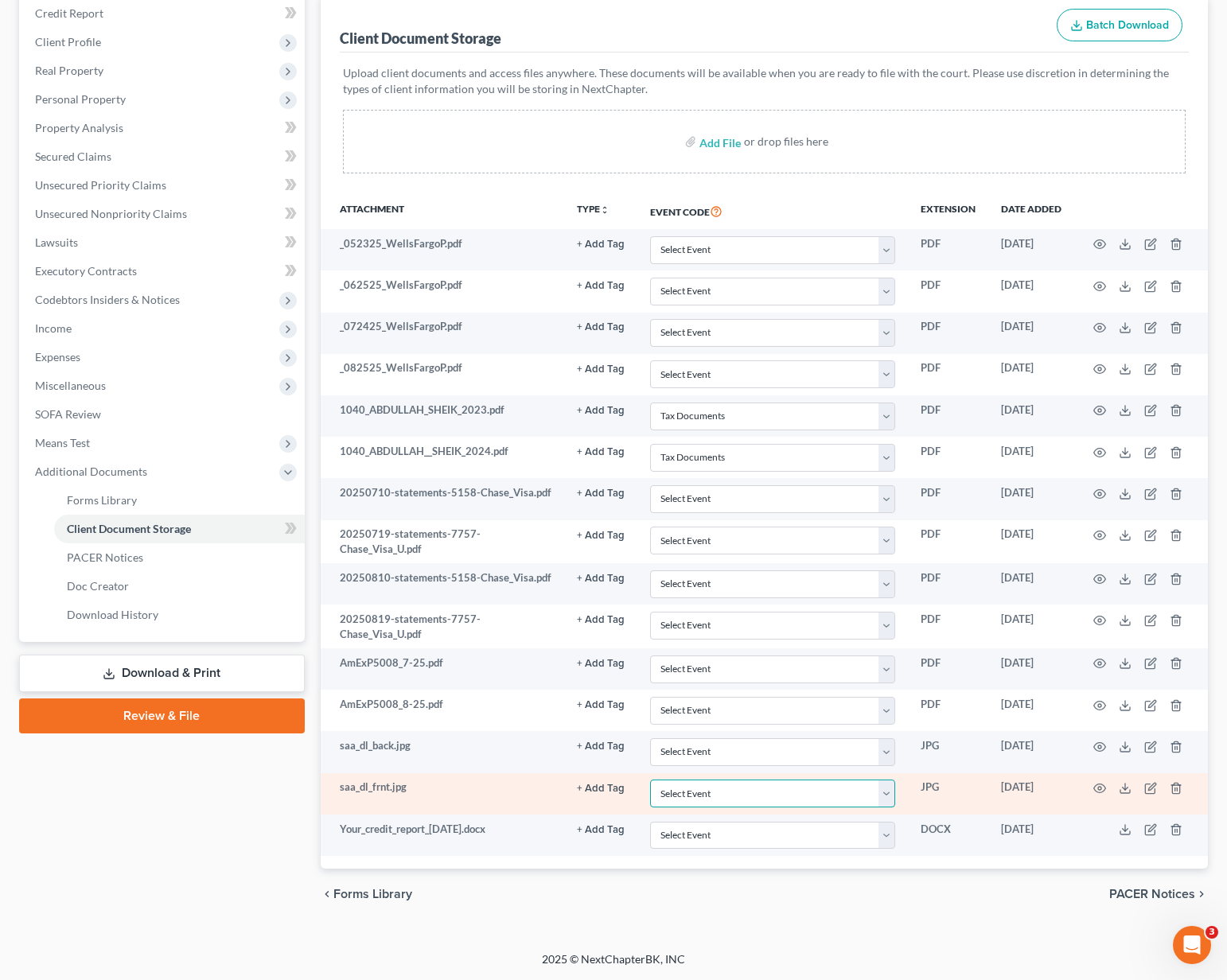
click at [789, 800] on select "Select Event 20 Largest Unsecured Creditors Amended Chapter 13 Plan Amended Cre…" at bounding box center [772, 794] width 245 height 28
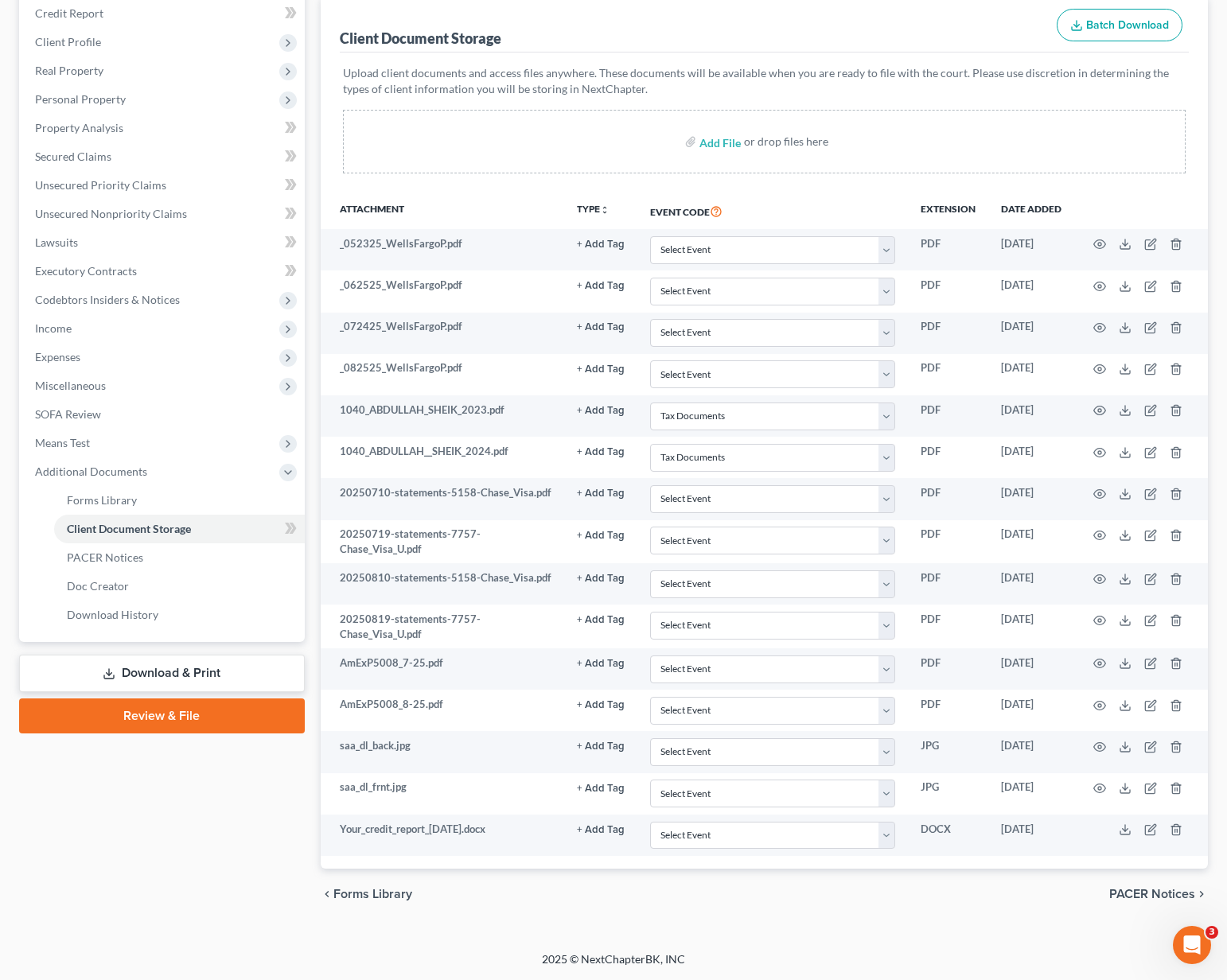
click at [509, 914] on div "chevron_left Forms Library PACER Notices chevron_right" at bounding box center [764, 894] width 888 height 51
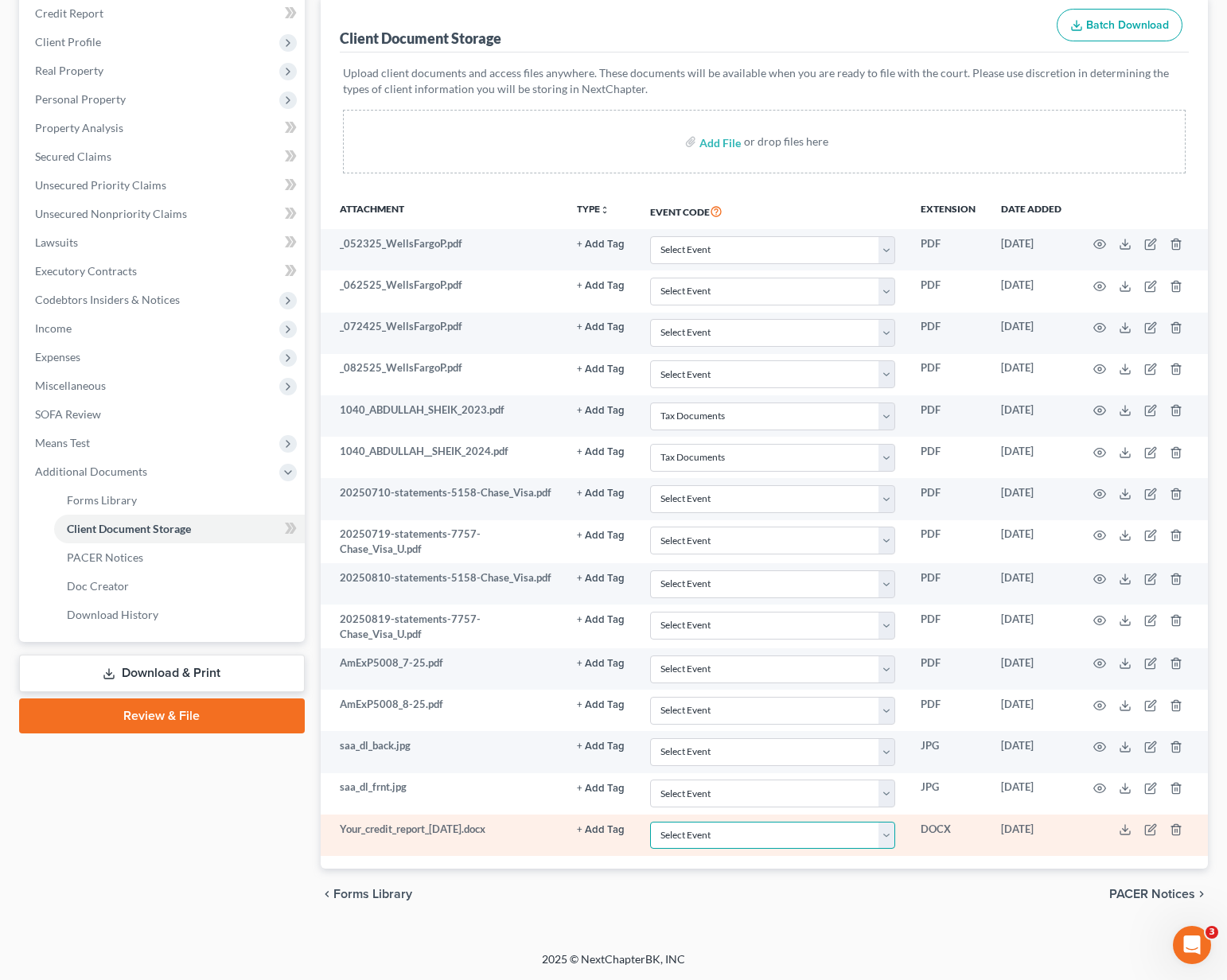
click at [702, 830] on select "Select Event 20 Largest Unsecured Creditors Amended Chapter 13 Plan Amended Cre…" at bounding box center [772, 836] width 245 height 28
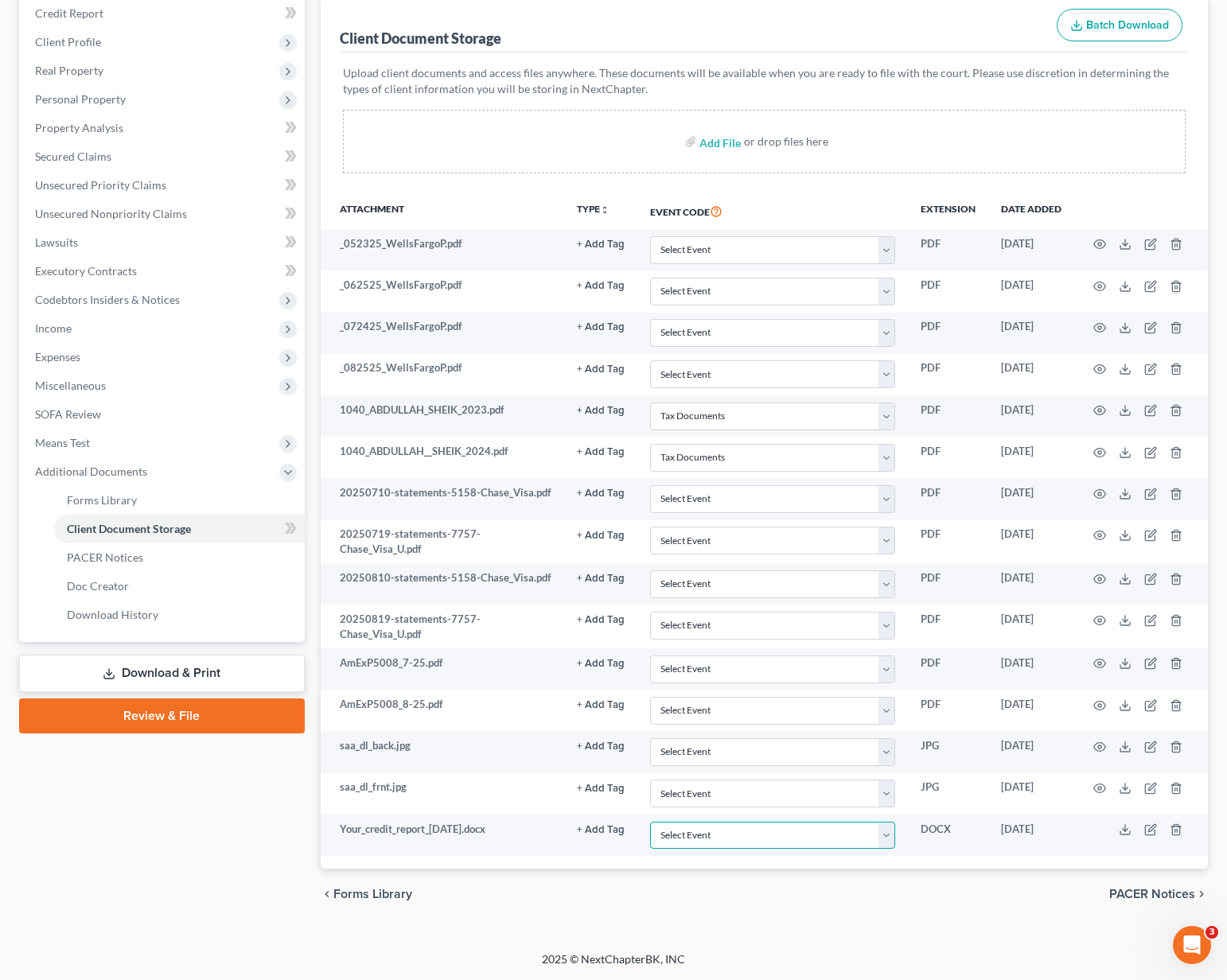
select select "7"
click at [533, 924] on div "Petition Navigation Case Dashboard Payments Invoices Payments Payments Credit R…" at bounding box center [613, 445] width 1189 height 975
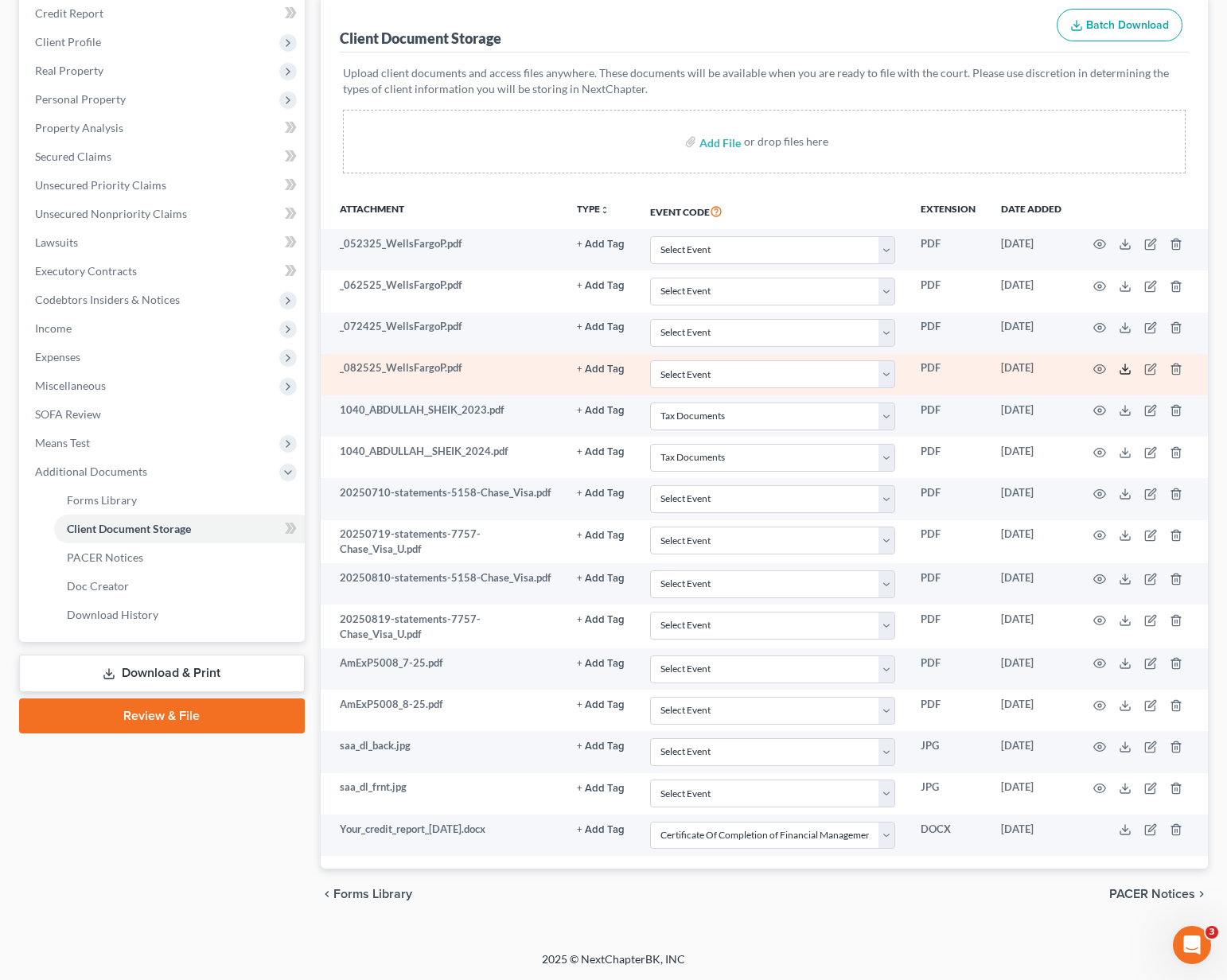
click at [1126, 370] on polyline at bounding box center [1125, 369] width 5 height 3
